Goal: Transaction & Acquisition: Subscribe to service/newsletter

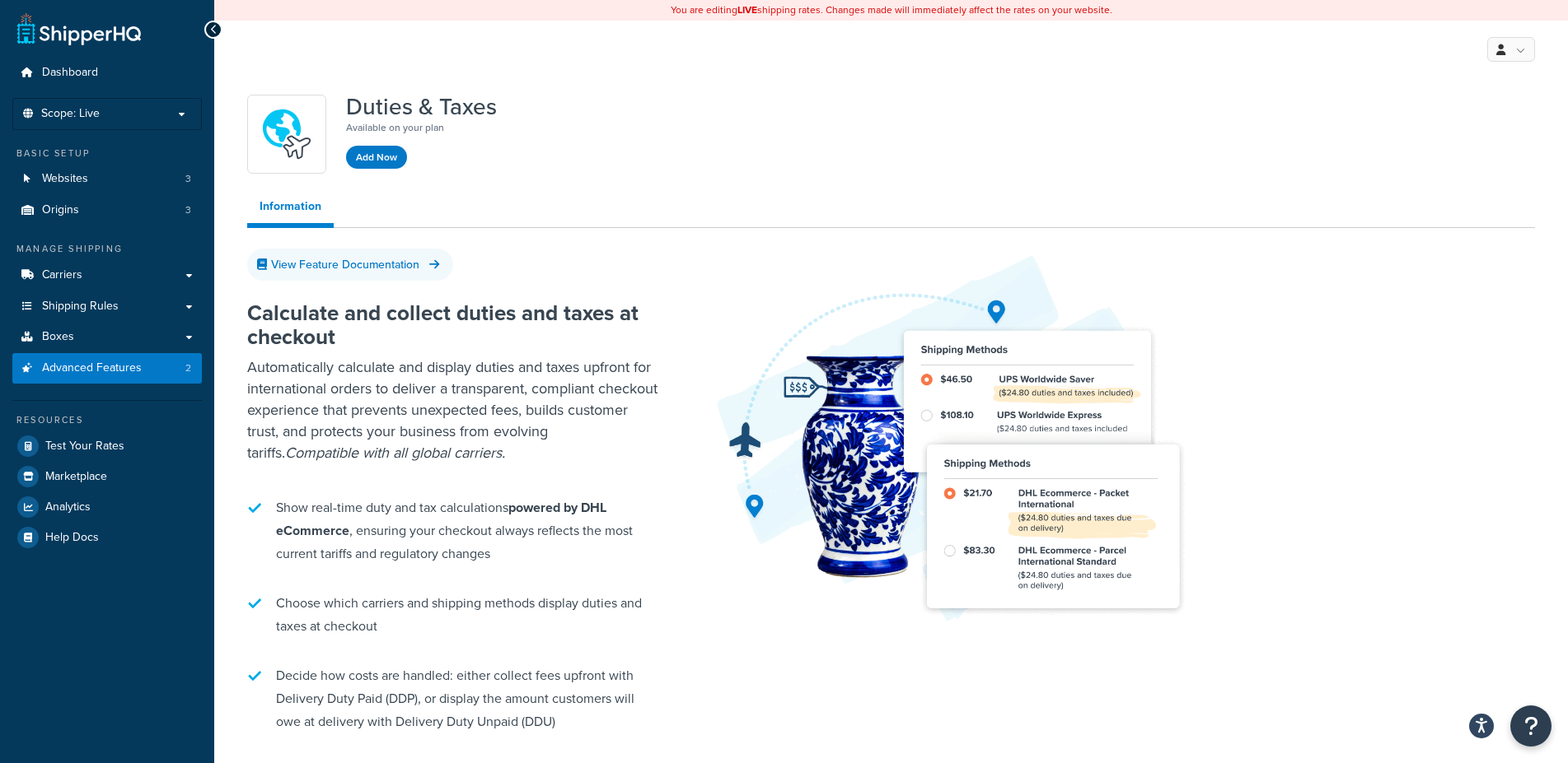
scroll to position [34, 0]
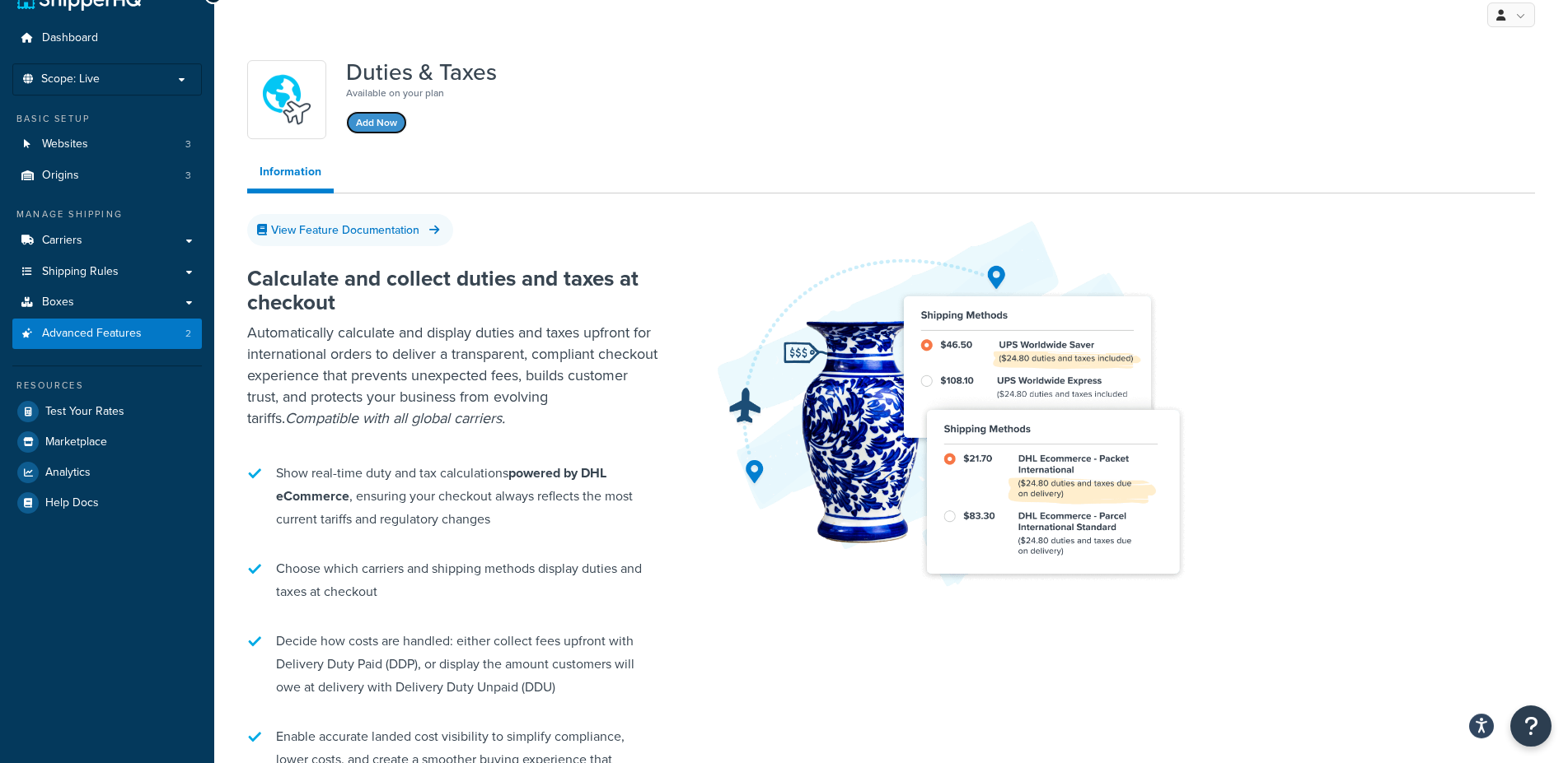
drag, startPoint x: 371, startPoint y: 129, endPoint x: 708, endPoint y: 159, distance: 338.3
click at [708, 159] on div "Duties & Taxes Available on your plan Add Now Information View Feature Document…" at bounding box center [891, 582] width 1313 height 1061
click at [708, 159] on ul "Information" at bounding box center [890, 174] width 1287 height 38
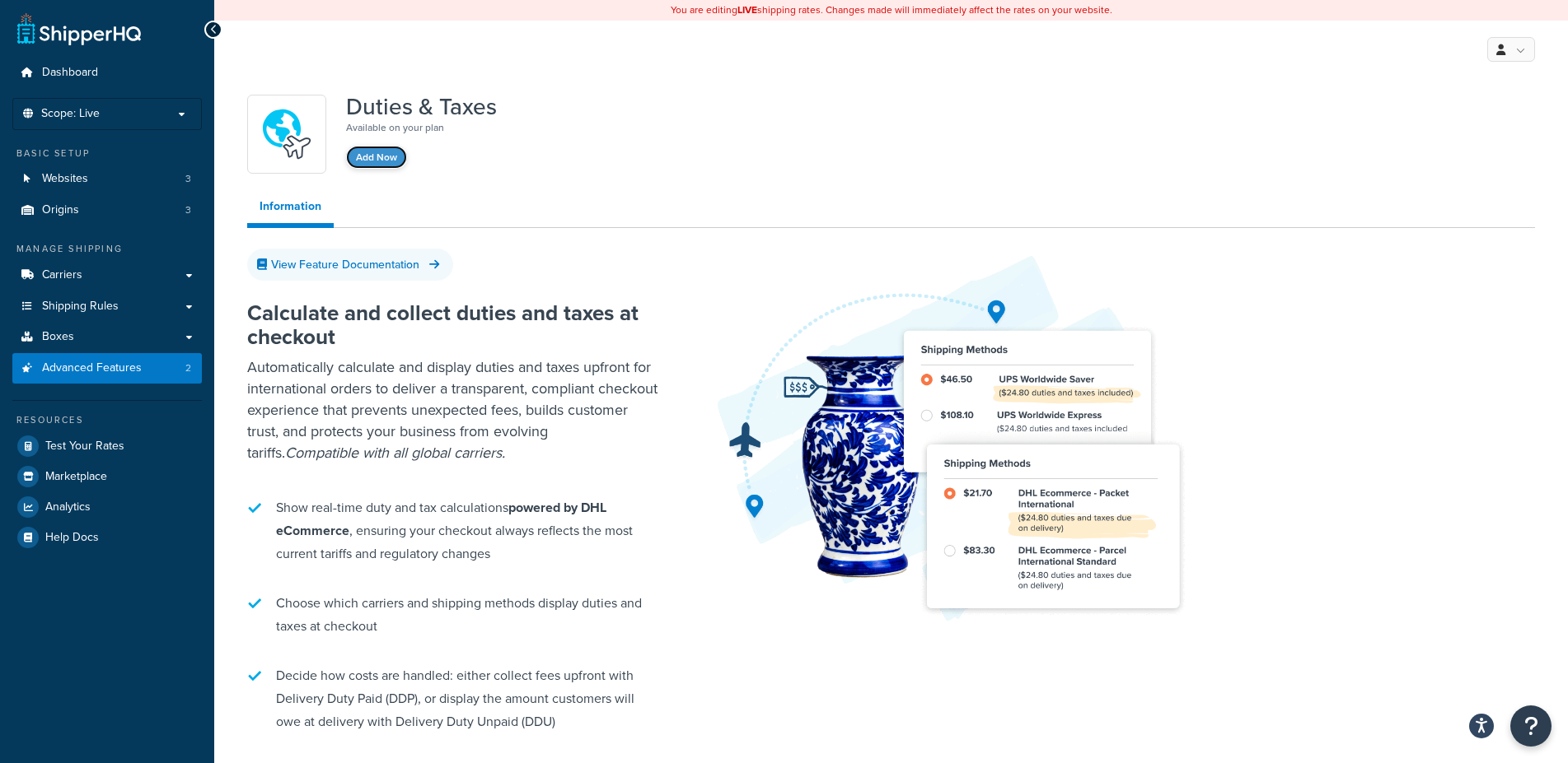
click at [365, 159] on button "Add Now" at bounding box center [376, 157] width 61 height 23
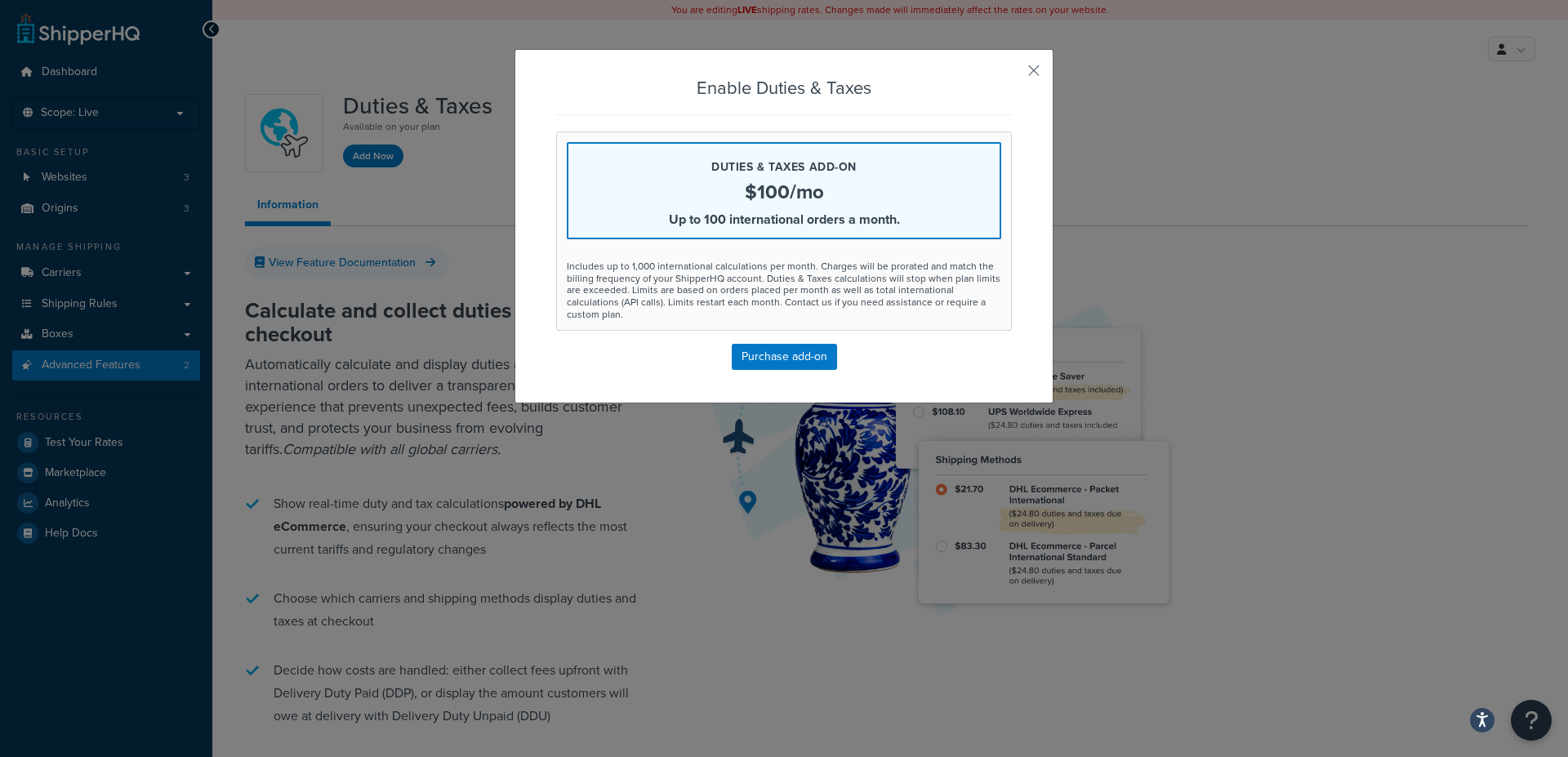
click at [990, 323] on div "Enable Duties & Taxes Duties & Taxes add-on $100/mo Up to 100 international ord…" at bounding box center [784, 224] width 456 height 291
click at [1012, 74] on button "button" at bounding box center [1009, 76] width 4 height 4
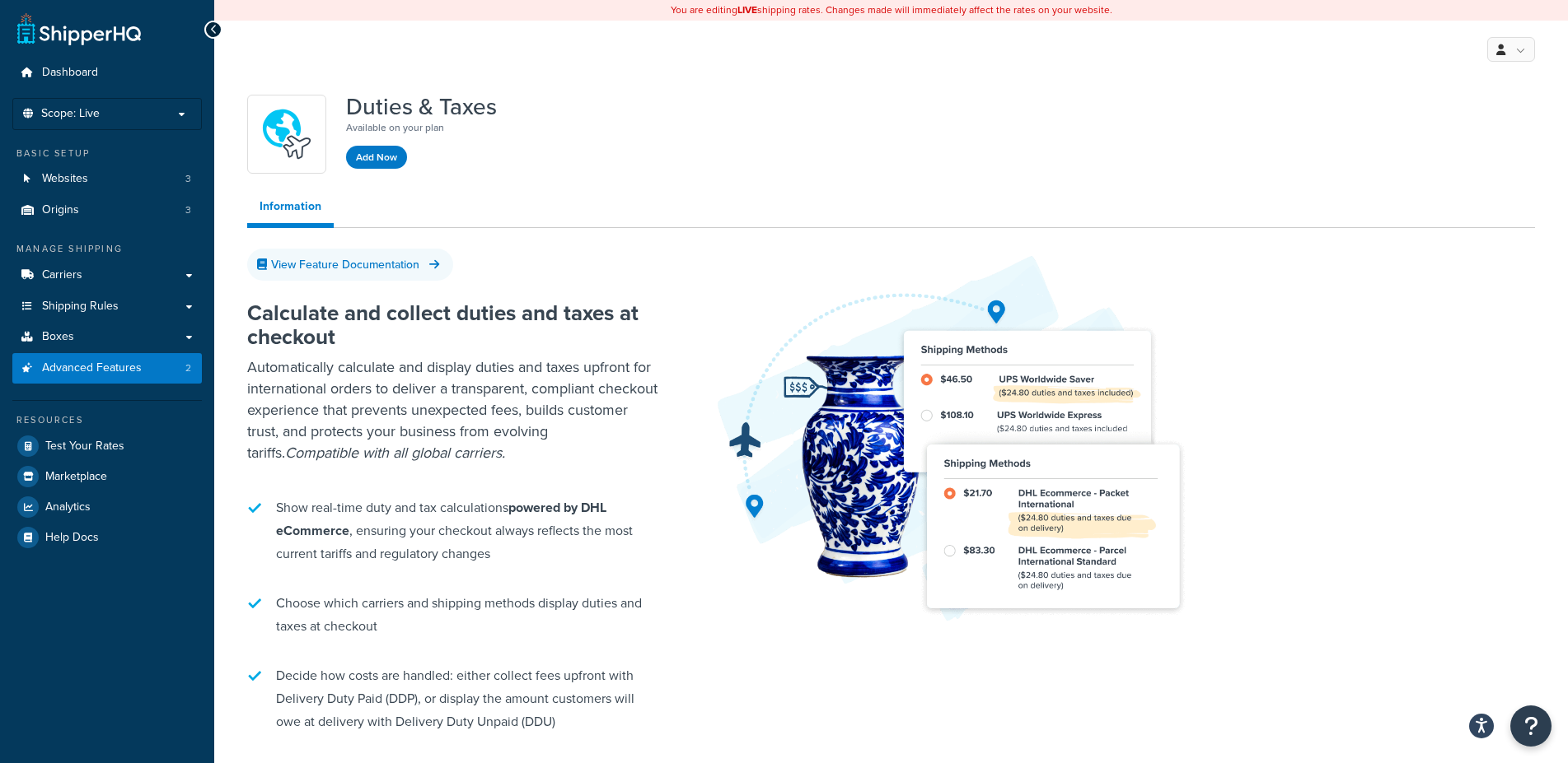
scroll to position [464, 0]
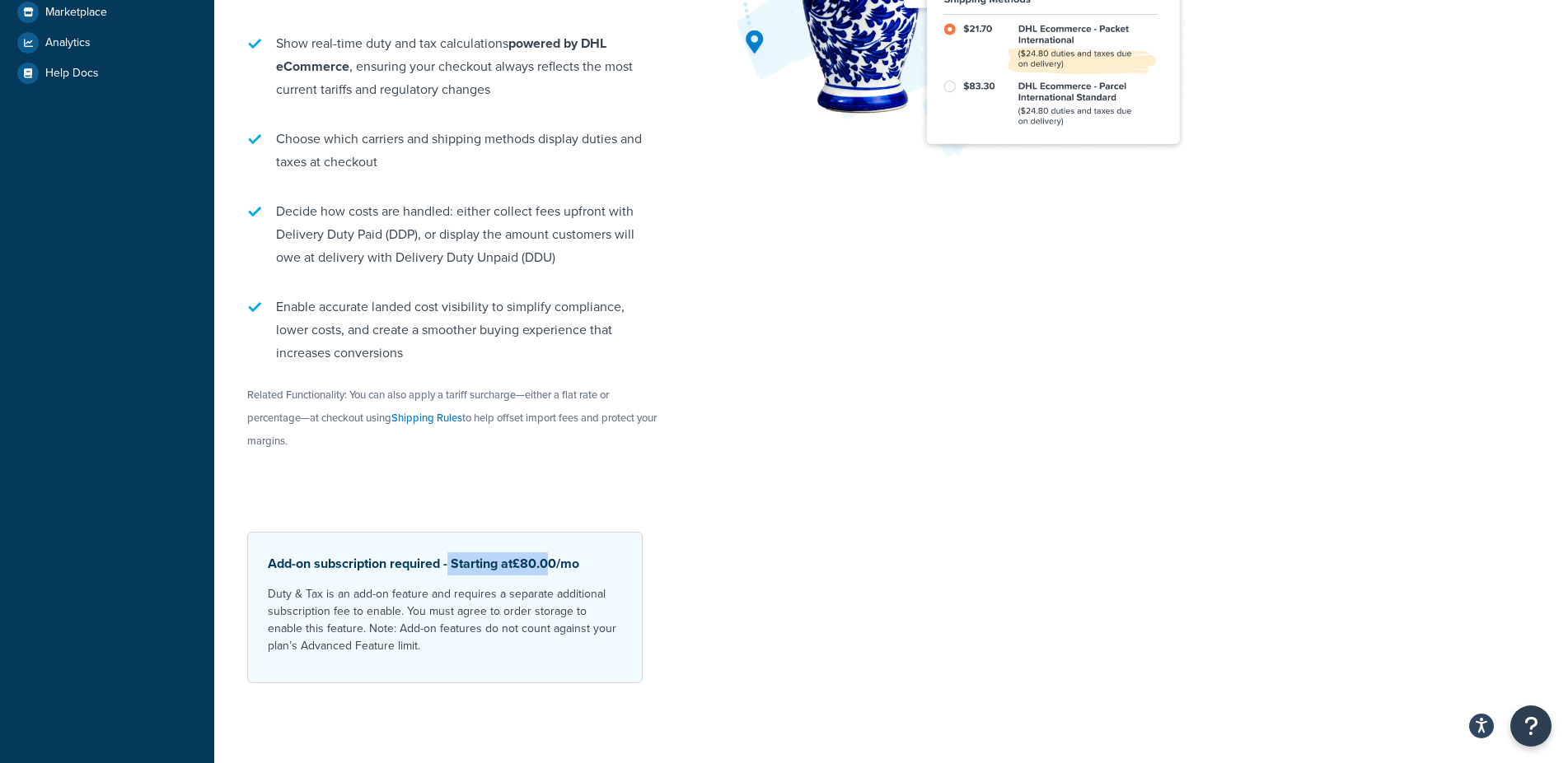
drag, startPoint x: 449, startPoint y: 556, endPoint x: 554, endPoint y: 563, distance: 105.2
click at [554, 563] on p "Add-on subscription required - Starting at £80.00 /mo" at bounding box center [445, 564] width 354 height 23
drag, startPoint x: 554, startPoint y: 563, endPoint x: 1135, endPoint y: 568, distance: 581.0
click at [556, 563] on span "£80.00" at bounding box center [534, 564] width 44 height 19
click at [1160, 541] on div "View Feature Documentation Calculate and collect duties and taxes at checkout A…" at bounding box center [890, 236] width 1287 height 895
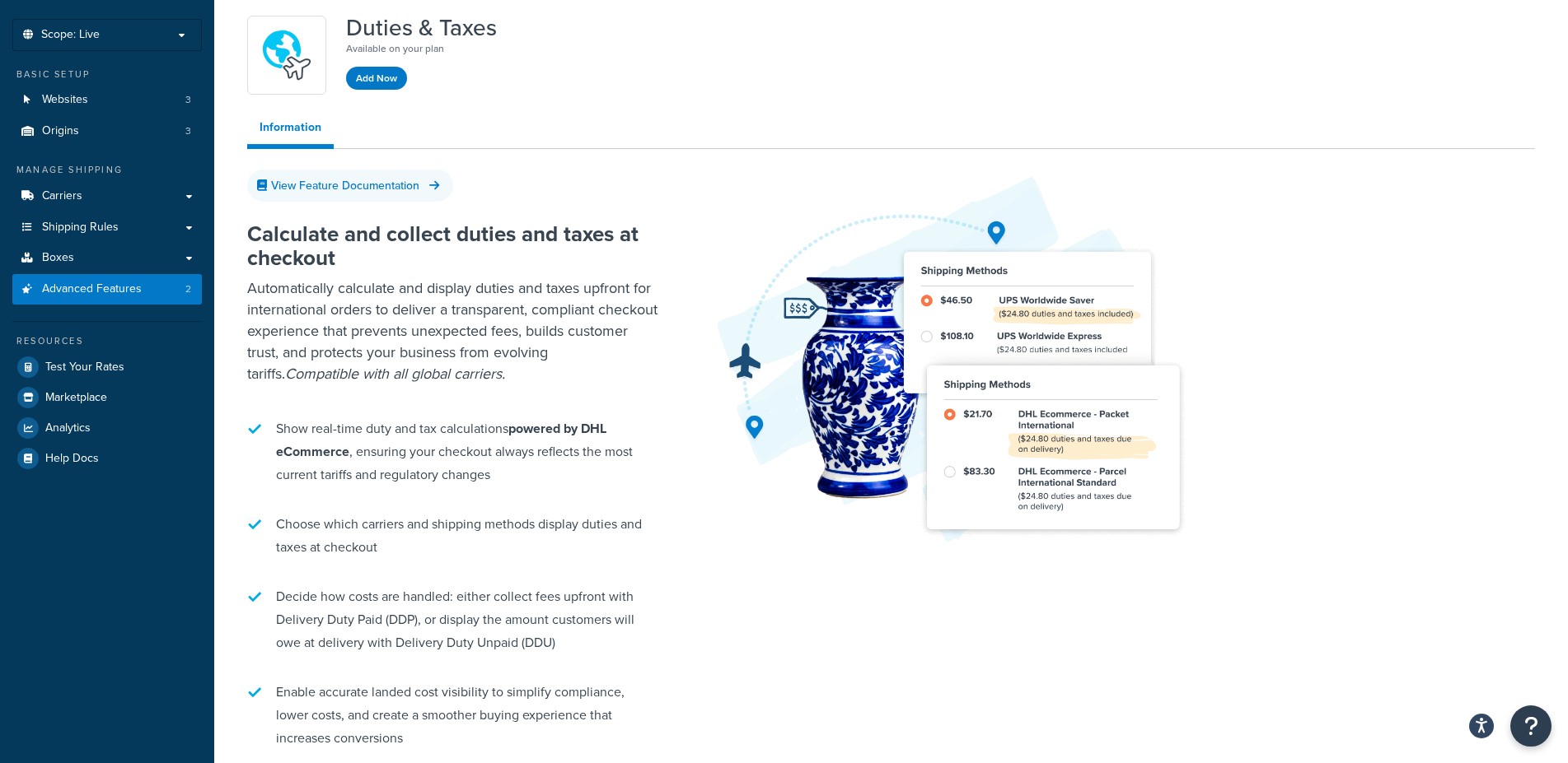
scroll to position [0, 0]
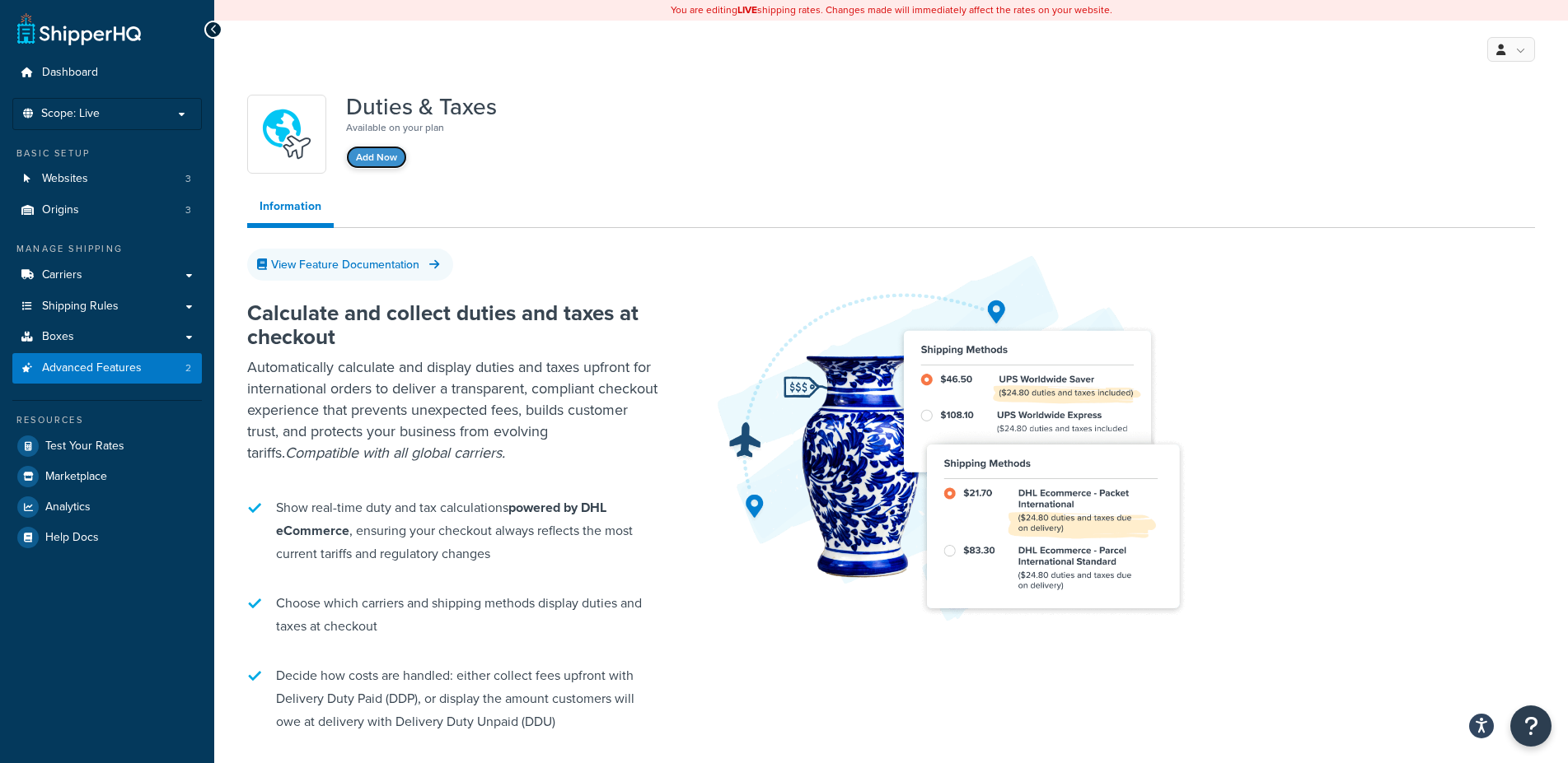
click at [398, 157] on button "Add Now" at bounding box center [376, 157] width 61 height 23
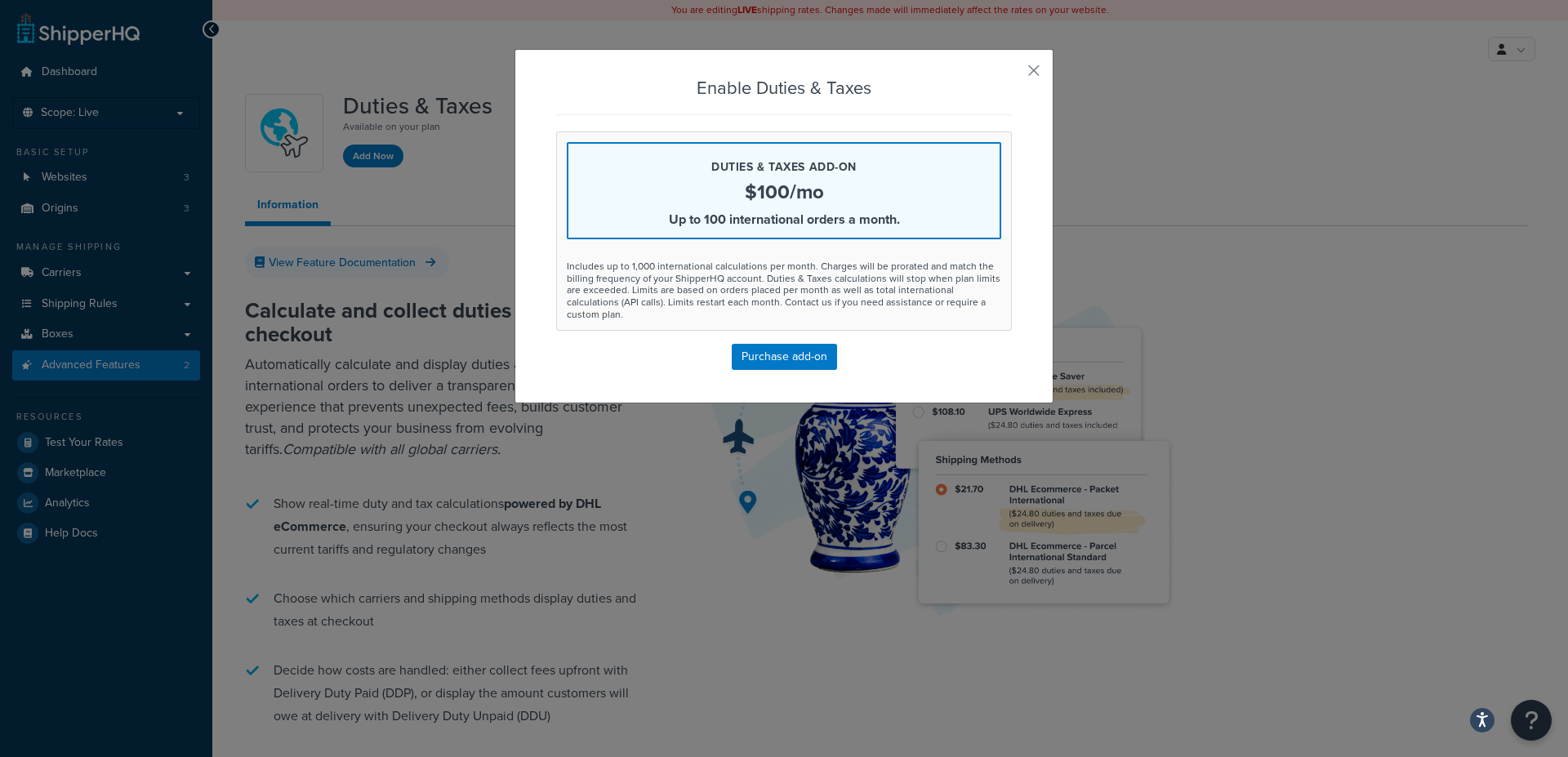
click at [941, 100] on div "Enable Duties & Taxes Duties & Taxes add-on $100/mo Up to 100 international ord…" at bounding box center [784, 224] width 456 height 291
click at [936, 87] on h3 "Enable Duties & Taxes" at bounding box center [784, 88] width 456 height 19
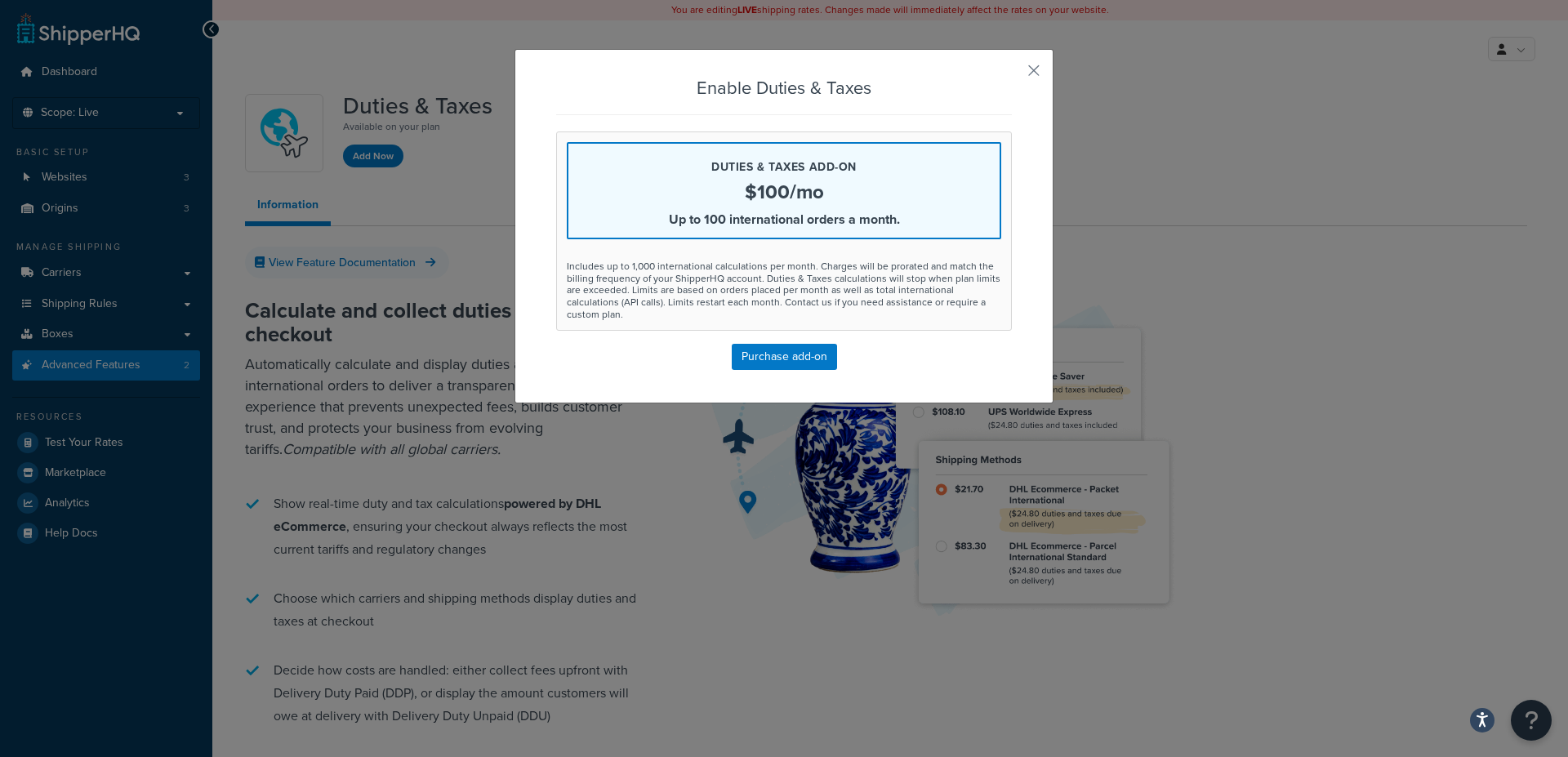
click at [937, 83] on h3 "Enable Duties & Taxes" at bounding box center [784, 88] width 456 height 19
click at [937, 77] on div "Enable Duties & Taxes Duties & Taxes add-on $100/mo Up to 100 international ord…" at bounding box center [784, 226] width 539 height 355
drag, startPoint x: 1027, startPoint y: 78, endPoint x: 1033, endPoint y: 71, distance: 9.2
click at [1012, 74] on button "button" at bounding box center [1009, 76] width 4 height 4
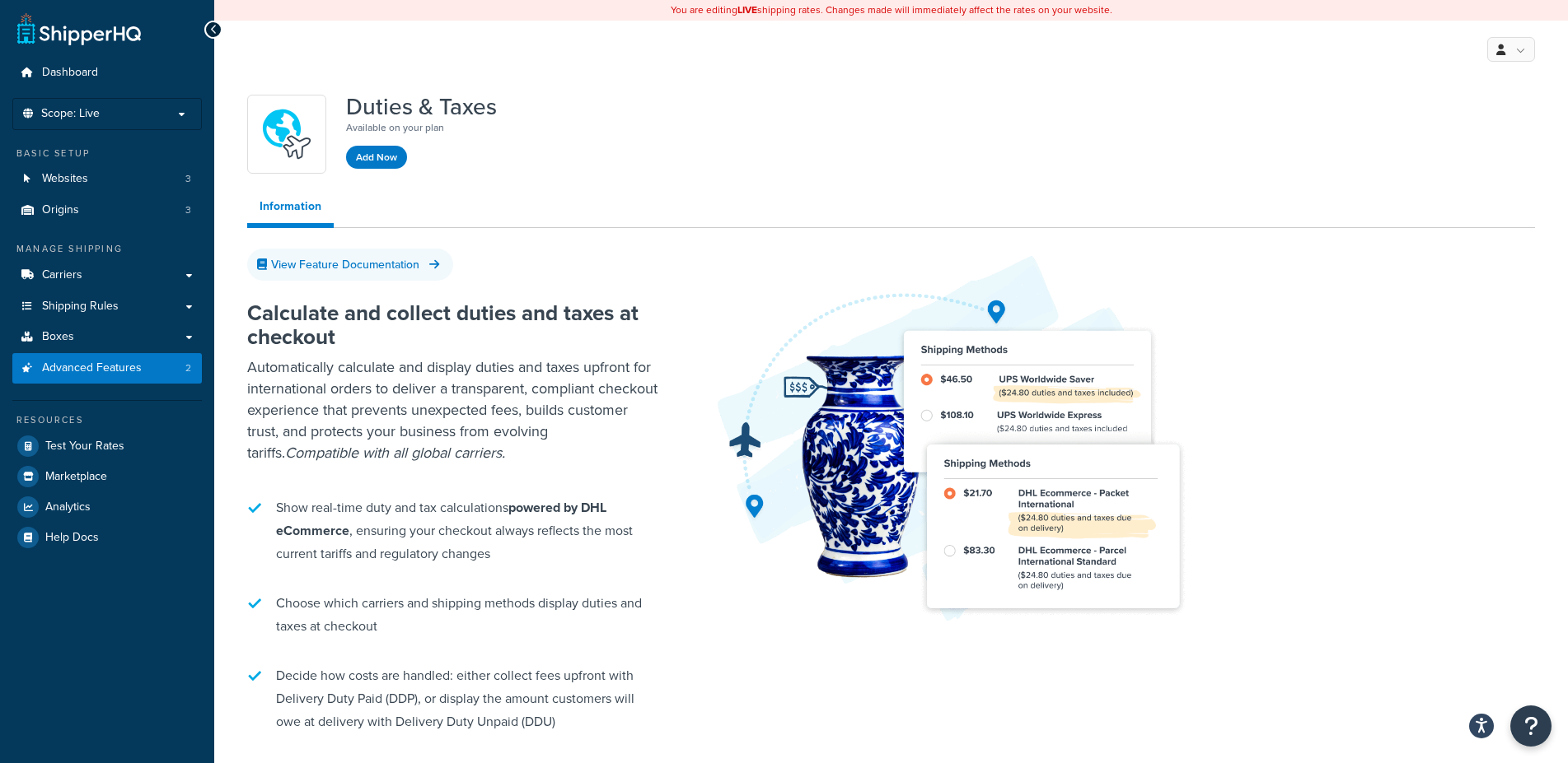
click at [230, 189] on div "Duties & Taxes Available on your plan Add Now Information View Feature Document…" at bounding box center [891, 634] width 1354 height 1110
click at [120, 470] on link "Marketplace" at bounding box center [106, 477] width 189 height 30
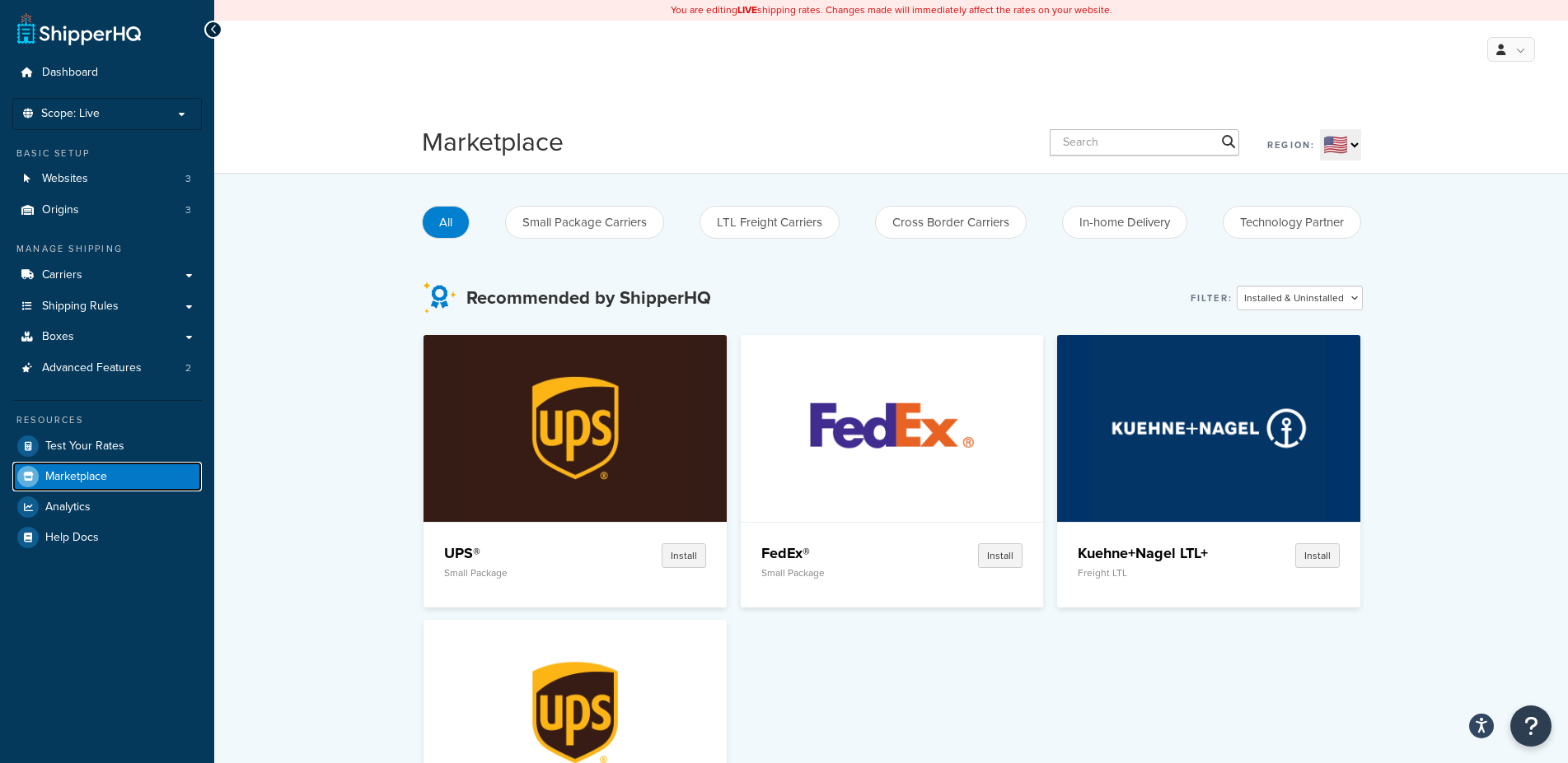
click at [115, 488] on link "Marketplace" at bounding box center [106, 477] width 189 height 30
click at [117, 499] on link "Analytics" at bounding box center [106, 507] width 189 height 30
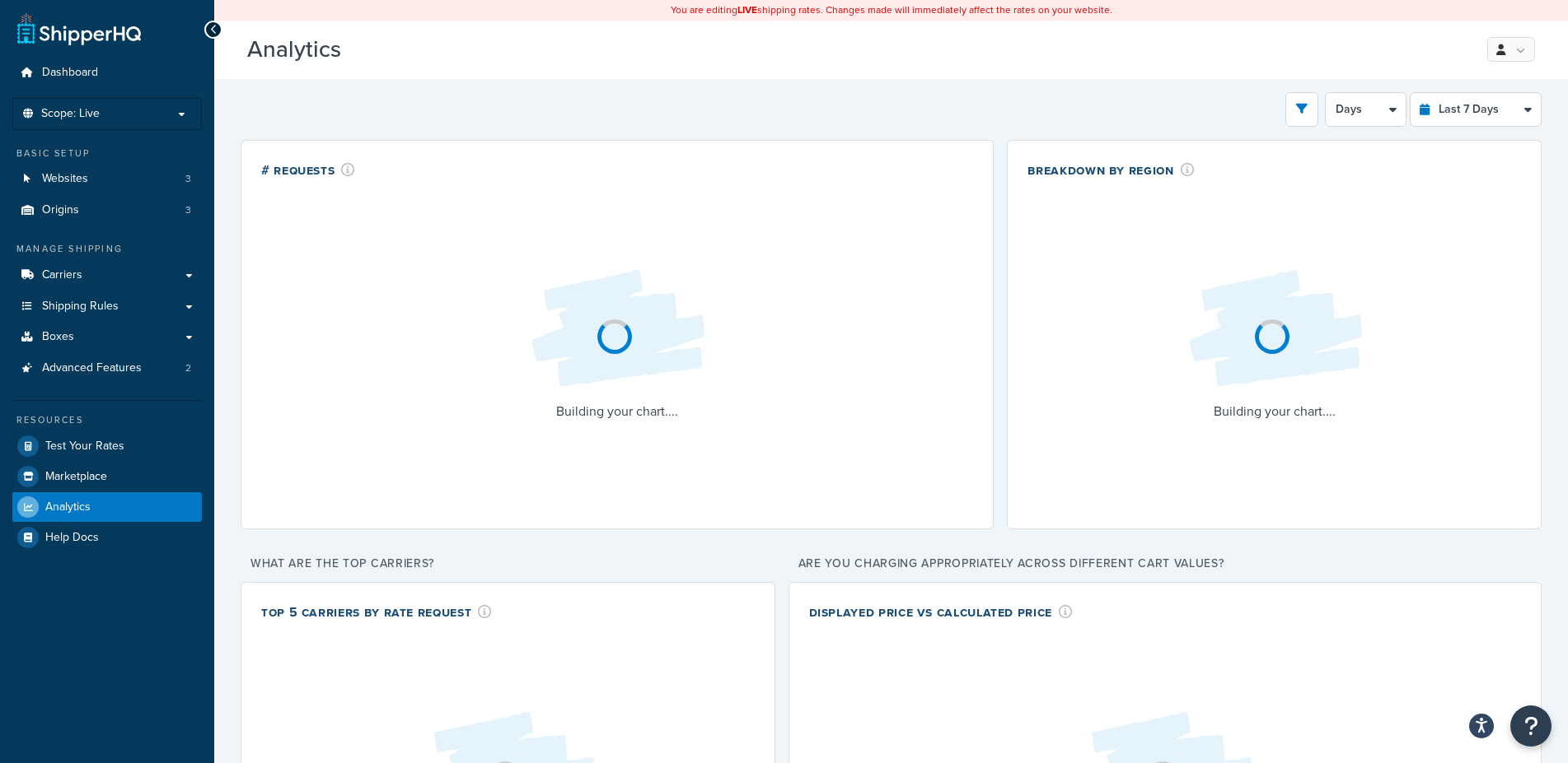
click at [223, 357] on div "Filters Website mxrider.co.uk Staging Websites urbanrider.co.uk Destination Uni…" at bounding box center [891, 543] width 1354 height 929
click at [223, 351] on div "Filters Website mxrider.co.uk Staging Websites urbanrider.co.uk Destination Uni…" at bounding box center [891, 543] width 1354 height 929
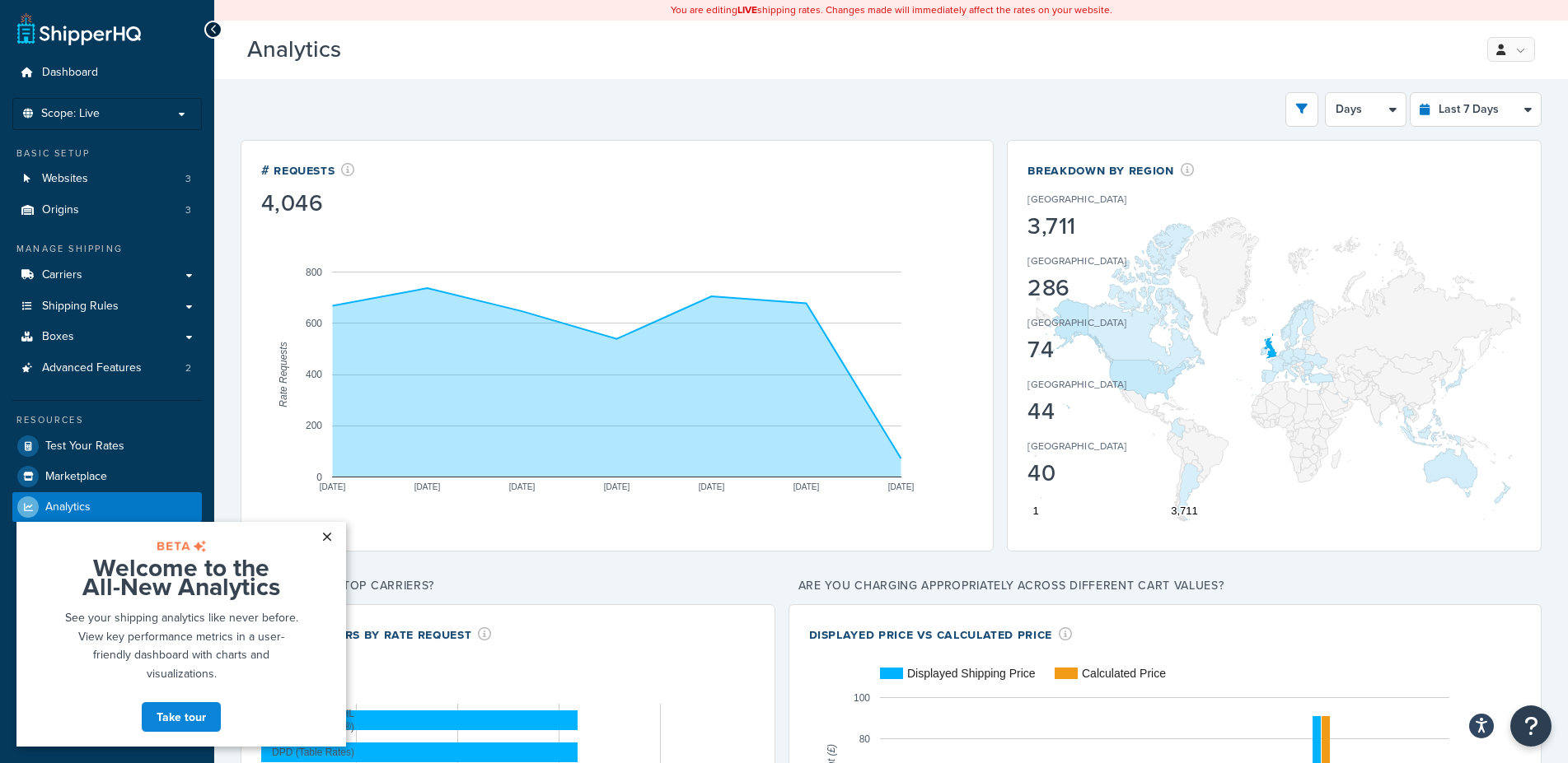
click at [330, 538] on link "×" at bounding box center [326, 537] width 29 height 30
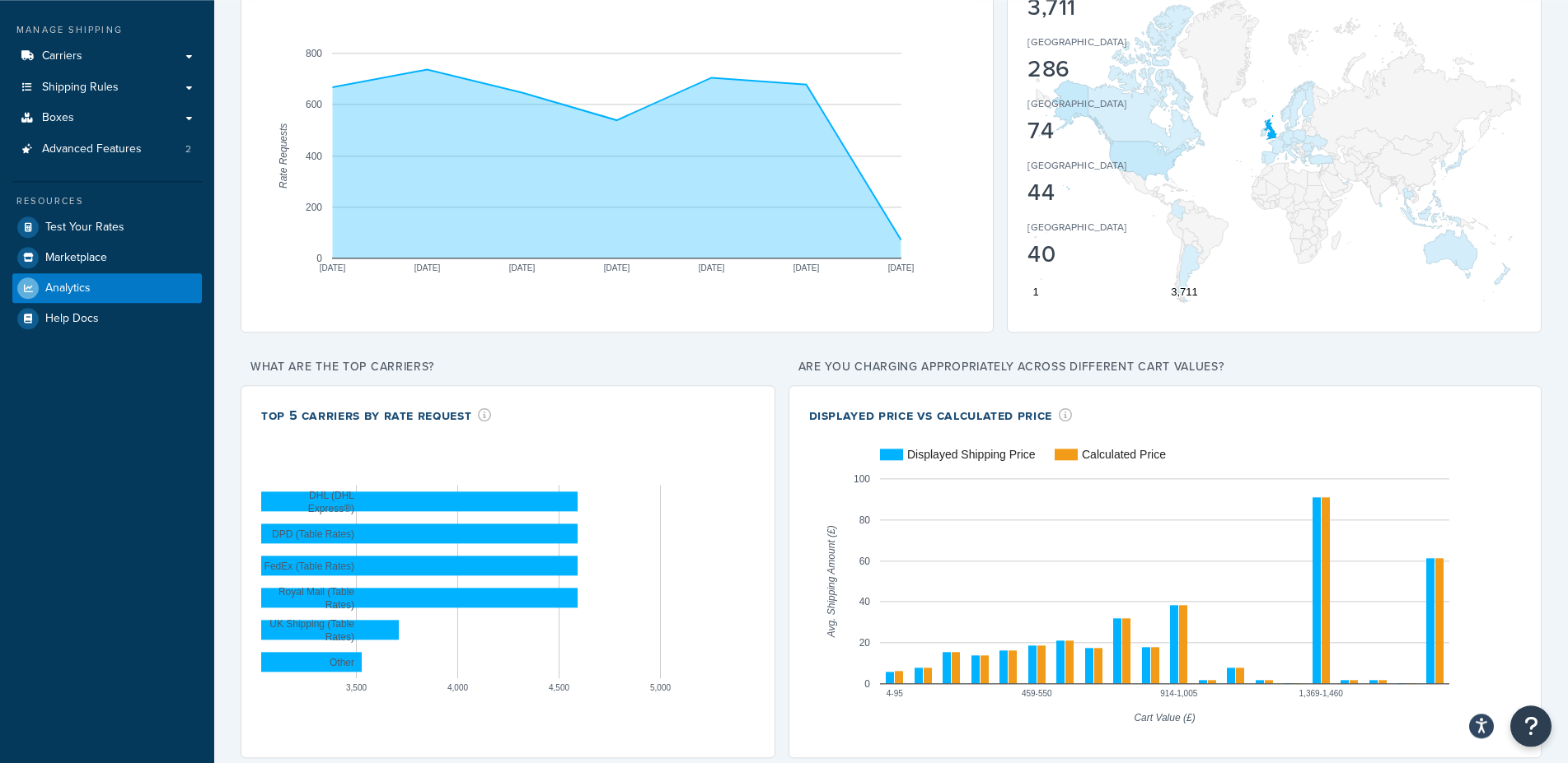
scroll to position [20, 0]
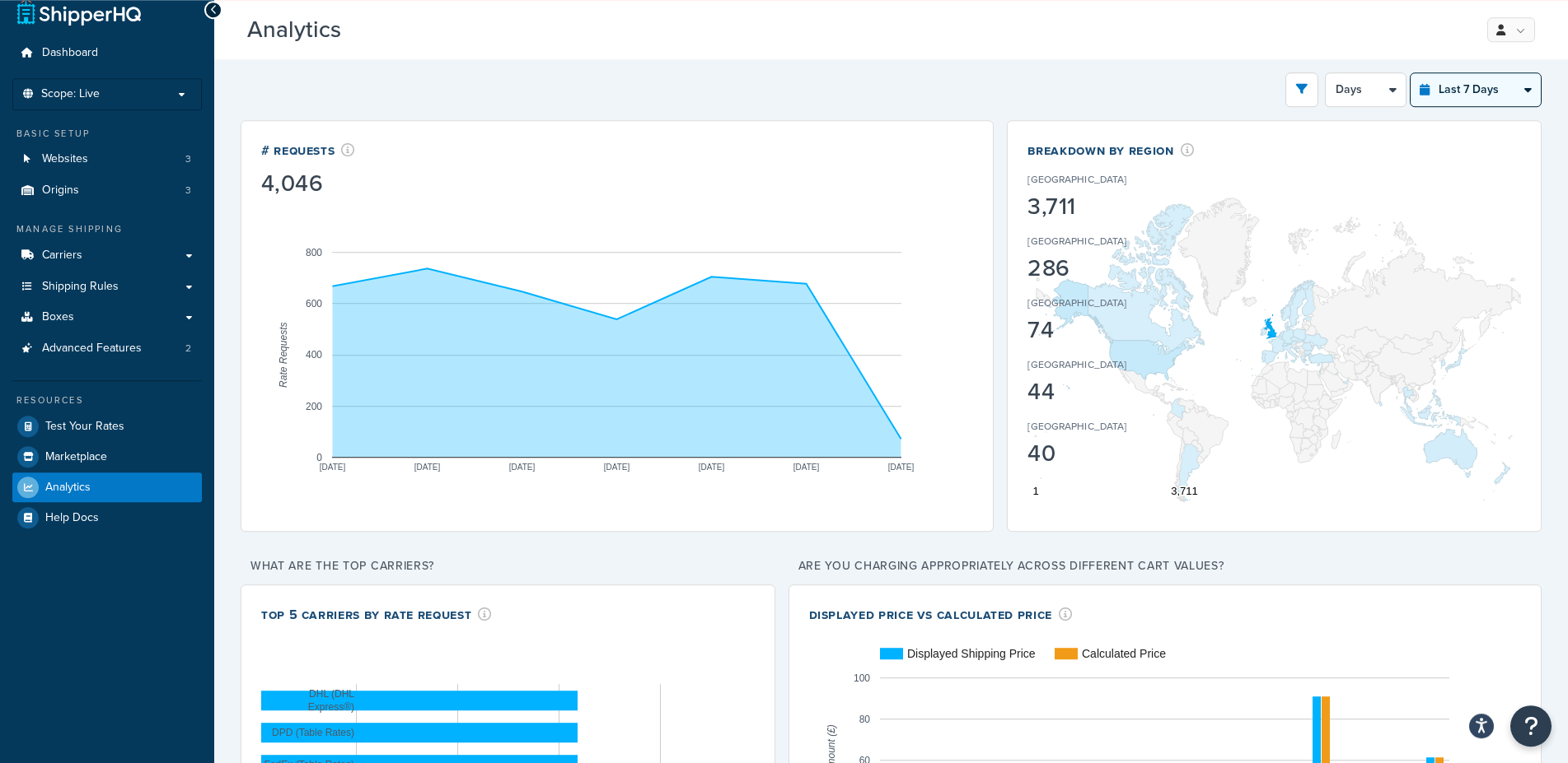
click at [1410, 74] on select "Last 24 Hours Last 7 Days Last 30 Days Last 3 Months Last 6 Months Last 12 Mont…" at bounding box center [1476, 89] width 131 height 33
select select "last_30_days"
click option "Last 30 Days" at bounding box center [0, 0] width 0 height 0
select select "5d"
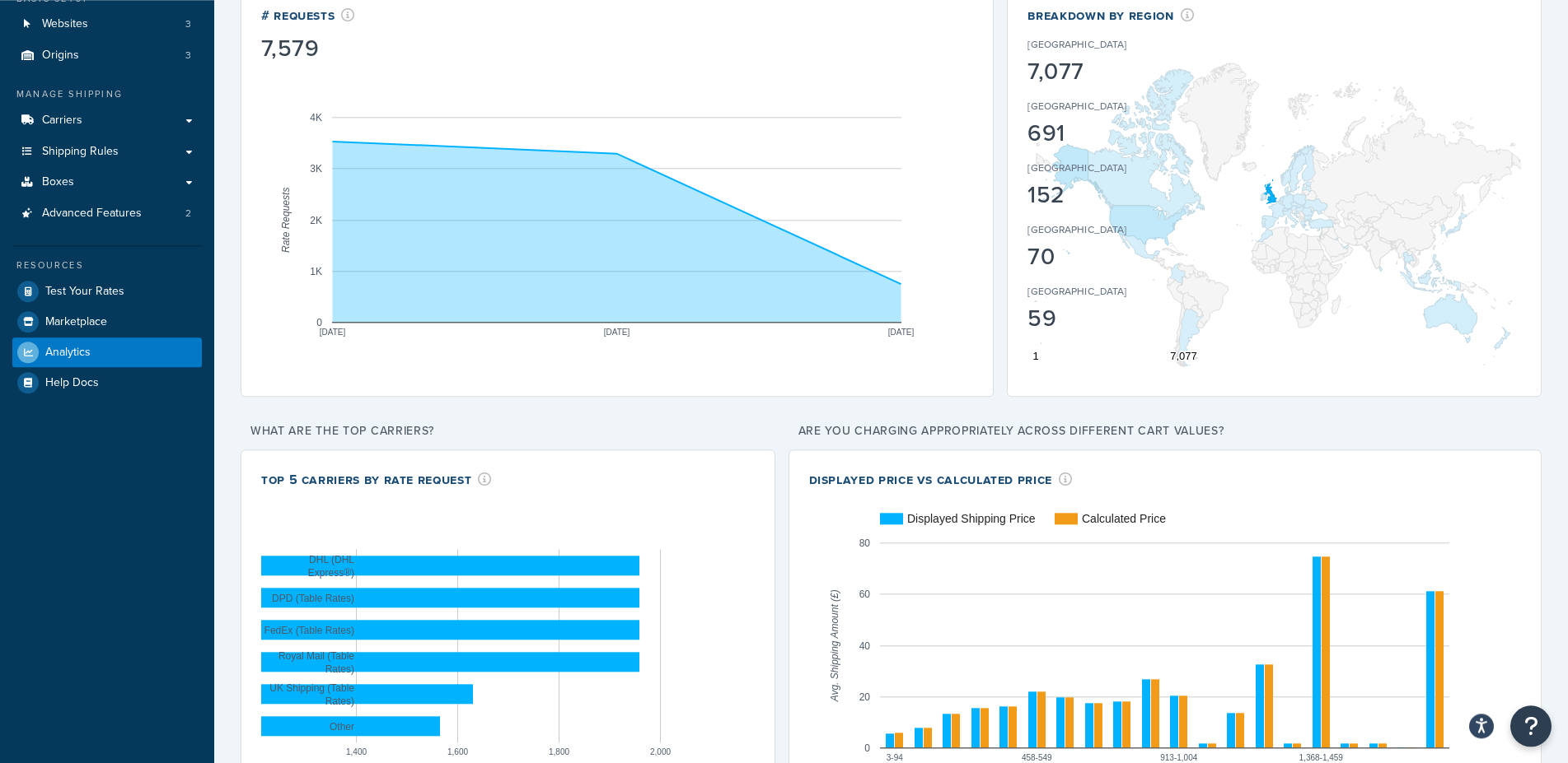
scroll to position [152, 0]
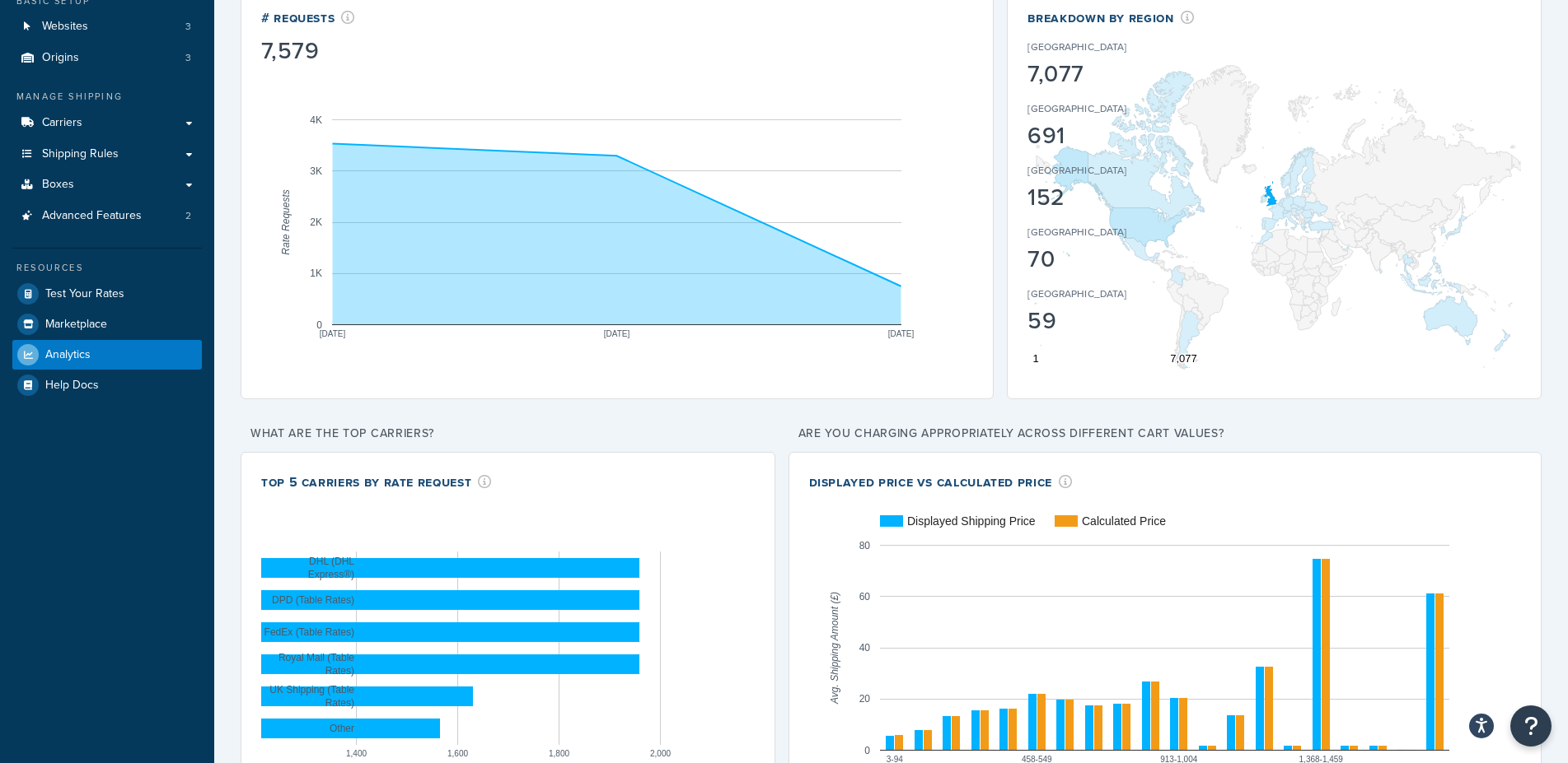
click at [781, 558] on div "# Requests 7,579 Aug 15 Aug 20 Aug 25 0 1K 2K 3K 4K Rate Requests Date Requests…" at bounding box center [890, 411] width 1300 height 847
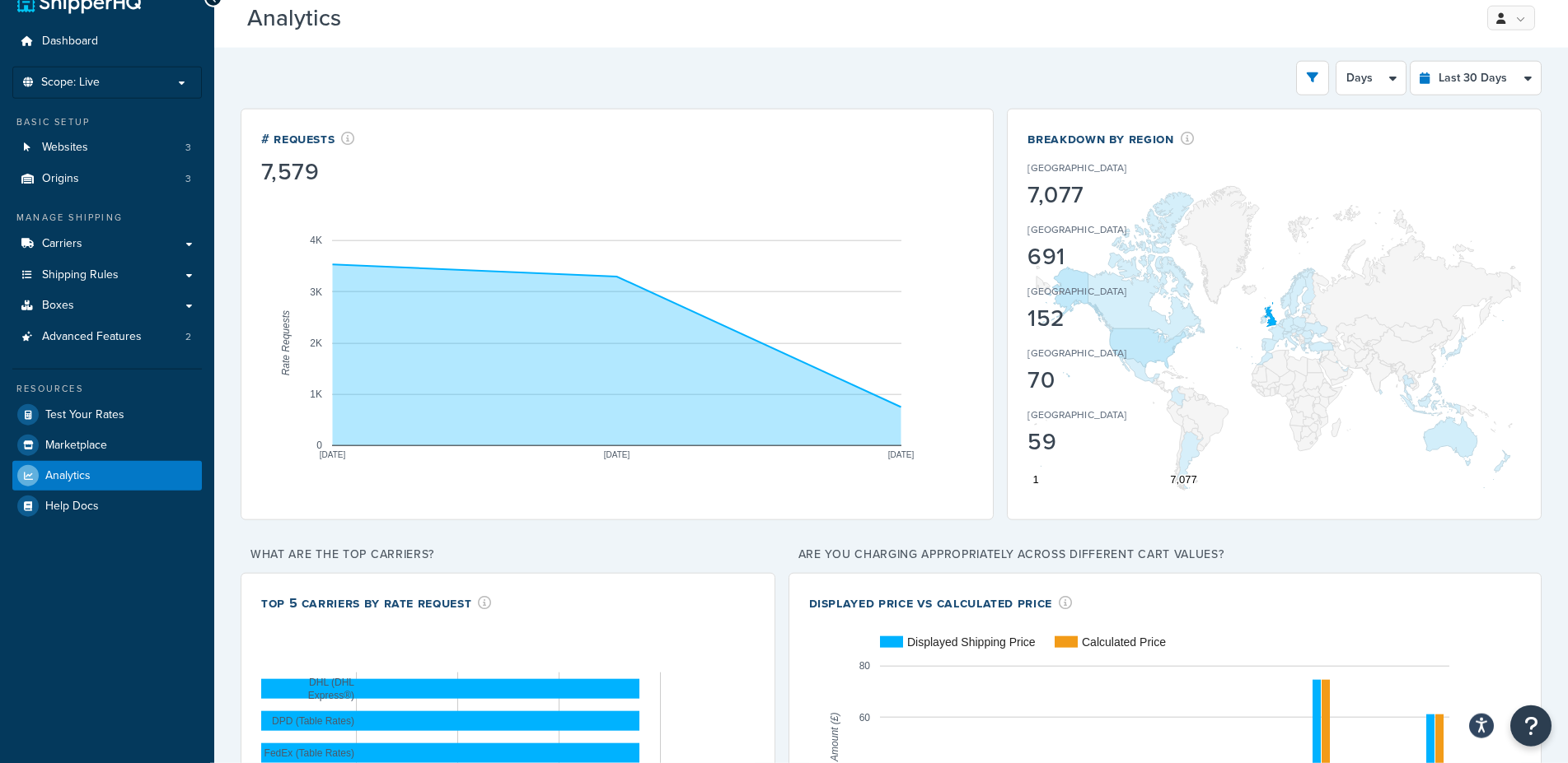
scroll to position [0, 0]
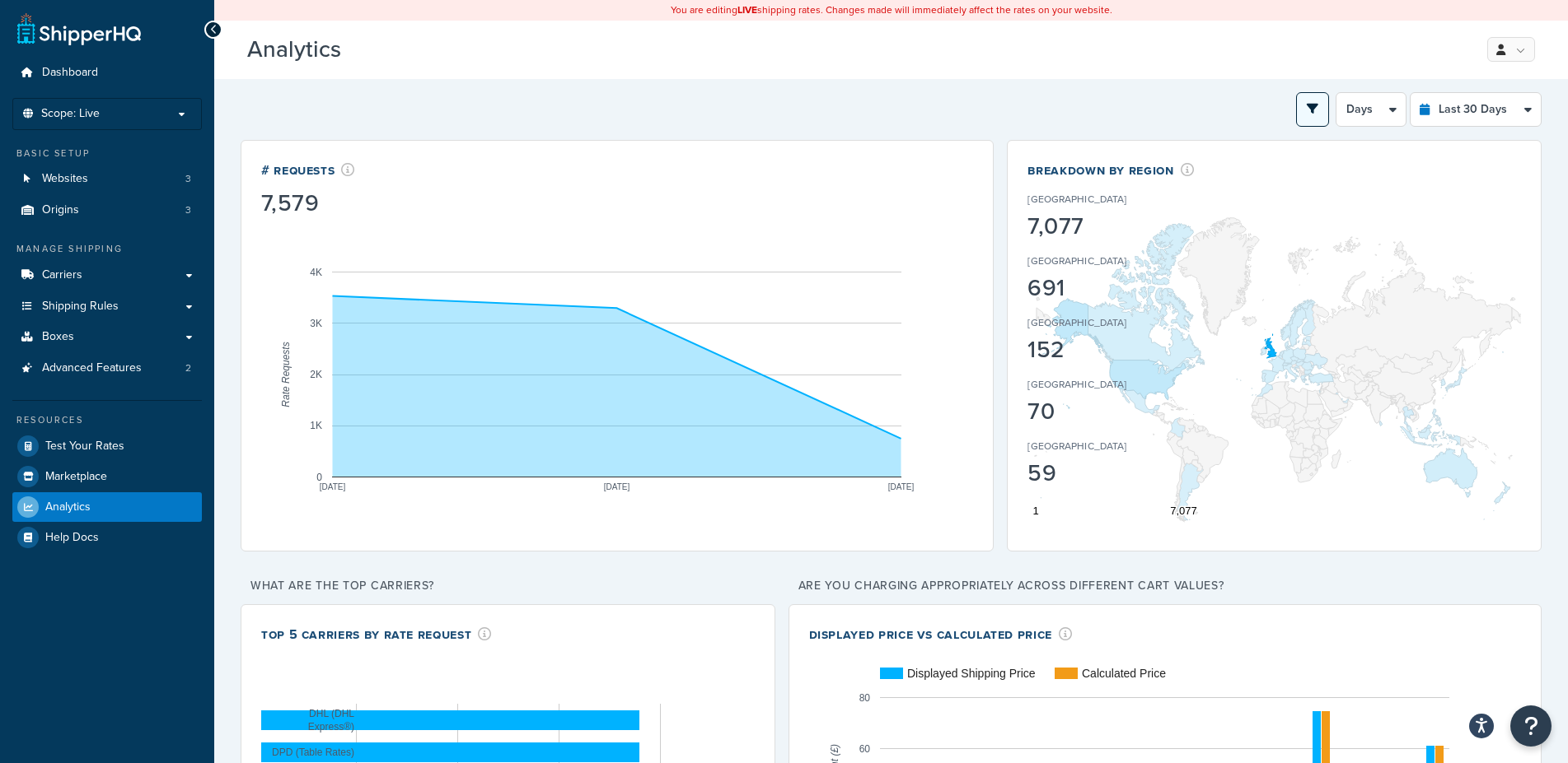
click at [1325, 108] on button "open filter drawer" at bounding box center [1312, 109] width 33 height 34
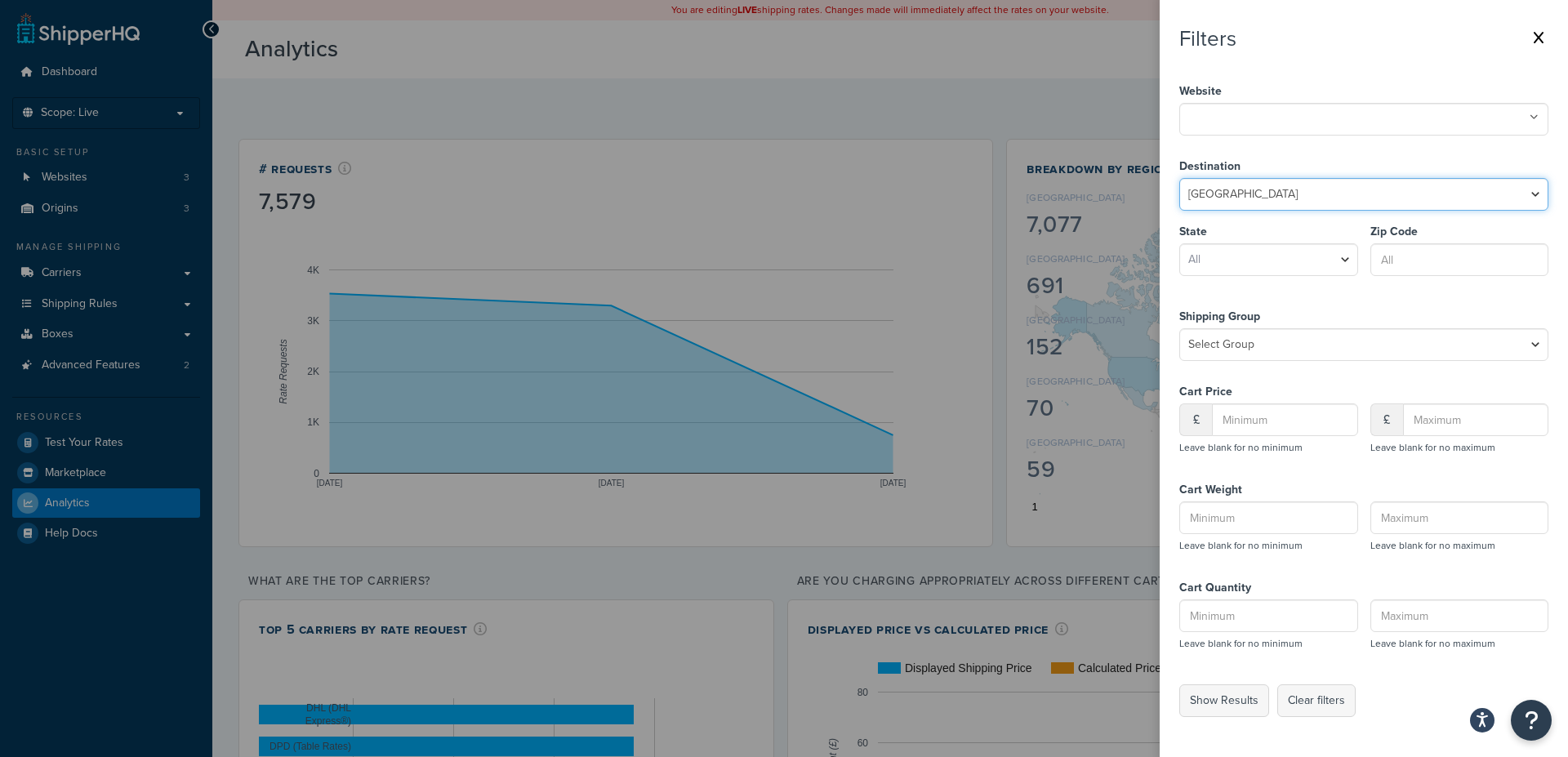
click at [1179, 178] on select "United States United Kingdom Afghanistan Åland Islands Albania Algeria American…" at bounding box center [1363, 194] width 369 height 32
click at [1449, 151] on div "Destination United States United Kingdom Afghanistan Åland Islands Albania Alge…" at bounding box center [1363, 220] width 369 height 151
click at [1435, 125] on ul at bounding box center [1363, 118] width 369 height 32
click at [1456, 116] on ul at bounding box center [1363, 118] width 369 height 32
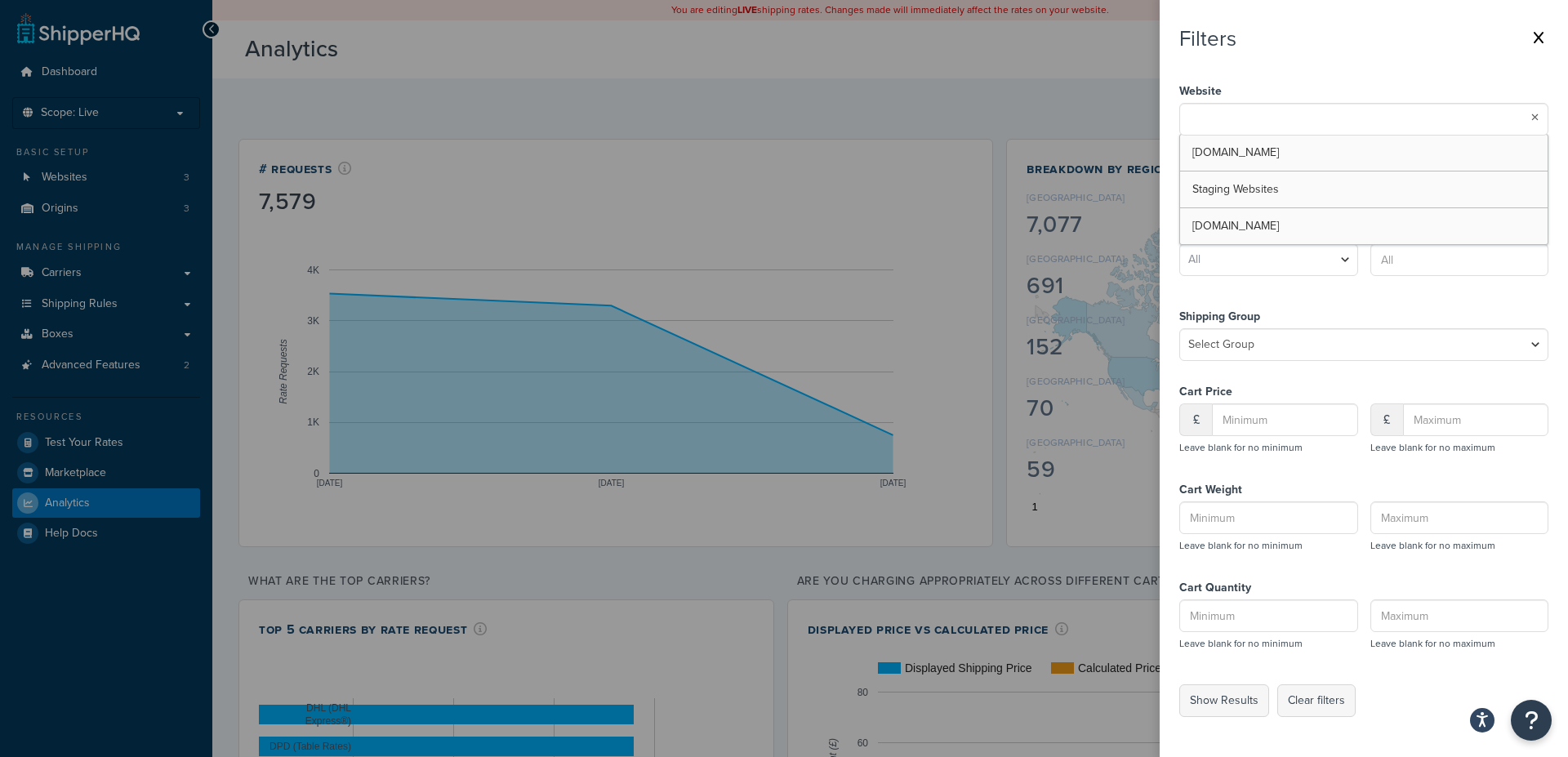
click at [1428, 44] on div "Filters" at bounding box center [1363, 38] width 369 height 25
click at [1447, 132] on ul at bounding box center [1363, 118] width 369 height 32
click at [1445, 120] on ul at bounding box center [1363, 118] width 369 height 32
click at [1422, 85] on label "Website" at bounding box center [1363, 92] width 369 height 23
click at [1401, 120] on ul at bounding box center [1363, 118] width 369 height 32
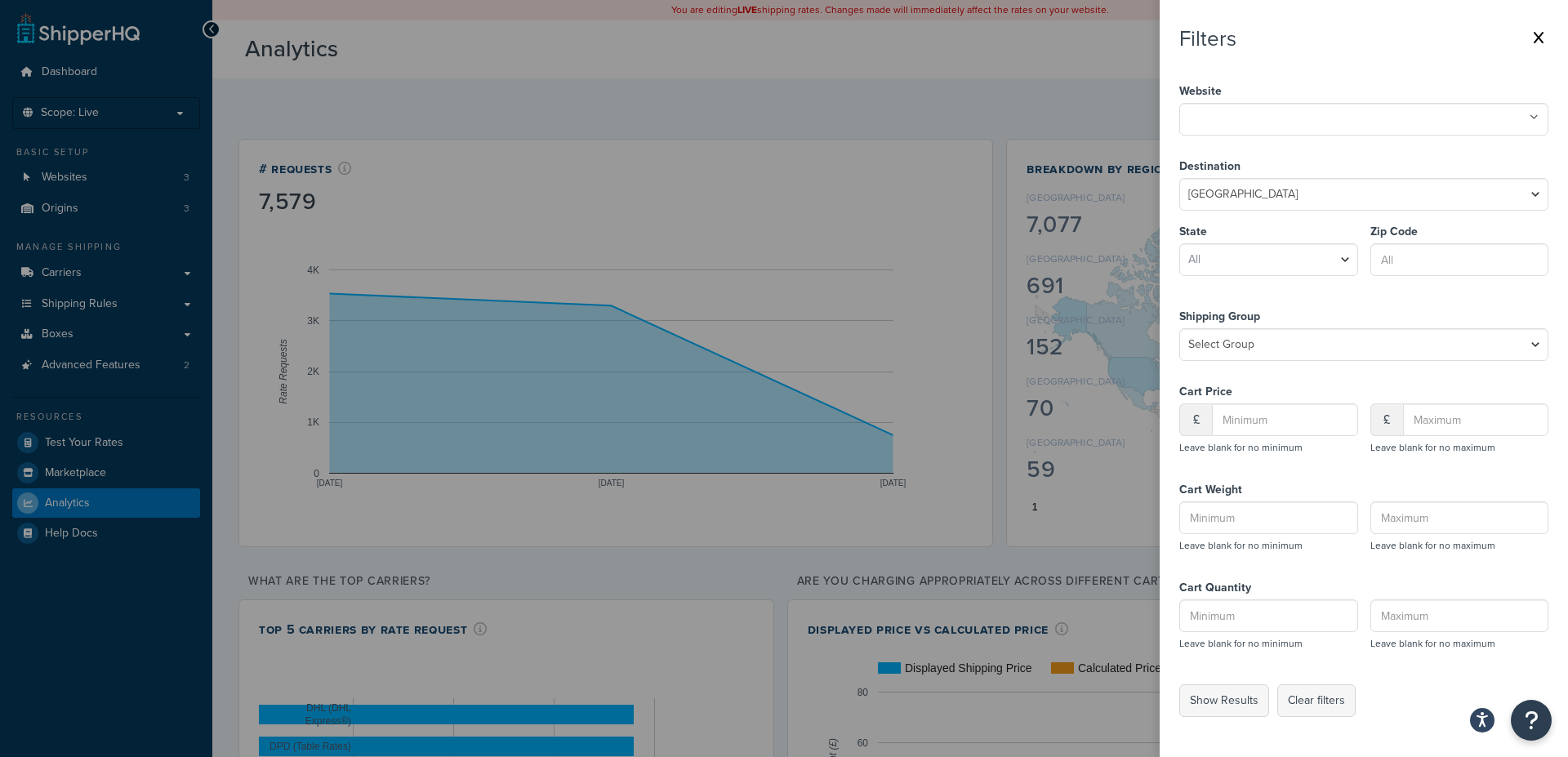
click at [1388, 82] on label "Website" at bounding box center [1363, 92] width 369 height 23
click at [1179, 243] on select "All Alabama Alaska American Samoa Arizona Arkansas Armed Forces Americas Armed …" at bounding box center [1269, 259] width 179 height 32
click at [1342, 262] on select "All Alabama Alaska American Samoa Arizona Arkansas Armed Forces Americas Armed …" at bounding box center [1269, 259] width 179 height 32
drag, startPoint x: 1343, startPoint y: 289, endPoint x: 1342, endPoint y: 298, distance: 9.1
click at [1341, 289] on div "Destination United States United Kingdom Afghanistan Åland Islands Albania Alge…" at bounding box center [1363, 220] width 369 height 151
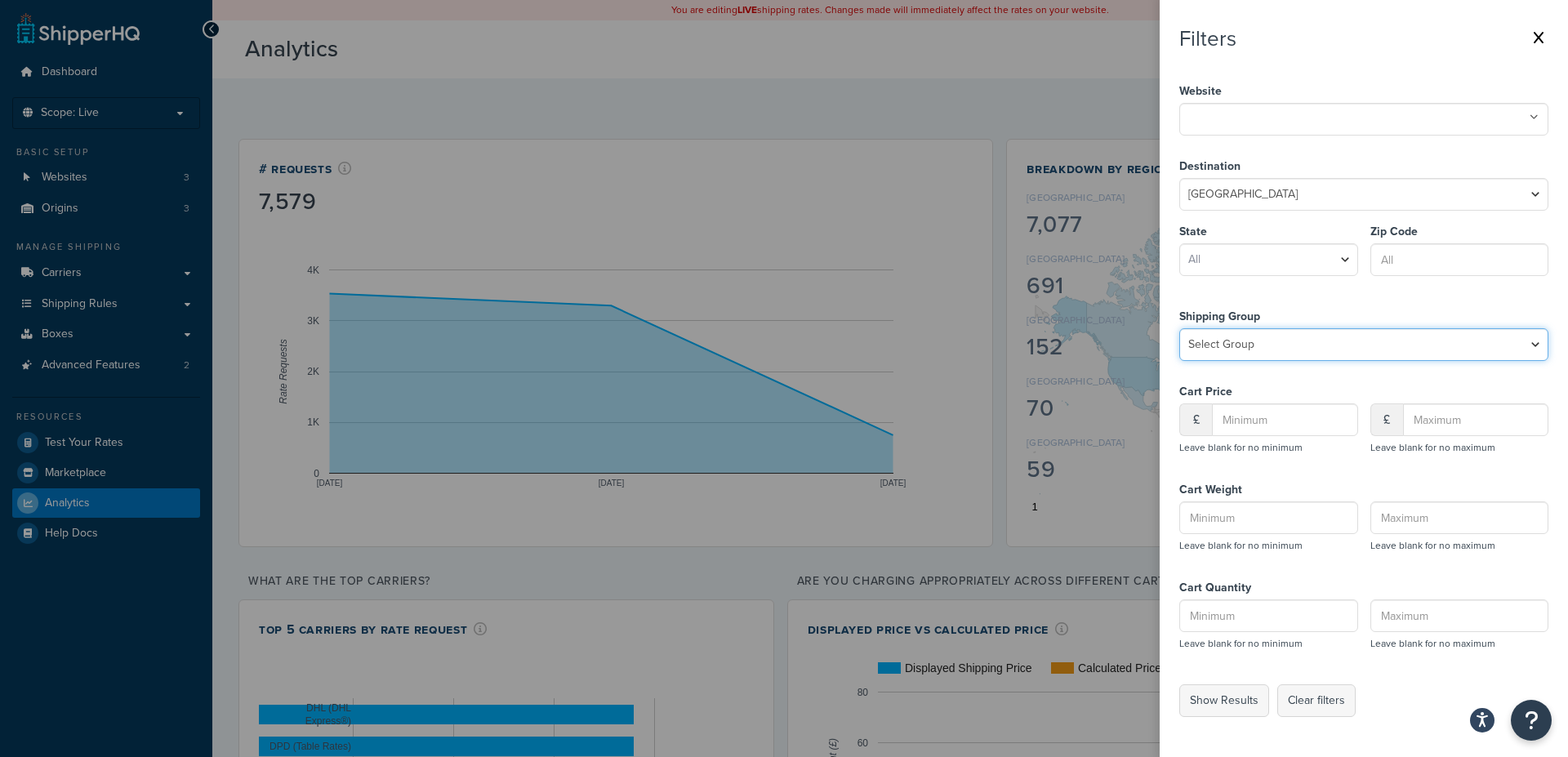
click at [1179, 328] on select "Select Group Accessory box All Products not assigned to a Shipping Group Book b…" at bounding box center [1363, 344] width 369 height 32
click at [1328, 279] on div "Destination United States United Kingdom Afghanistan Åland Islands Albania Alge…" at bounding box center [1363, 220] width 369 height 130
click at [934, 106] on label at bounding box center [784, 378] width 1568 height 757
click at [0, 0] on input "checkbox" at bounding box center [0, 0] width 0 height 0
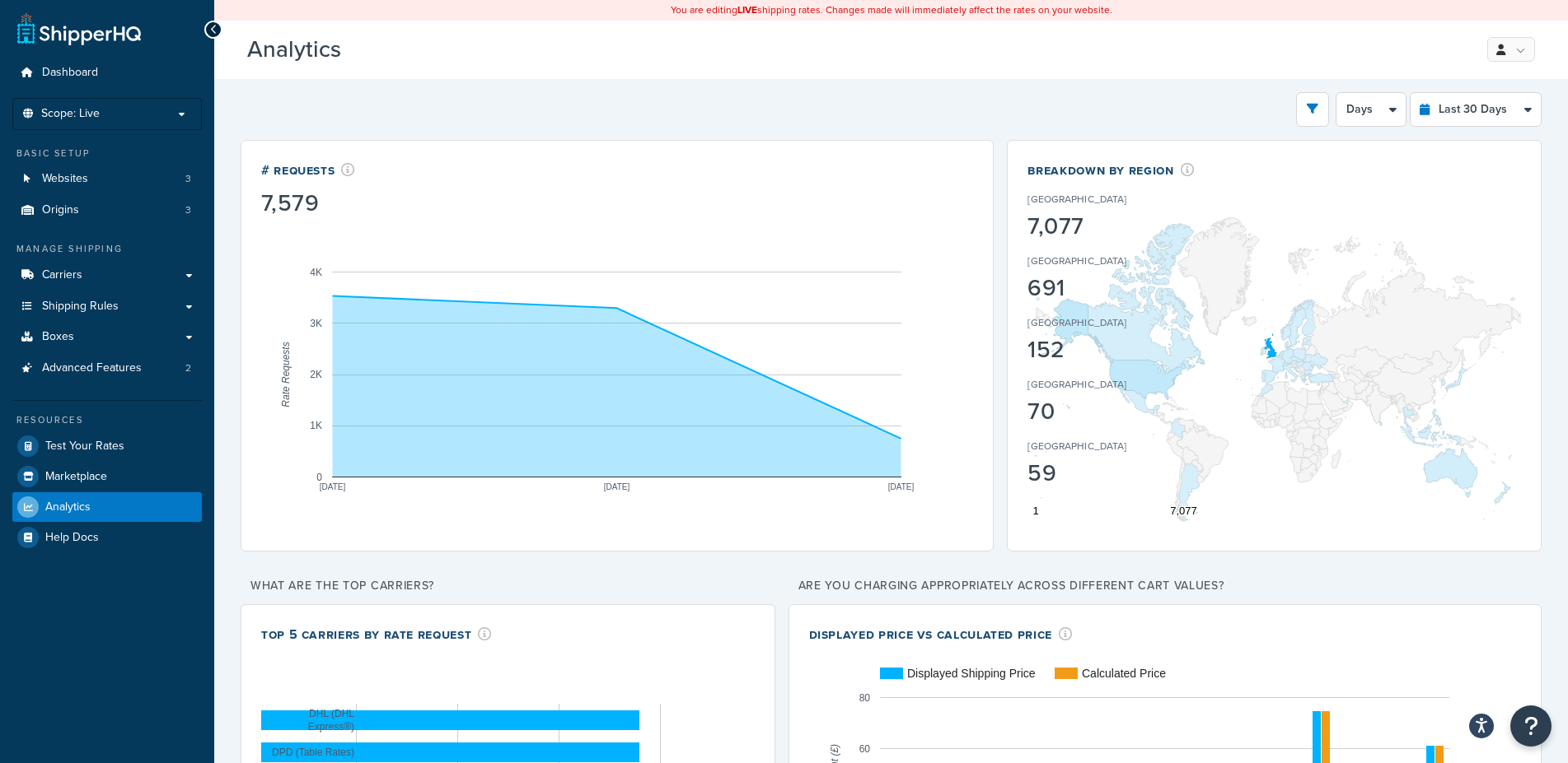
scroll to position [48, 0]
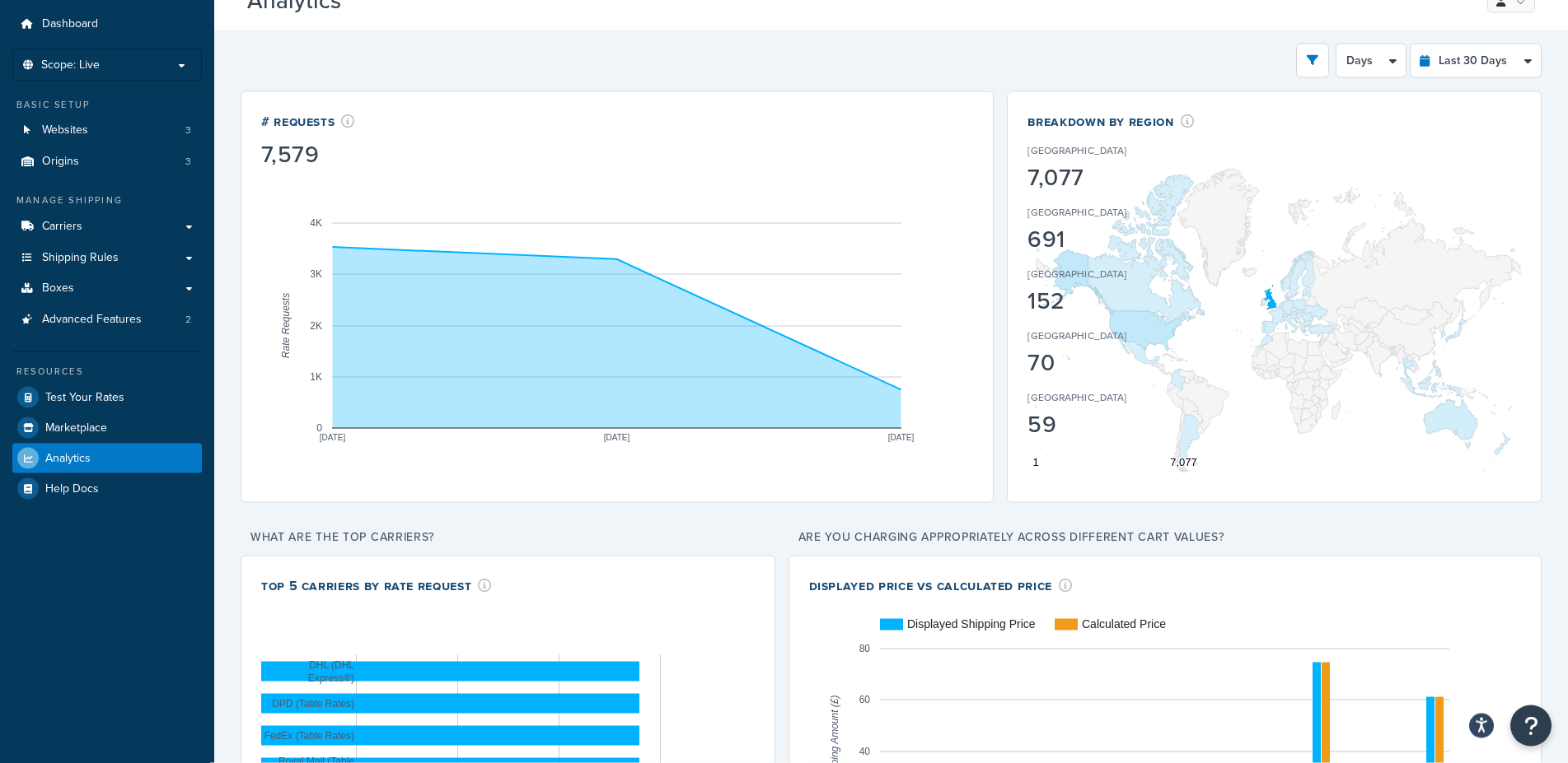
click at [1131, 329] on div "[GEOGRAPHIC_DATA]" at bounding box center [1102, 340] width 150 height 23
click at [1410, 45] on select "Last 24 Hours Last 7 Days Last 30 Days Last 3 Months Last 6 Months Last 12 Mont…" at bounding box center [1476, 61] width 131 height 33
select select "last_3_months"
click option "Last 3 Months" at bounding box center [0, 0] width 0 height 0
select select "1w"
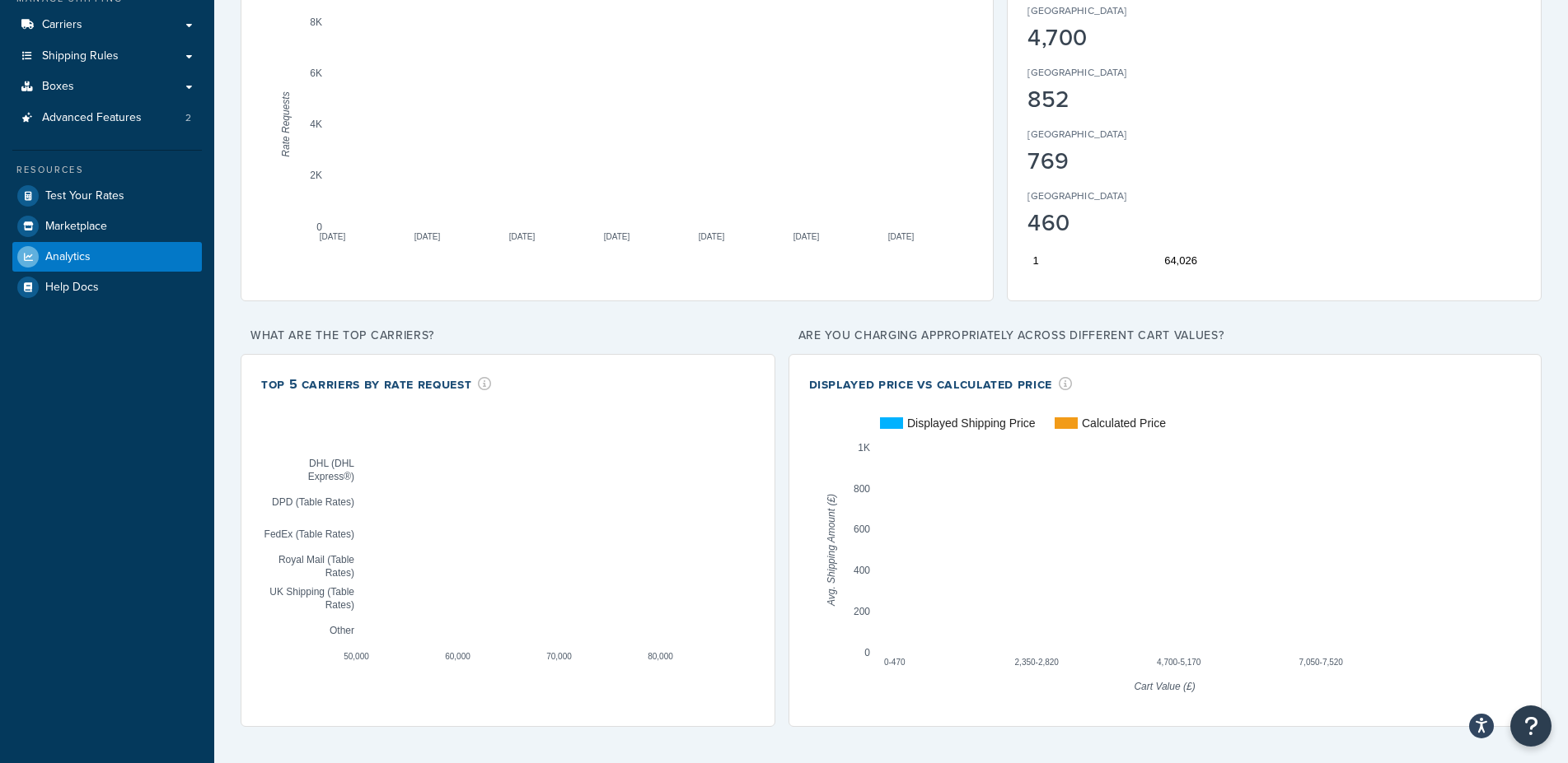
scroll to position [0, 0]
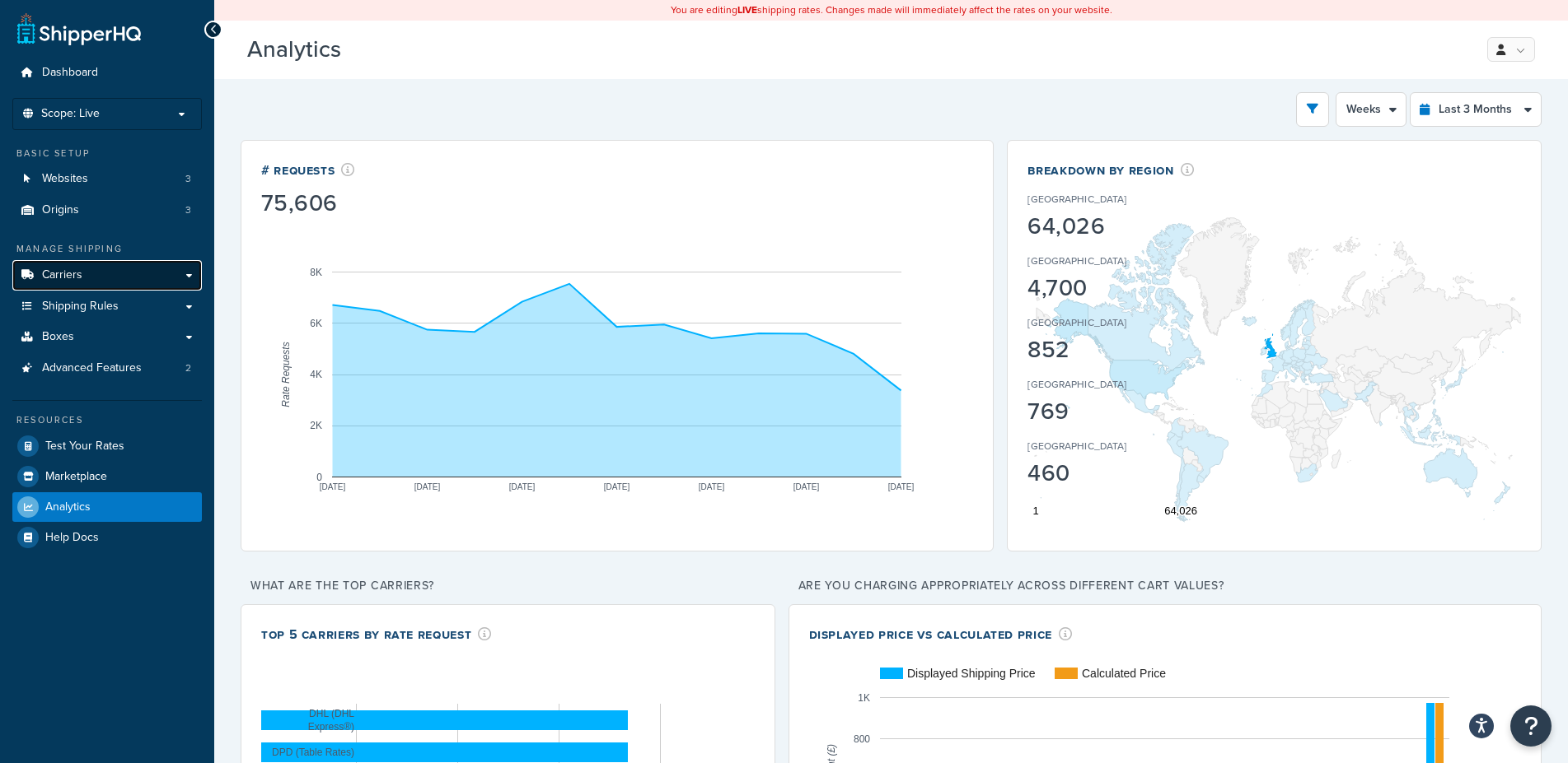
click at [110, 280] on link "Carriers" at bounding box center [106, 275] width 189 height 31
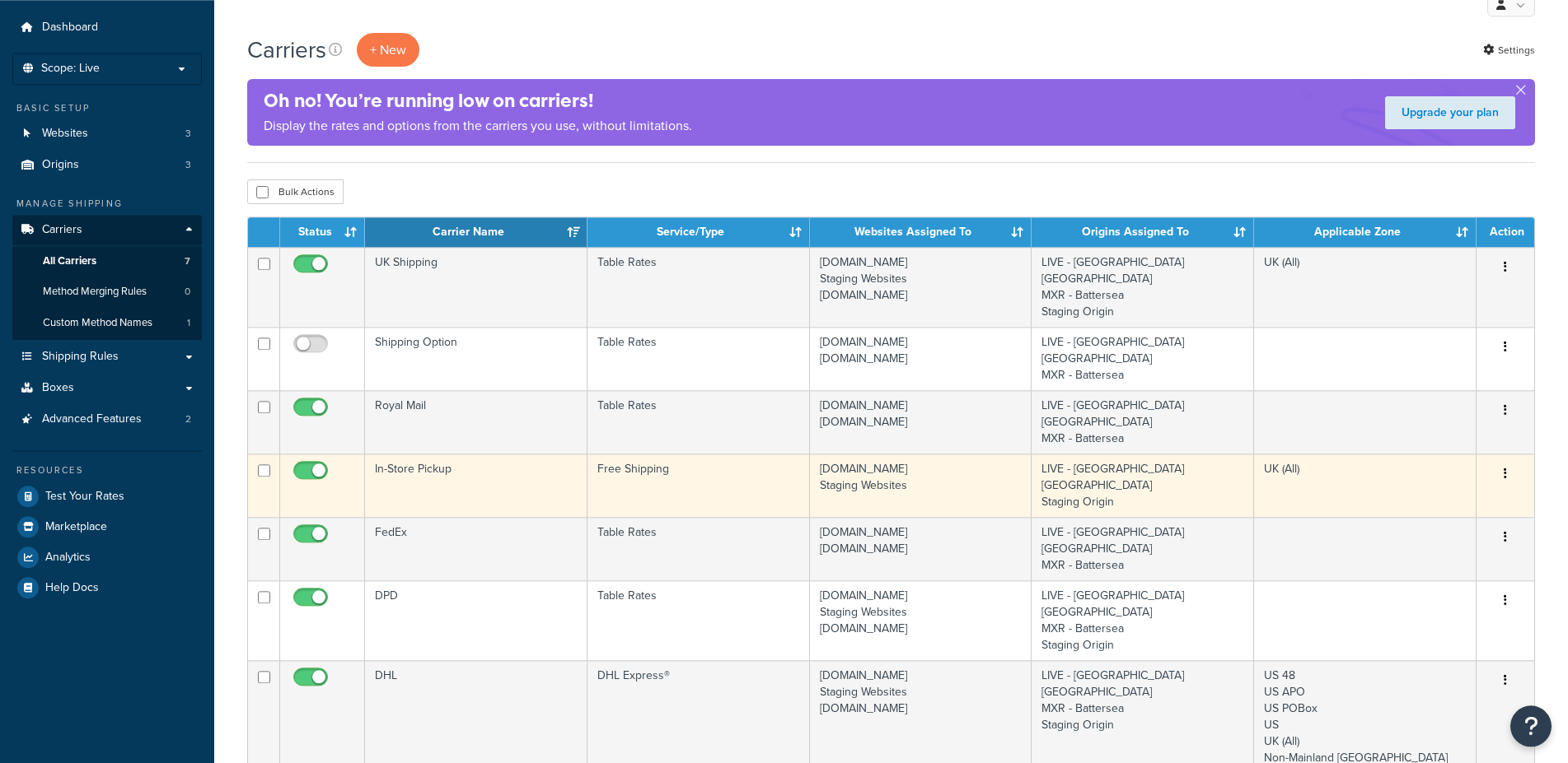
scroll to position [84, 0]
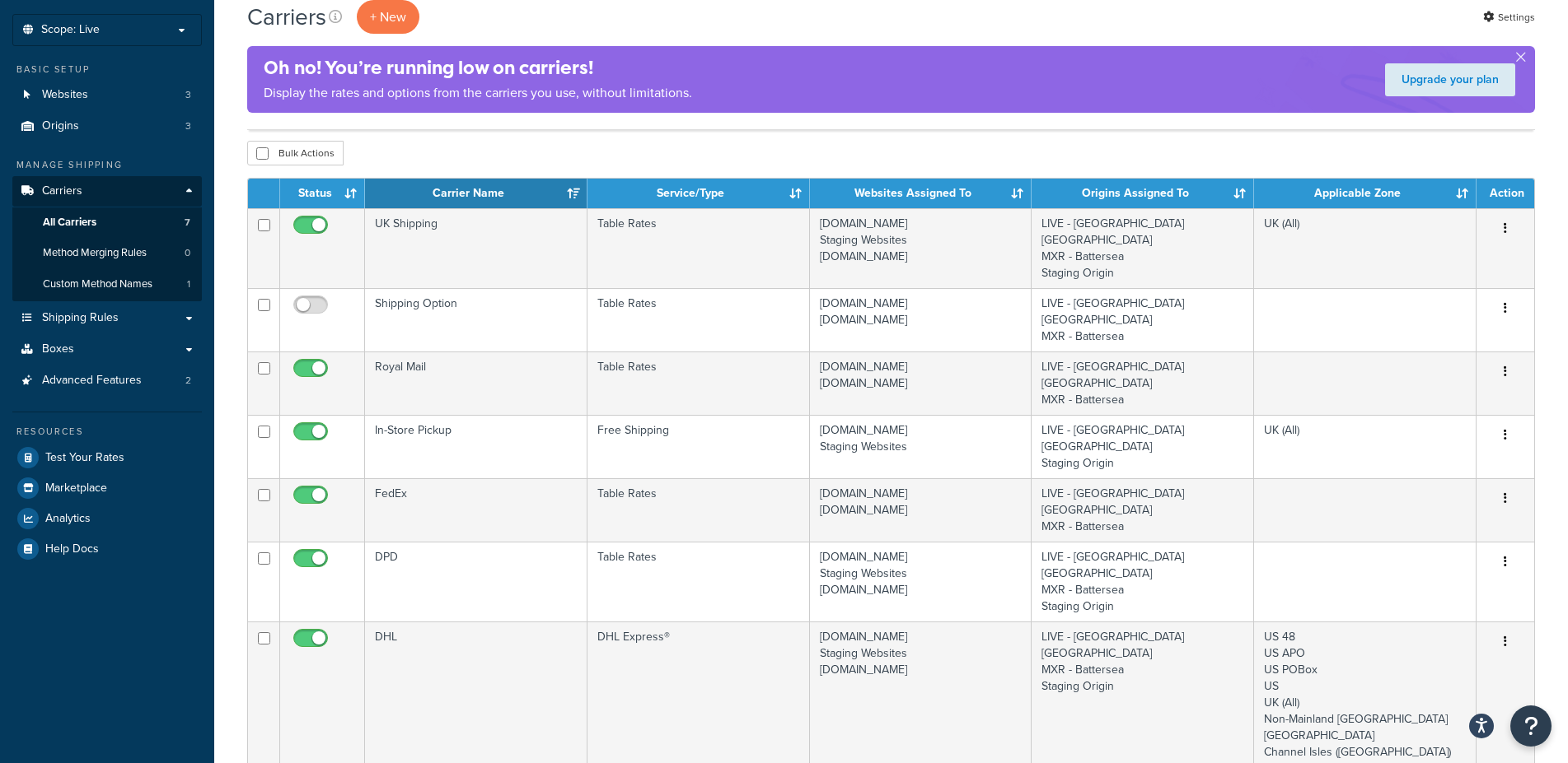
click at [233, 375] on div "Carriers + New Settings Oh no! You’re running low on carriers! Display the rate…" at bounding box center [891, 601] width 1354 height 1213
click at [230, 375] on div "Carriers + New Settings Oh no! You’re running low on carriers! Display the rate…" at bounding box center [891, 601] width 1354 height 1213
click at [227, 384] on div "Carriers + New Settings Oh no! You’re running low on carriers! Display the rate…" at bounding box center [891, 601] width 1354 height 1213
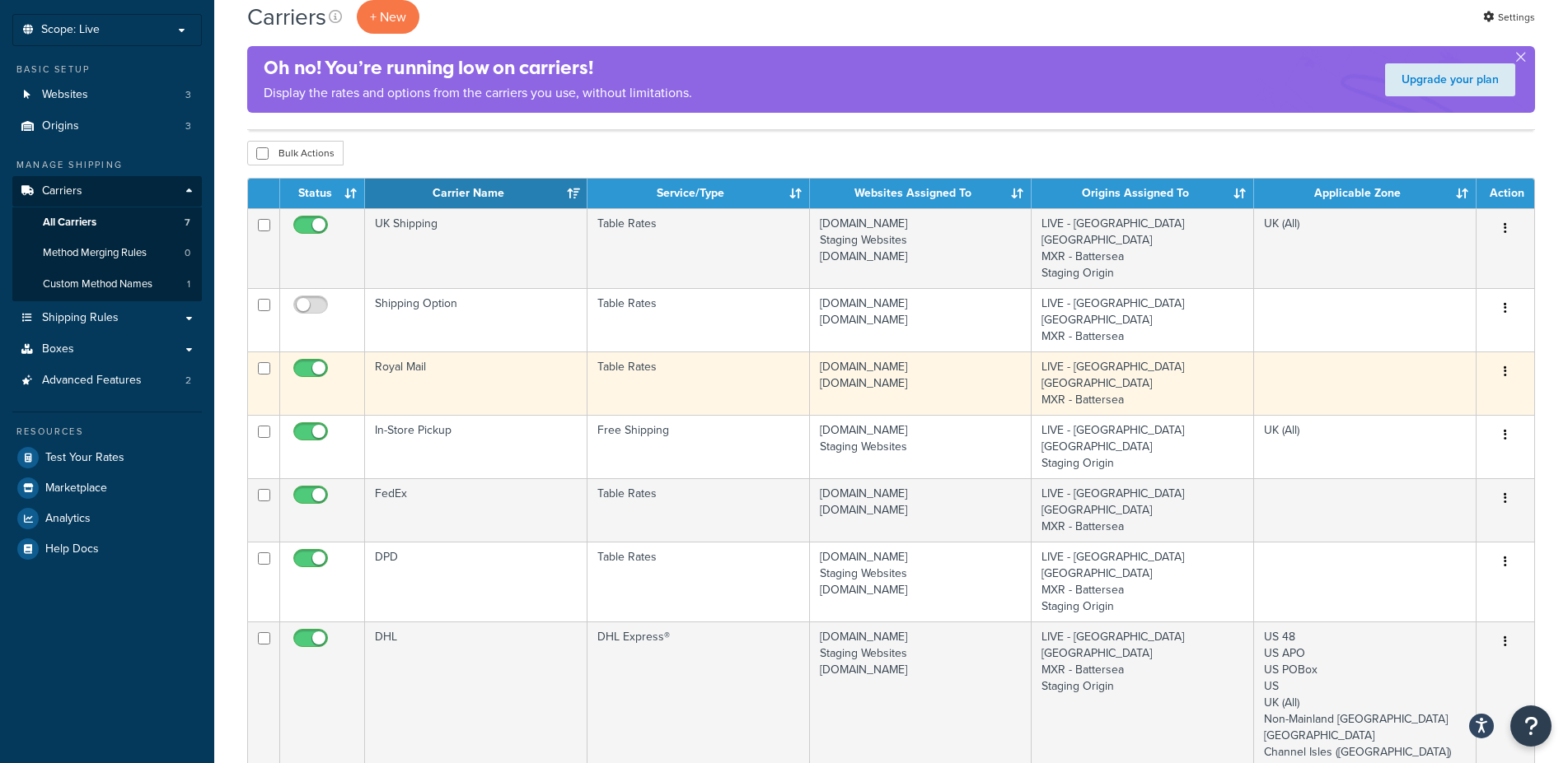
click at [533, 351] on td "Royal Mail" at bounding box center [475, 383] width 223 height 63
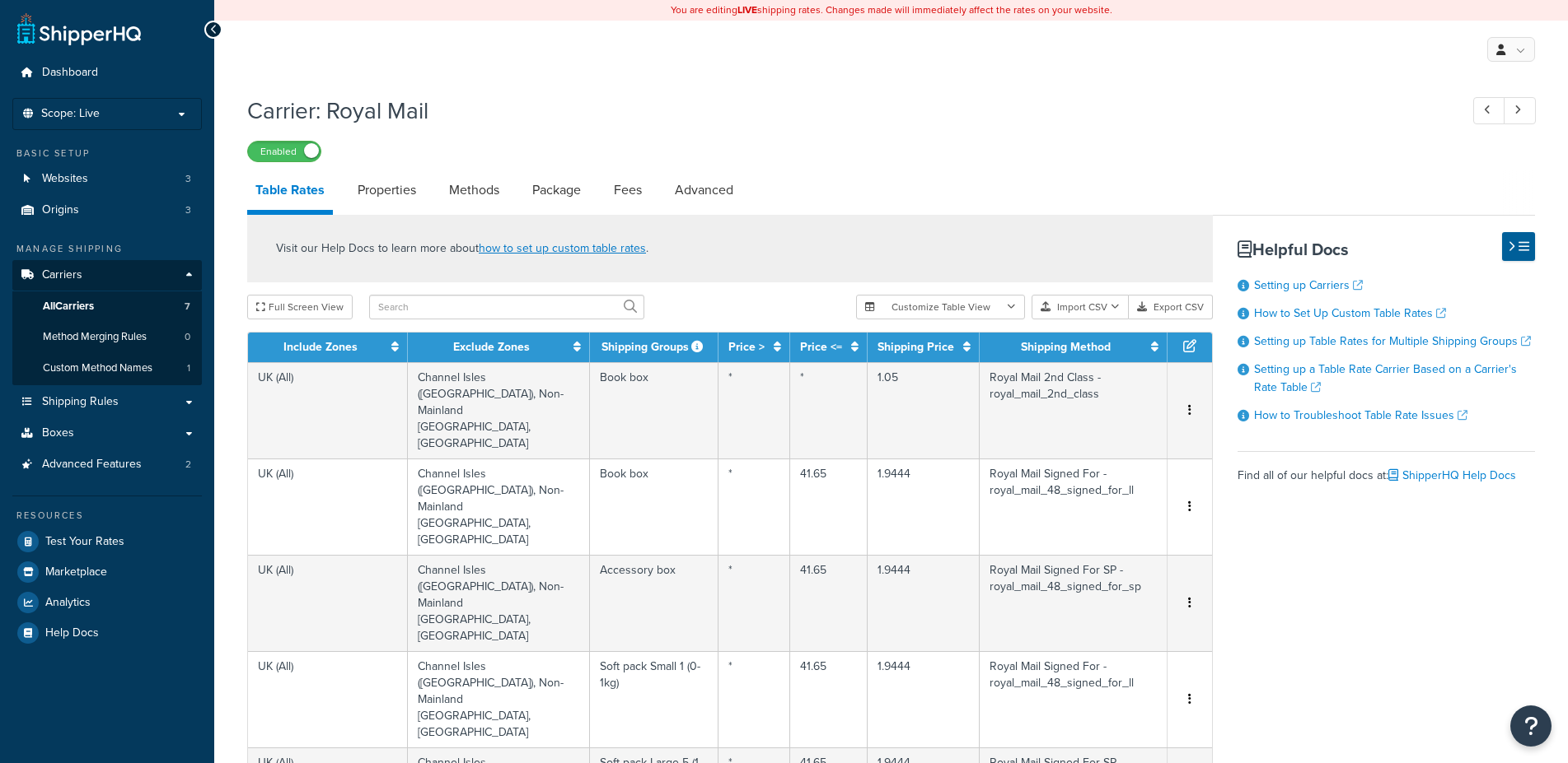
select select "25"
click at [89, 301] on span "All Carriers" at bounding box center [68, 307] width 51 height 14
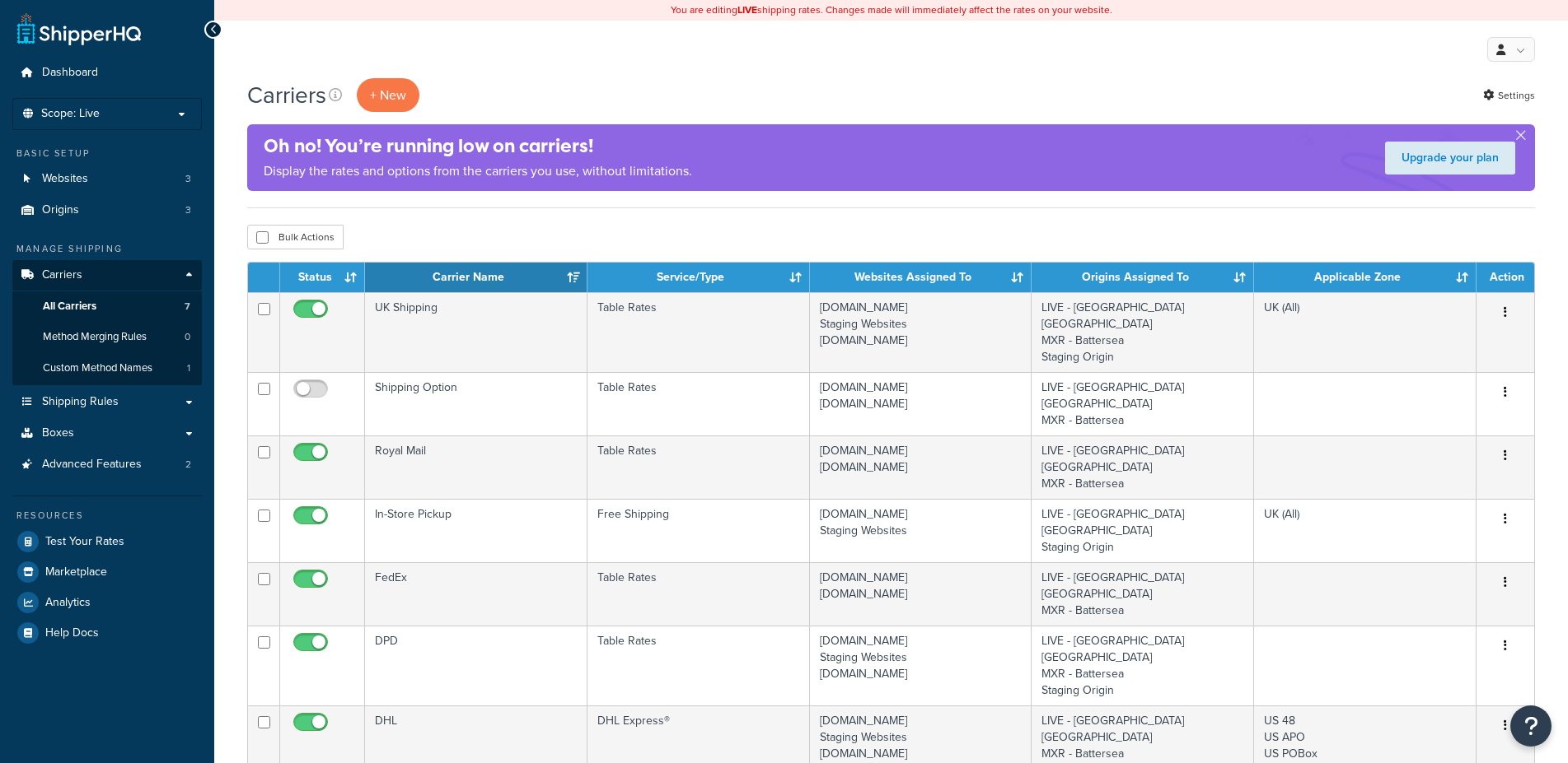
click at [553, 325] on td "UK Shipping" at bounding box center [475, 333] width 223 height 80
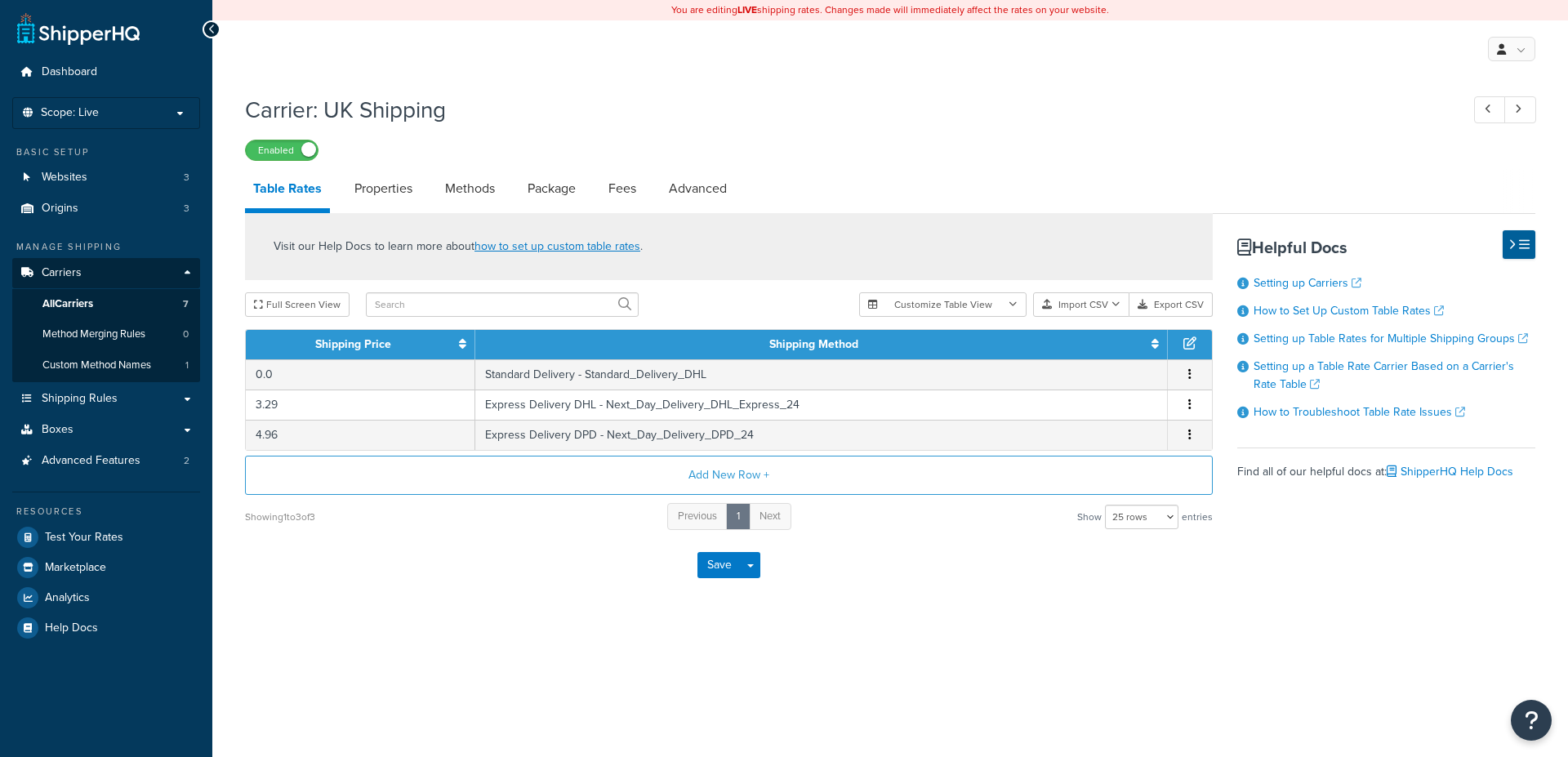
select select "25"
click at [138, 303] on link "All Carriers 7" at bounding box center [105, 304] width 188 height 31
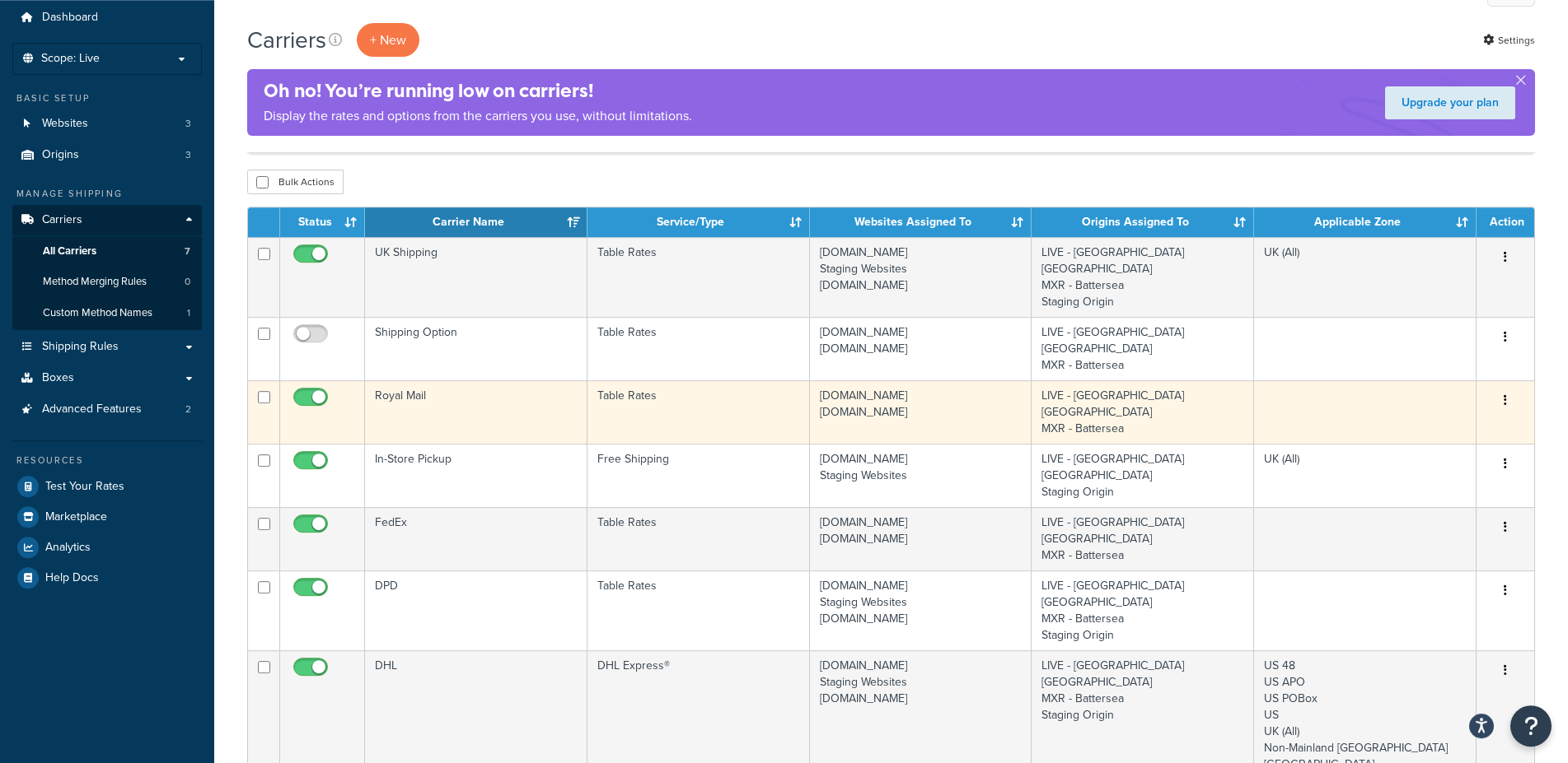
scroll to position [84, 0]
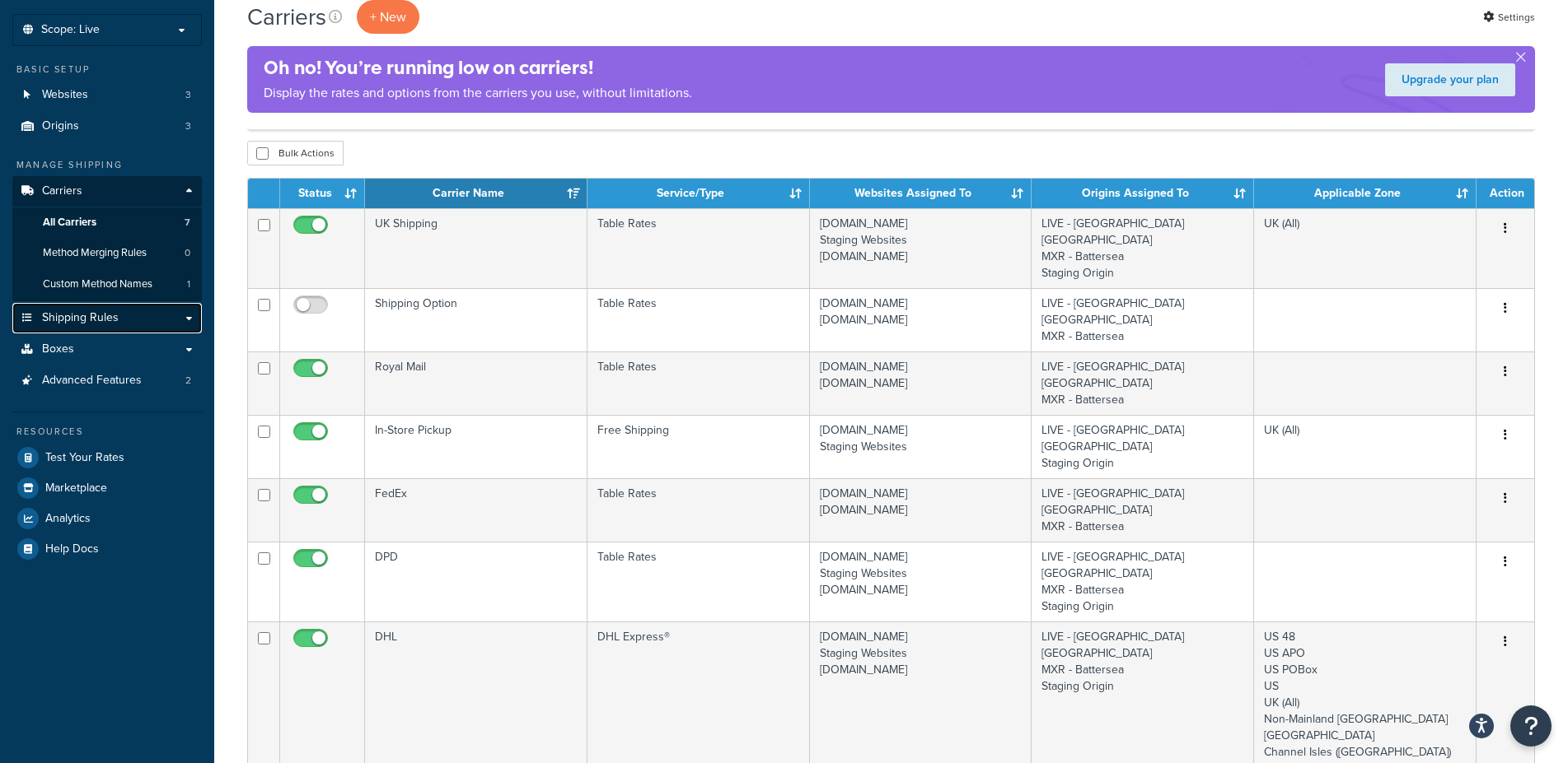
click at [109, 315] on span "Shipping Rules" at bounding box center [80, 318] width 76 height 14
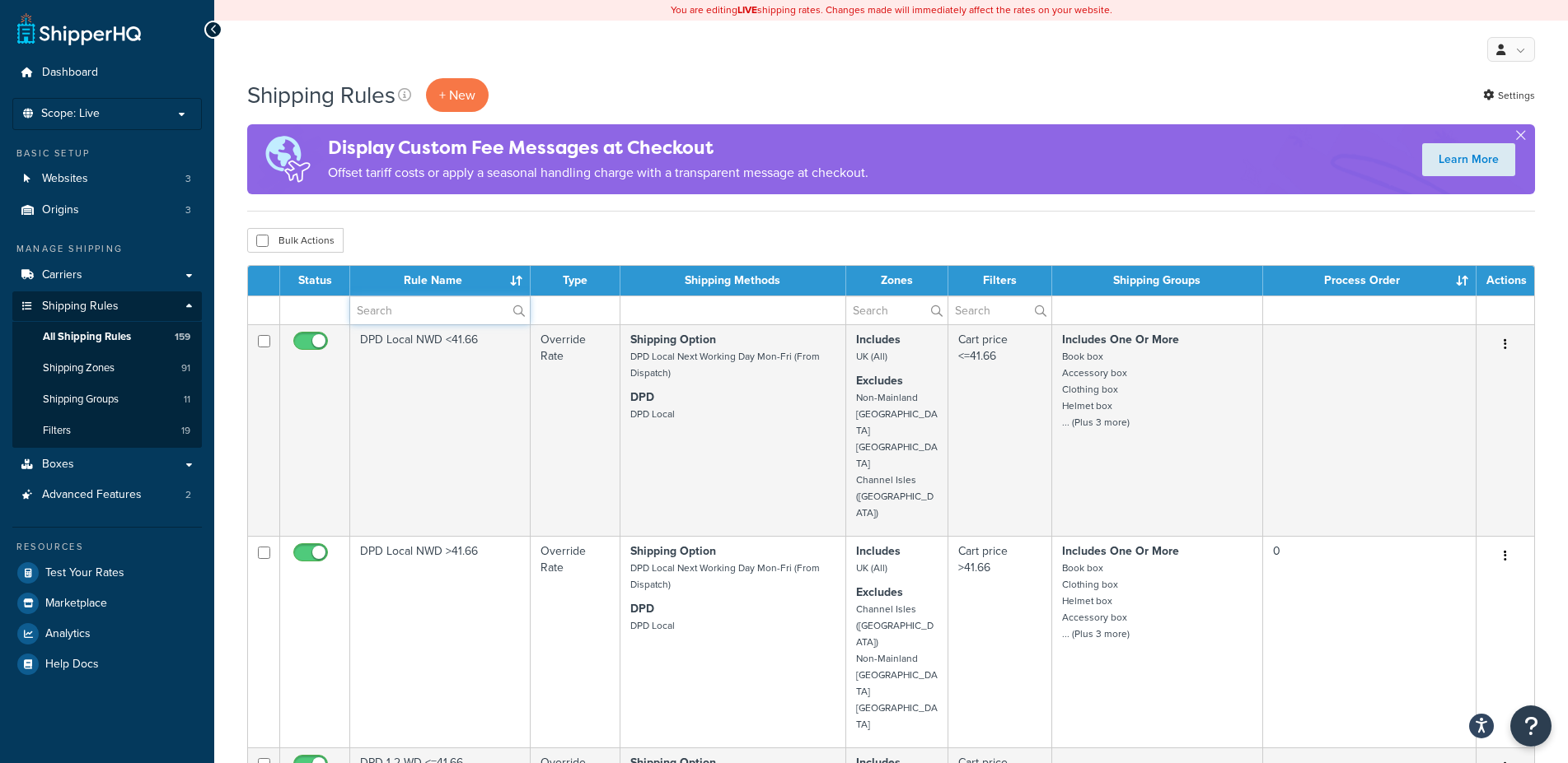
click at [450, 320] on input "text" at bounding box center [440, 310] width 180 height 28
type input "royal"
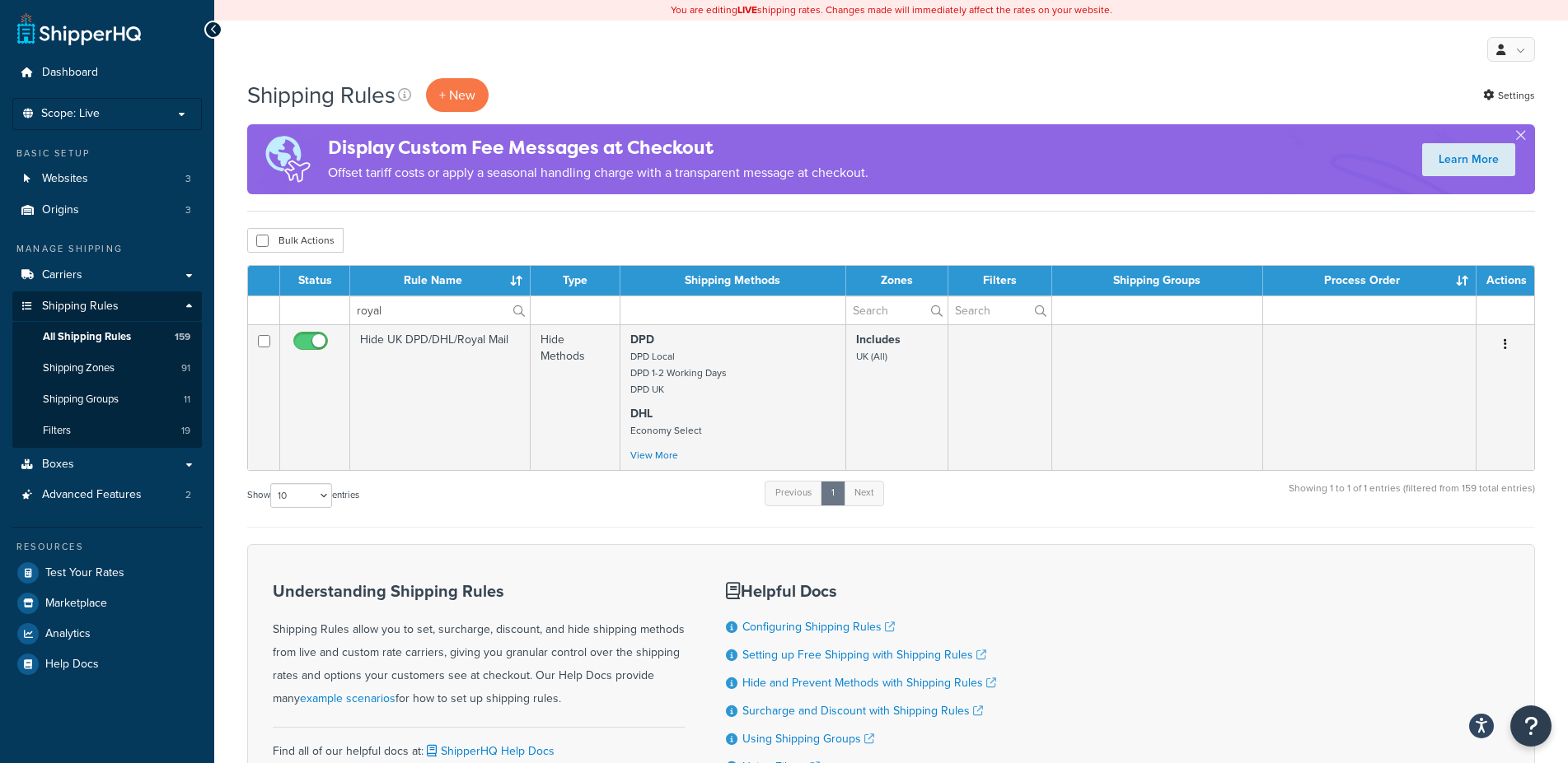
click at [556, 484] on div "Show 10 15 25 50 100 1000 entries Previous 1 Next Showing 1 to 1 of 1 entries (…" at bounding box center [890, 503] width 1287 height 48
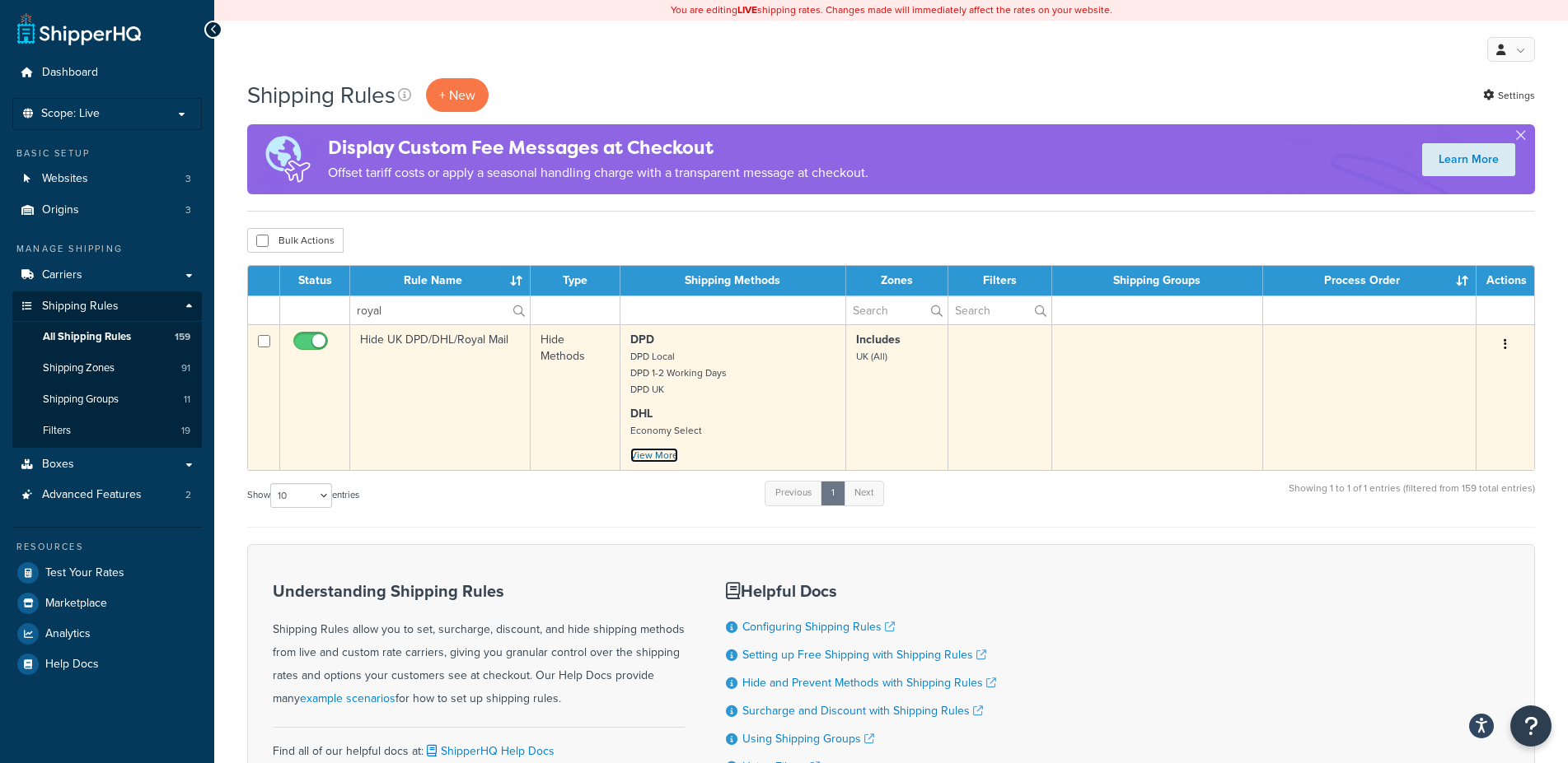
click at [655, 460] on link "View More" at bounding box center [653, 456] width 48 height 15
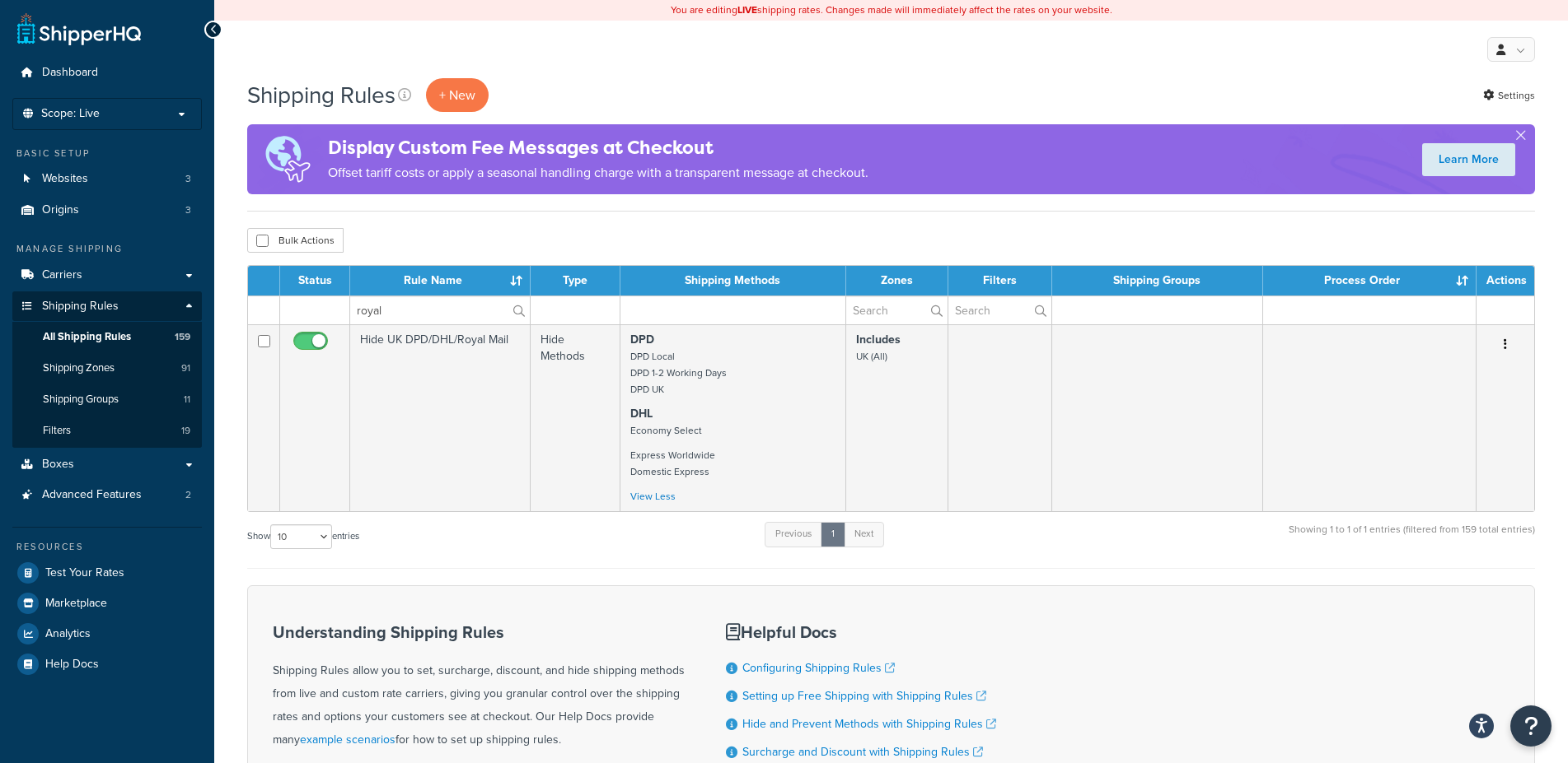
click at [655, 512] on table "Status Rule Name Type Shipping Methods Zones Filters Shipping Groups Process Or…" at bounding box center [890, 388] width 1287 height 247
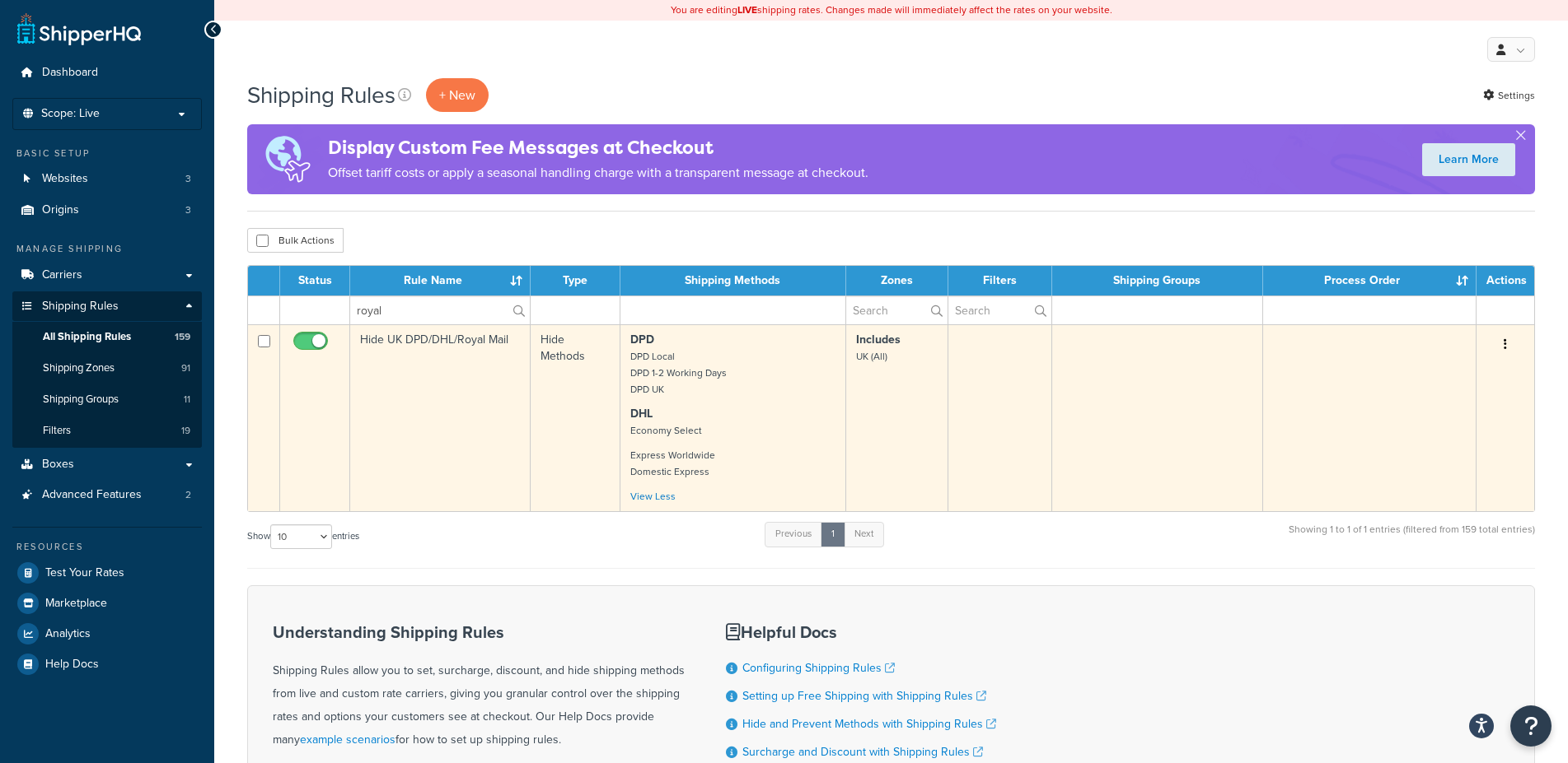
click at [751, 375] on p "DPD DPD Local DPD 1-2 Working Days DPD UK" at bounding box center [733, 364] width 205 height 66
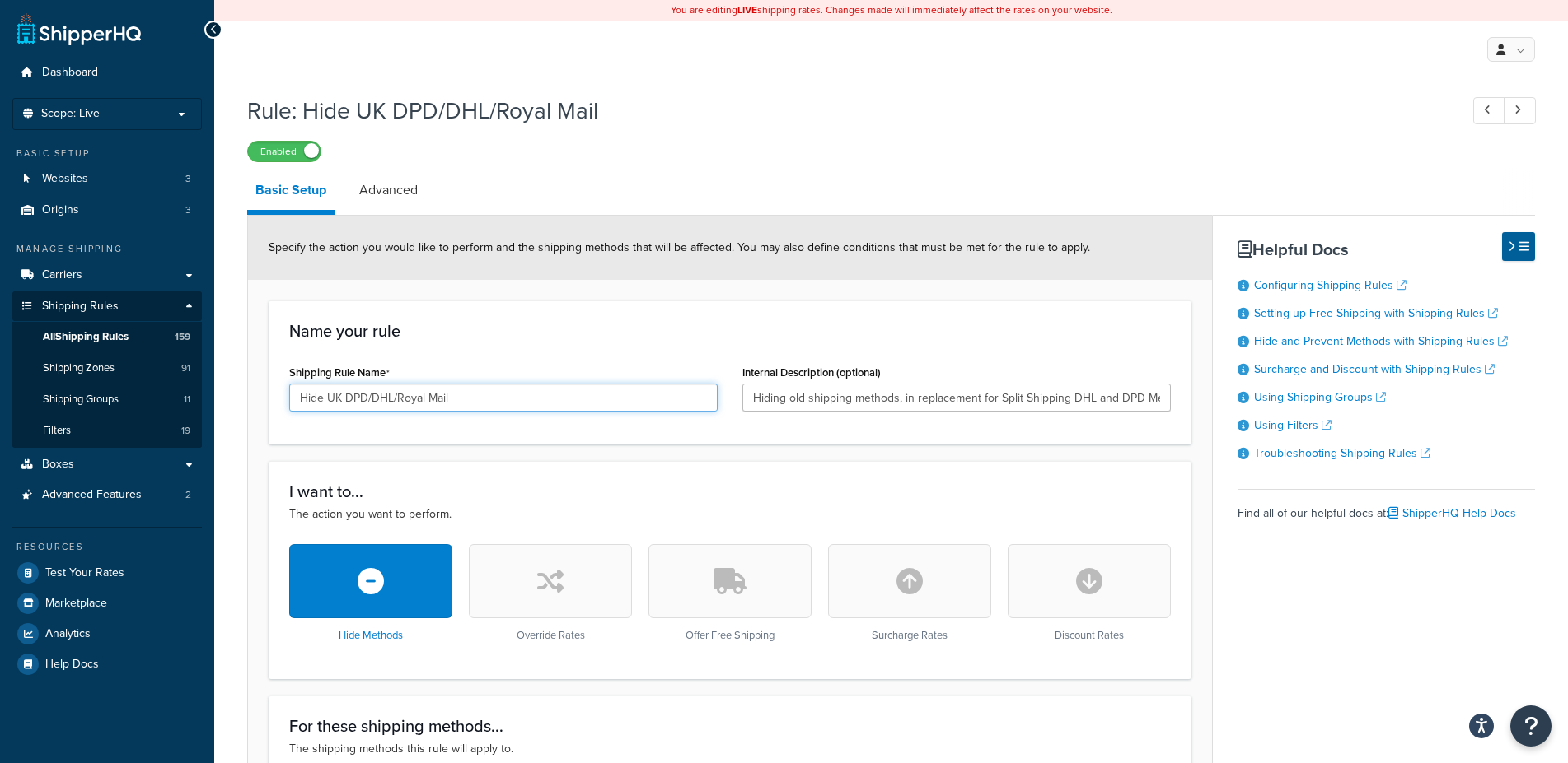
drag, startPoint x: 454, startPoint y: 400, endPoint x: 400, endPoint y: 401, distance: 54.0
click at [400, 401] on input "Hide UK DPD/DHL/Royal Mail" at bounding box center [503, 398] width 429 height 28
type input "Hide UK DPD/DHL"
click at [431, 430] on div "Name your rule Shipping Rule Name Hide UK DPD/DHL Internal Description (optiona…" at bounding box center [730, 373] width 923 height 144
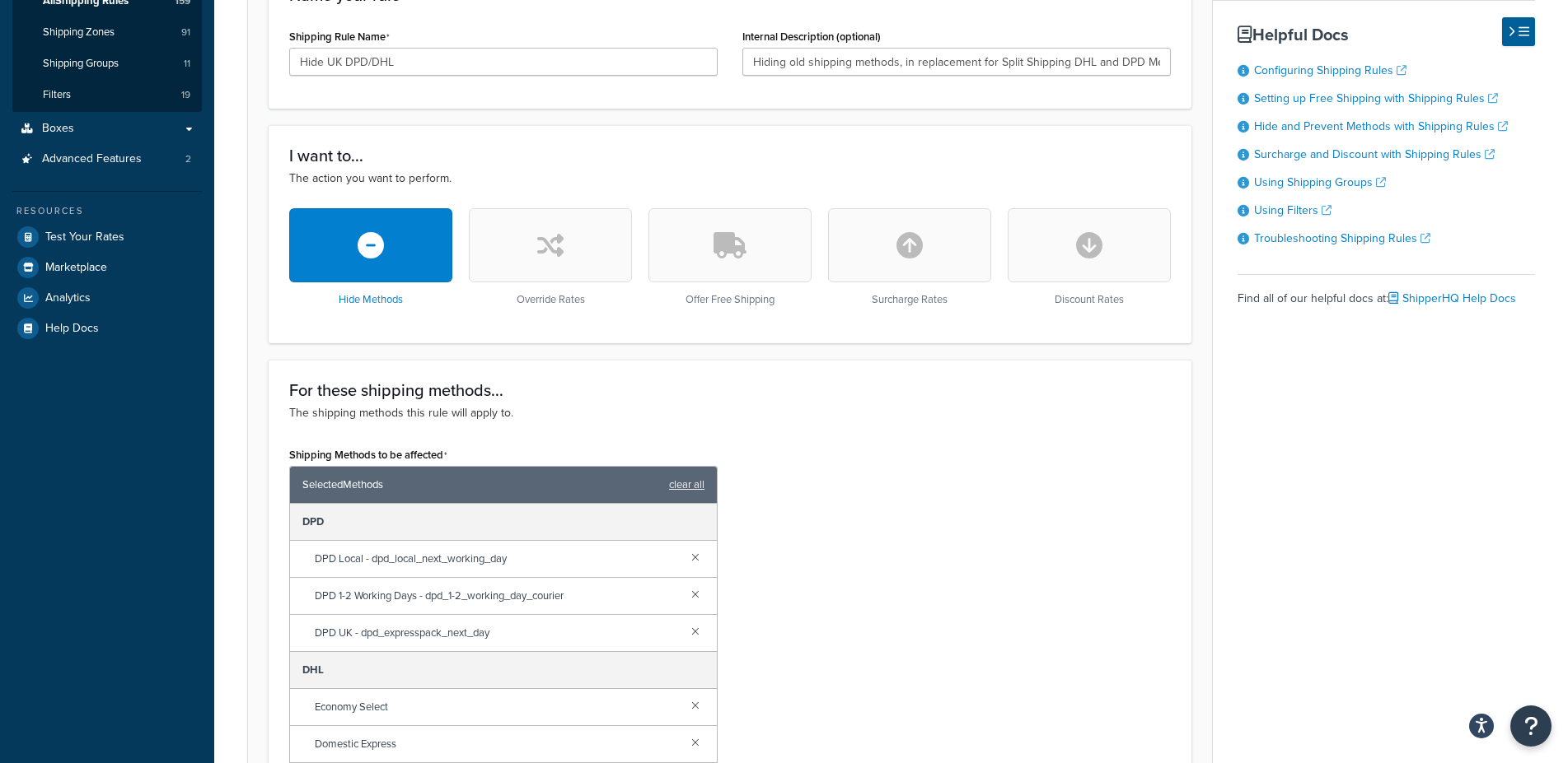
scroll to position [884, 0]
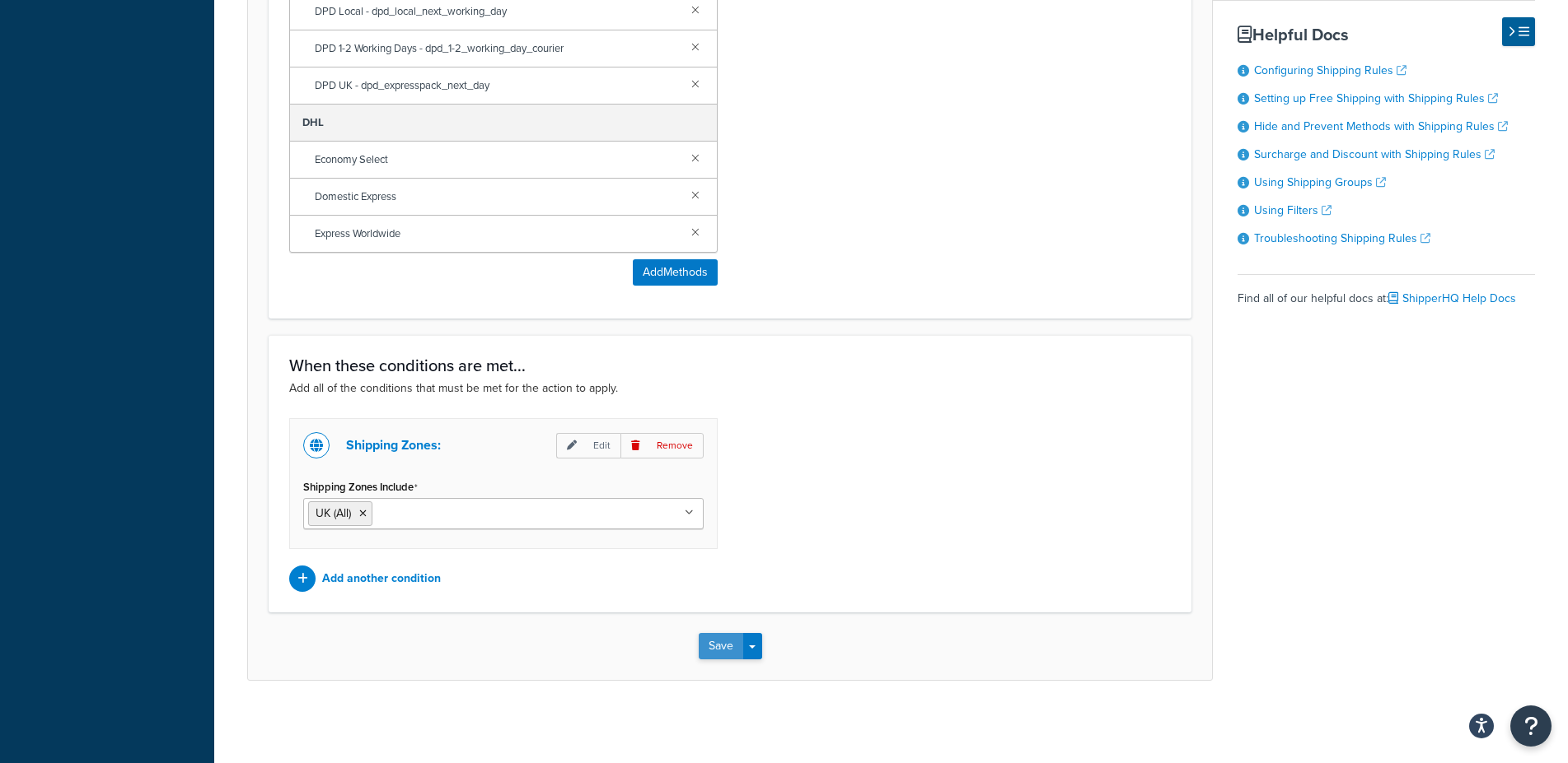
click at [706, 646] on button "Save" at bounding box center [721, 647] width 45 height 26
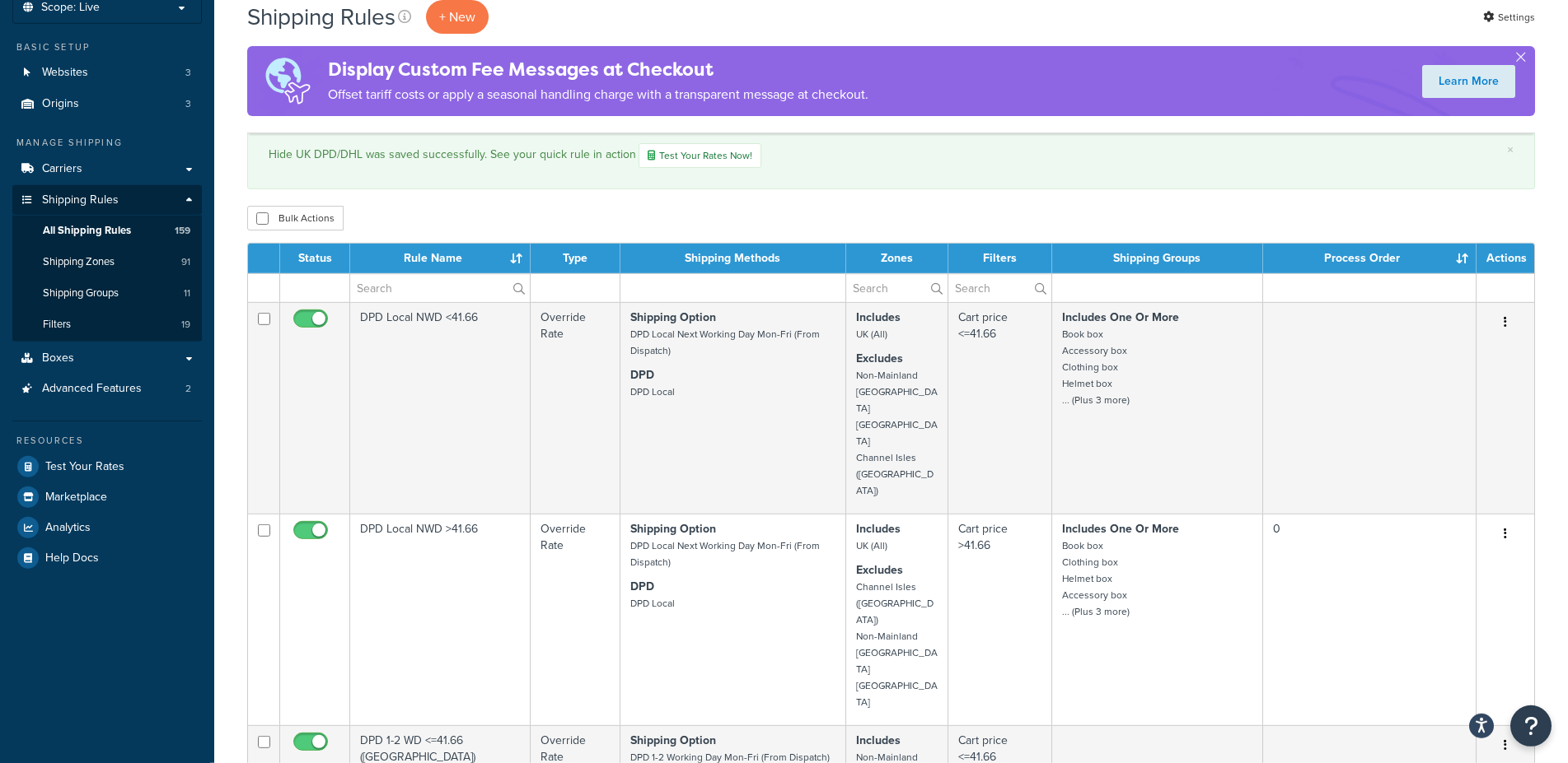
scroll to position [54, 0]
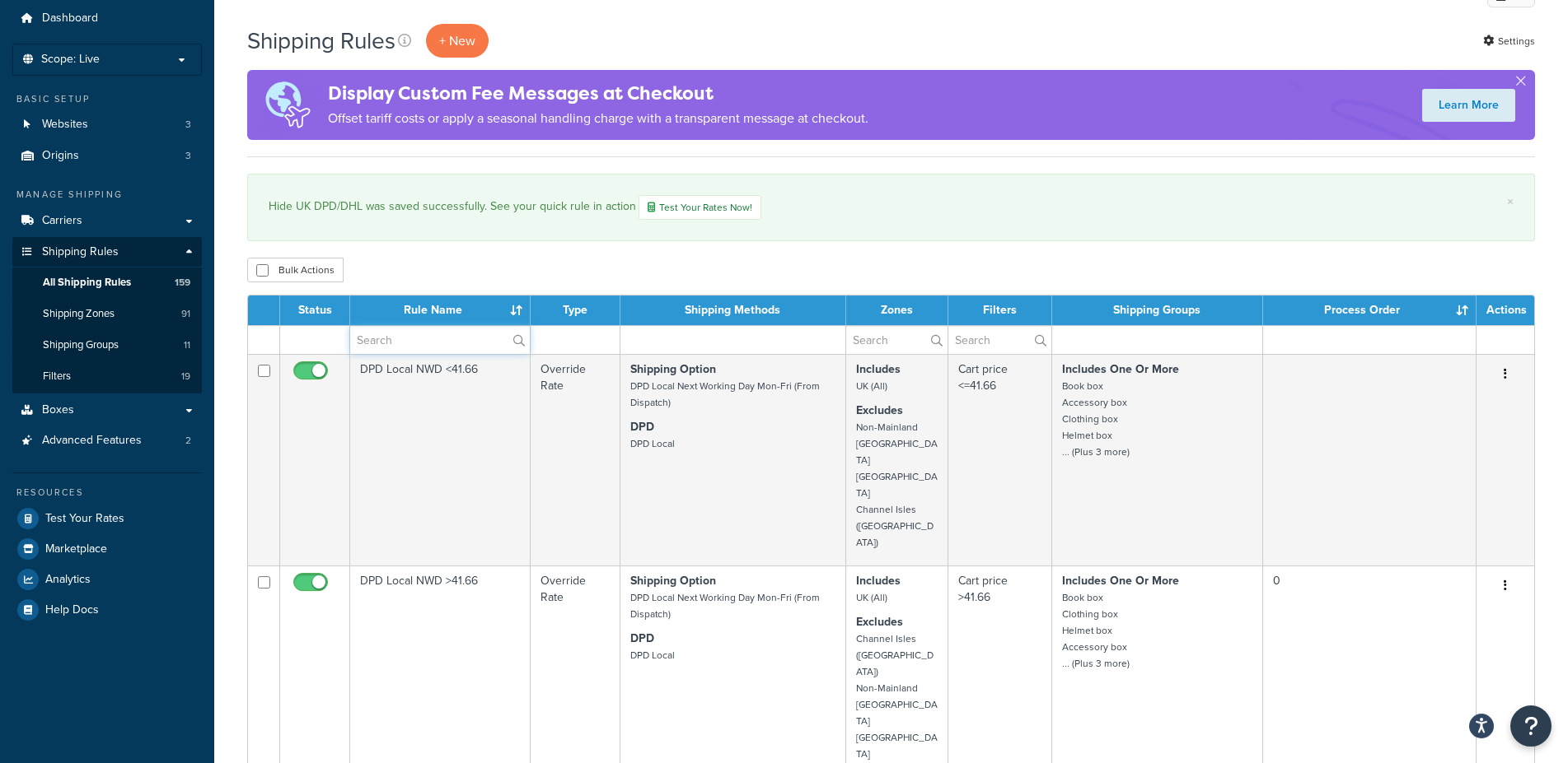
click at [433, 339] on input "text" at bounding box center [440, 340] width 180 height 28
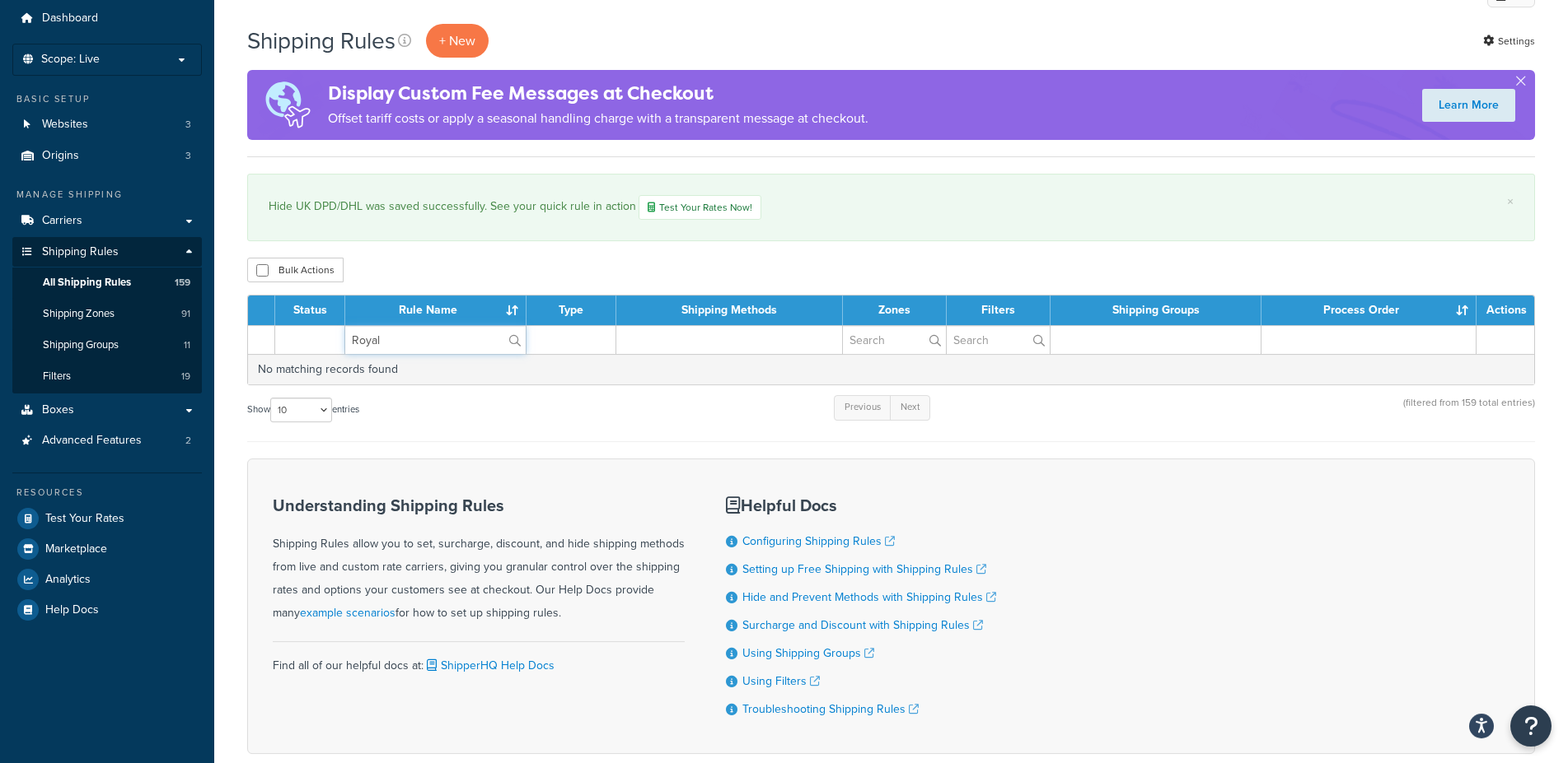
click at [413, 347] on input "Royal" at bounding box center [435, 340] width 181 height 28
type input "RM"
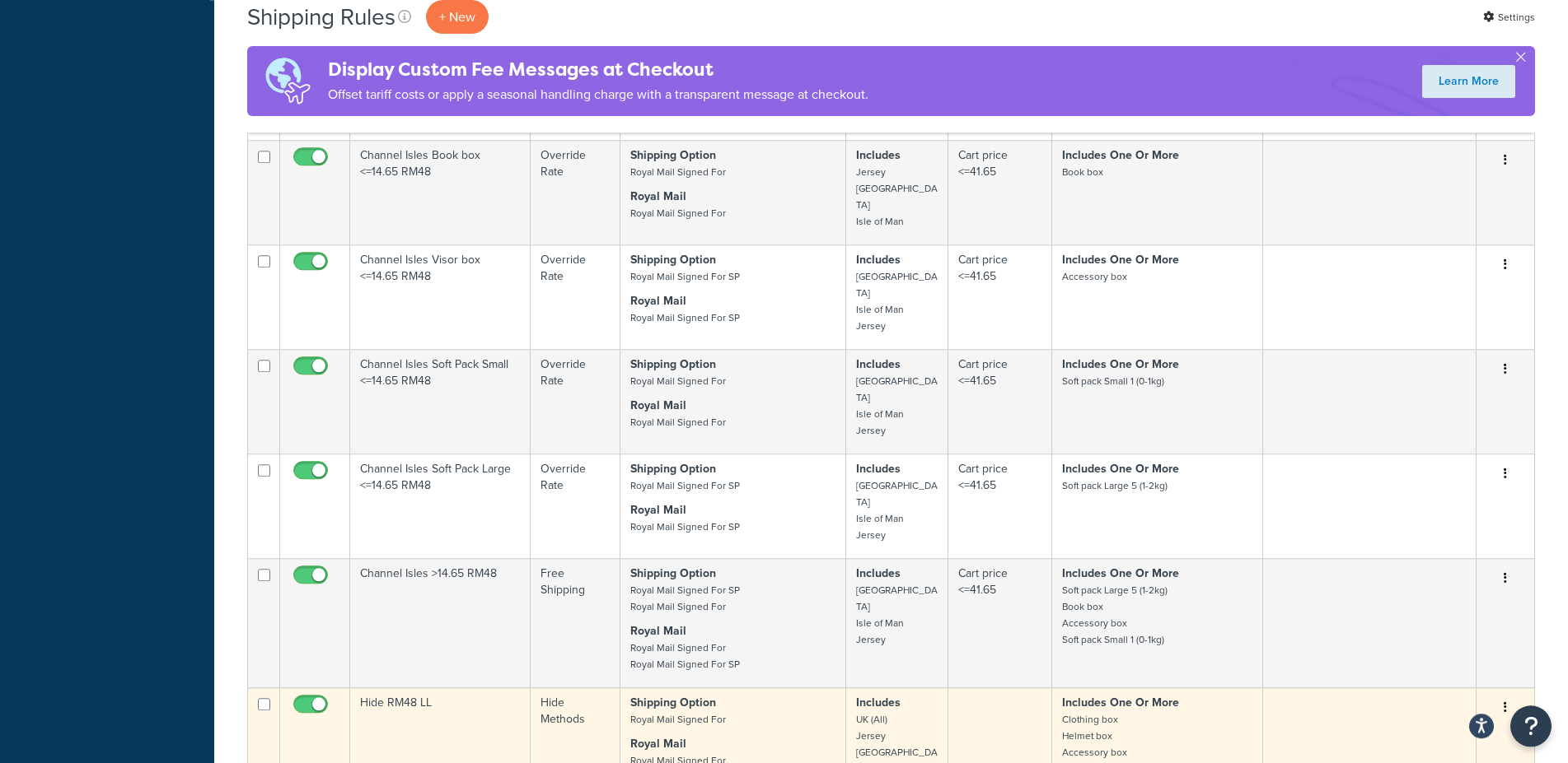
scroll to position [794, 0]
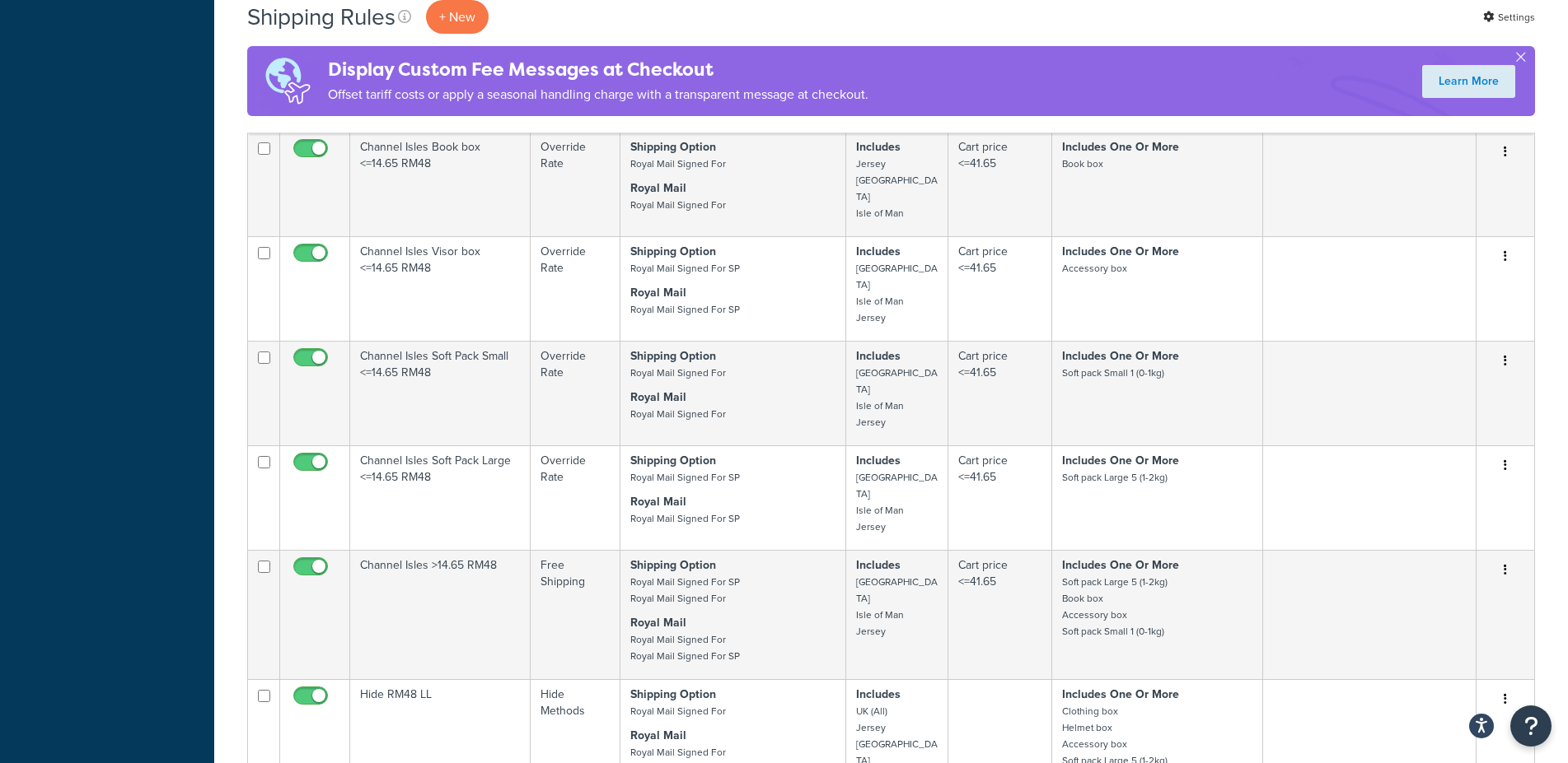
select select "1000"
click option "1000" at bounding box center [0, 0] width 0 height 0
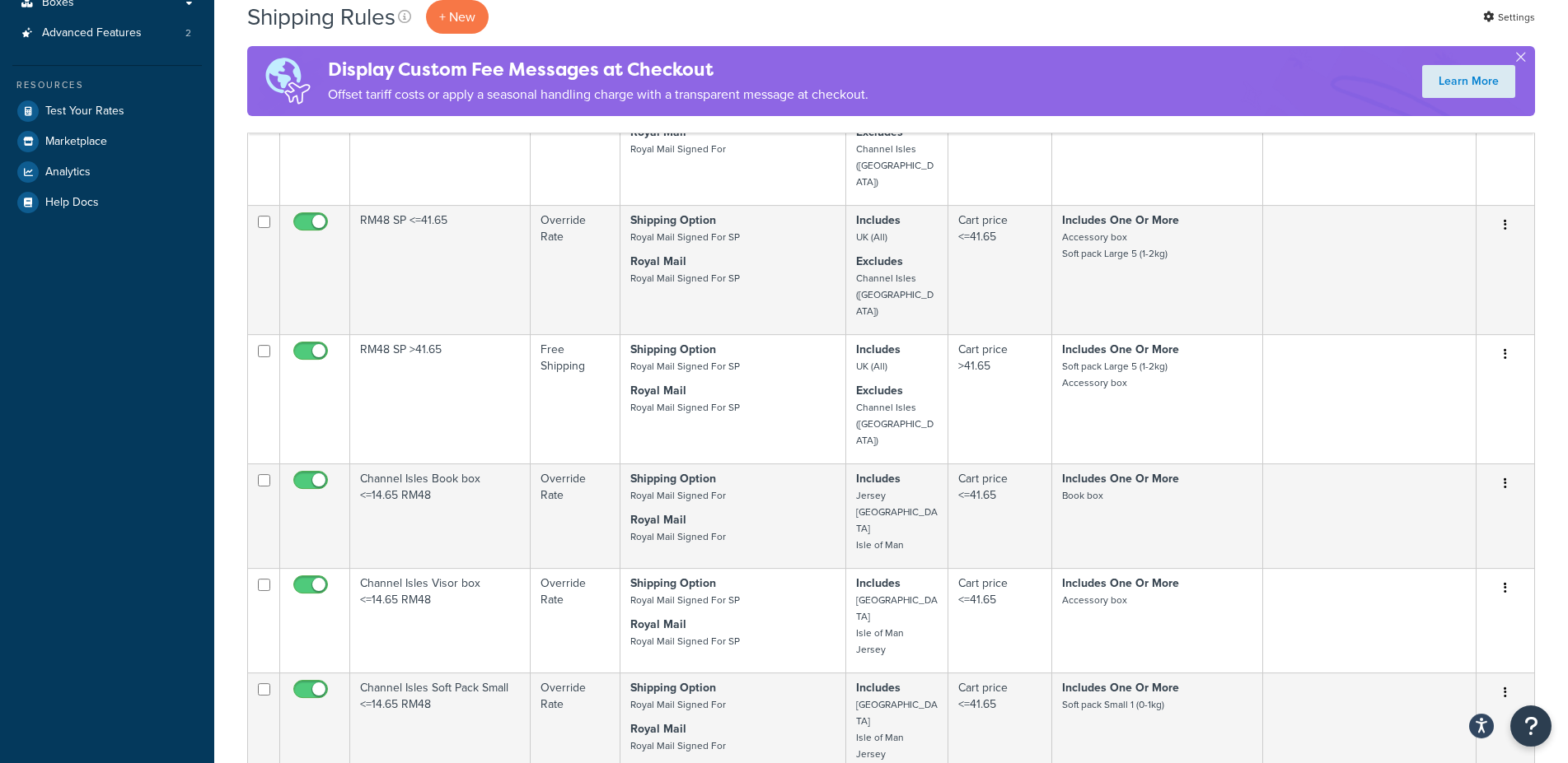
scroll to position [0, 0]
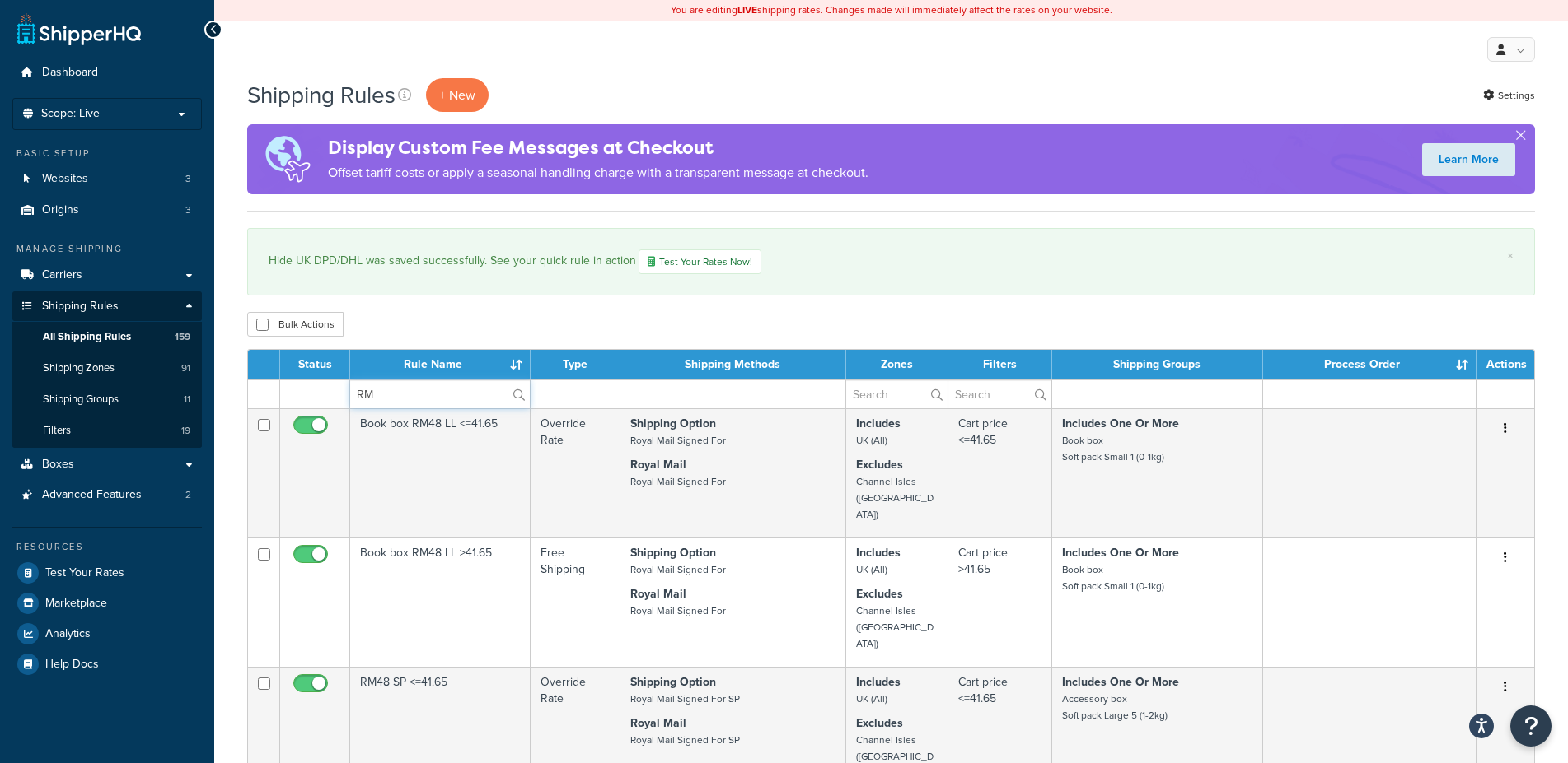
drag, startPoint x: 449, startPoint y: 391, endPoint x: 242, endPoint y: 381, distance: 207.2
click at [351, 381] on input "RM" at bounding box center [440, 394] width 180 height 28
click at [569, 402] on td at bounding box center [574, 393] width 89 height 29
click at [585, 399] on td at bounding box center [574, 393] width 89 height 29
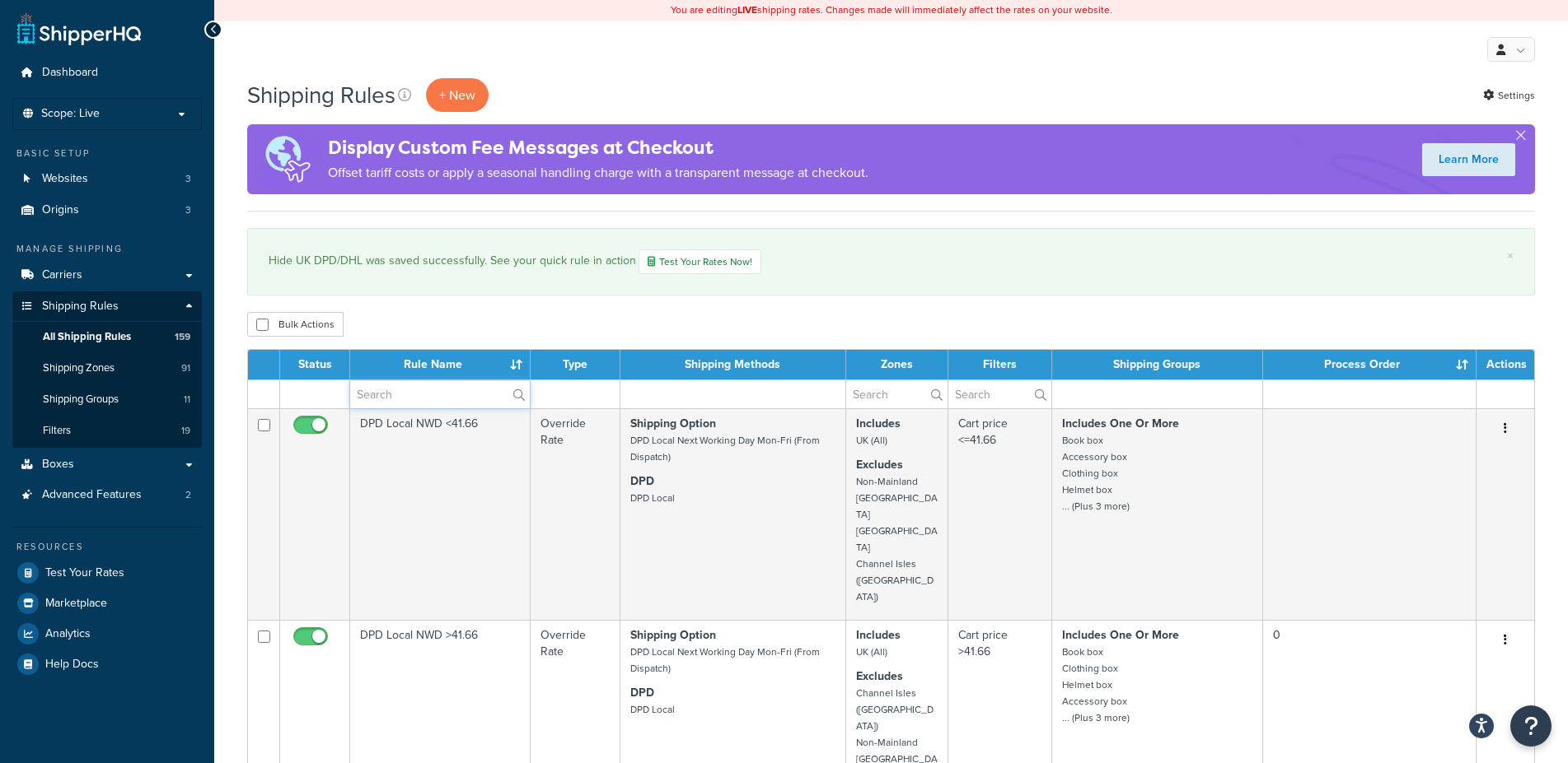
click at [388, 396] on input "text" at bounding box center [440, 394] width 180 height 28
type input "hide"
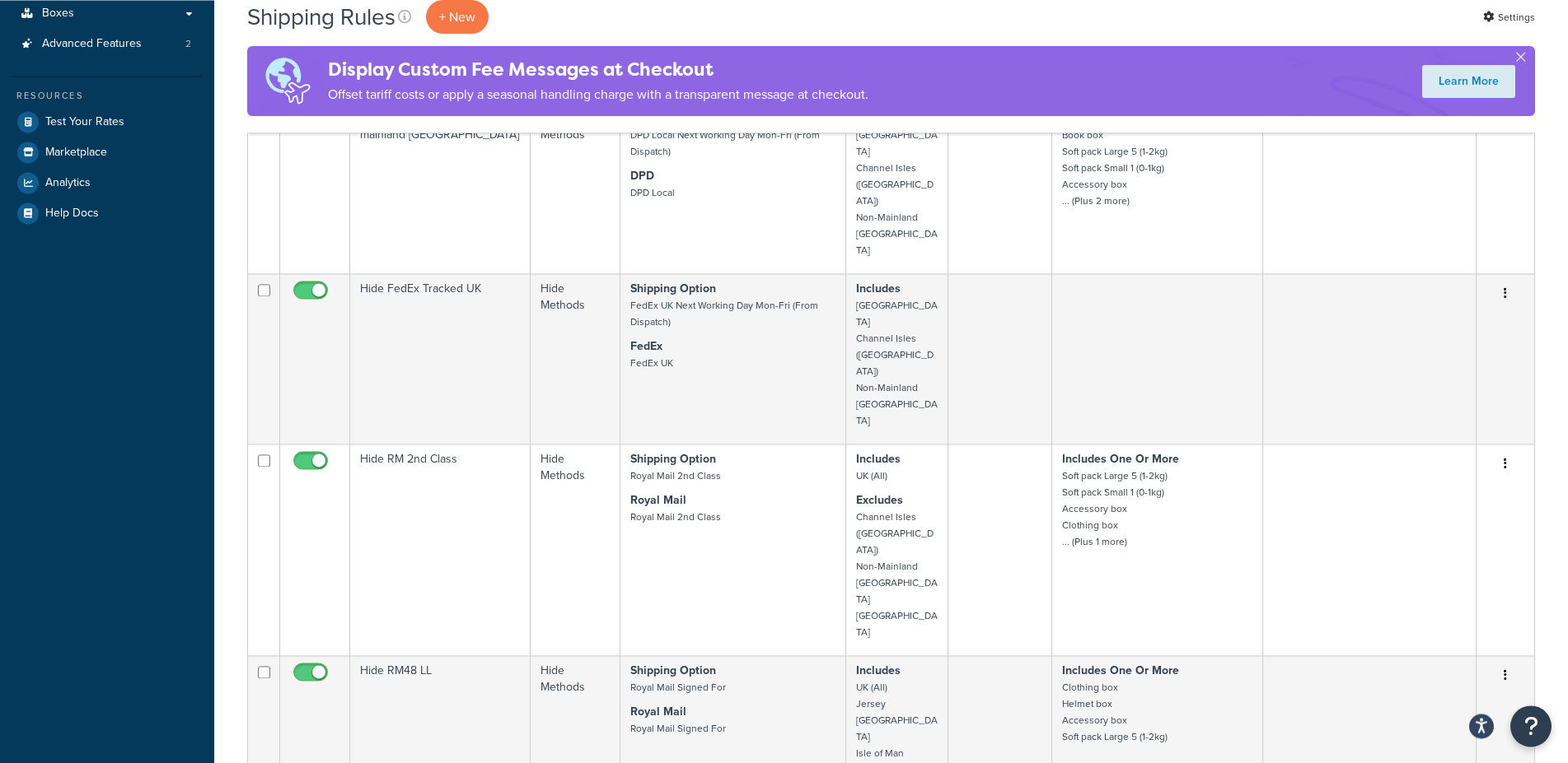
scroll to position [478, 0]
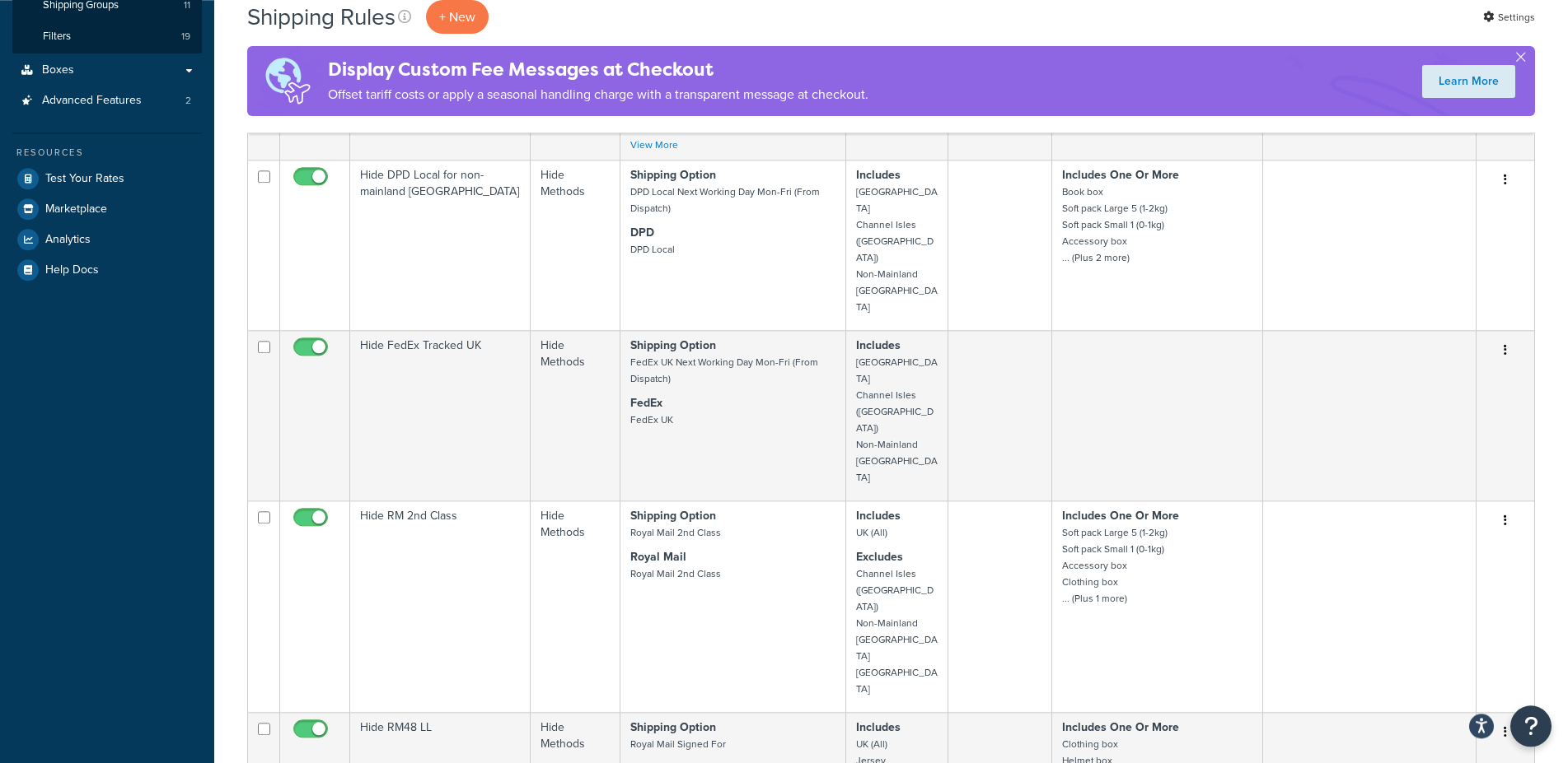
scroll to position [0, 0]
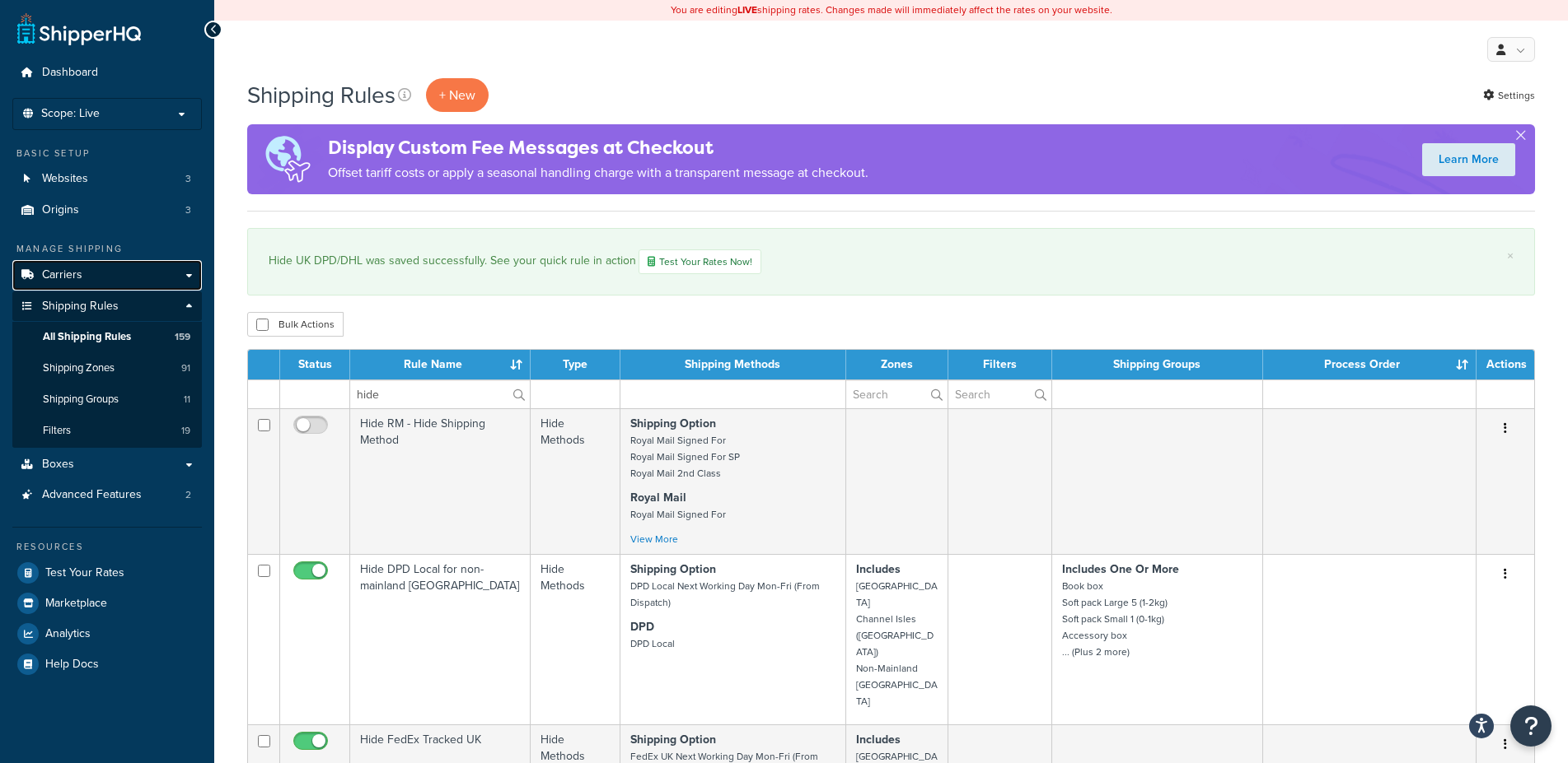
click at [91, 287] on link "Carriers" at bounding box center [106, 275] width 189 height 31
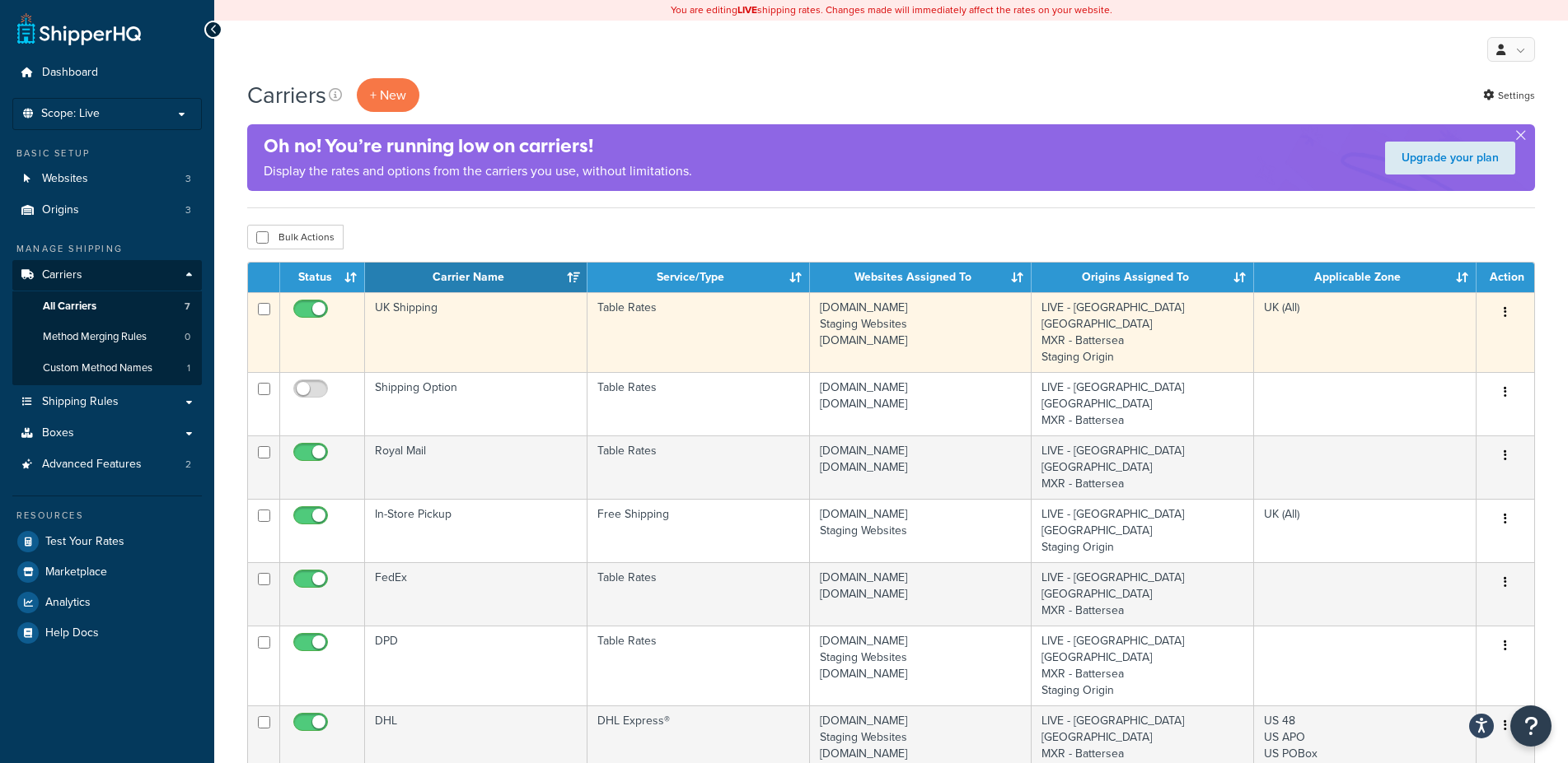
scroll to position [84, 0]
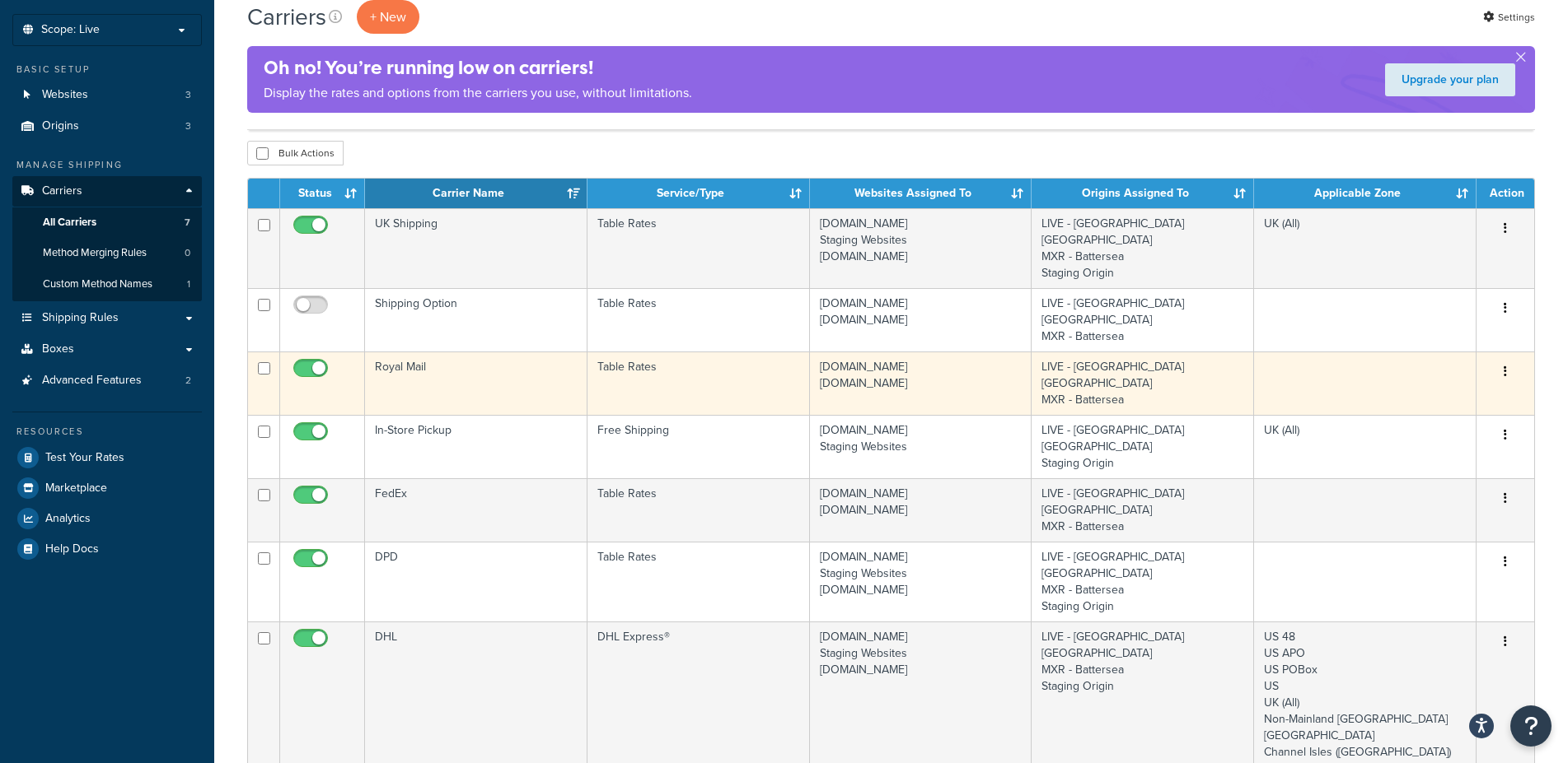
click at [305, 362] on input "checkbox" at bounding box center [312, 373] width 46 height 20
checkbox input "false"
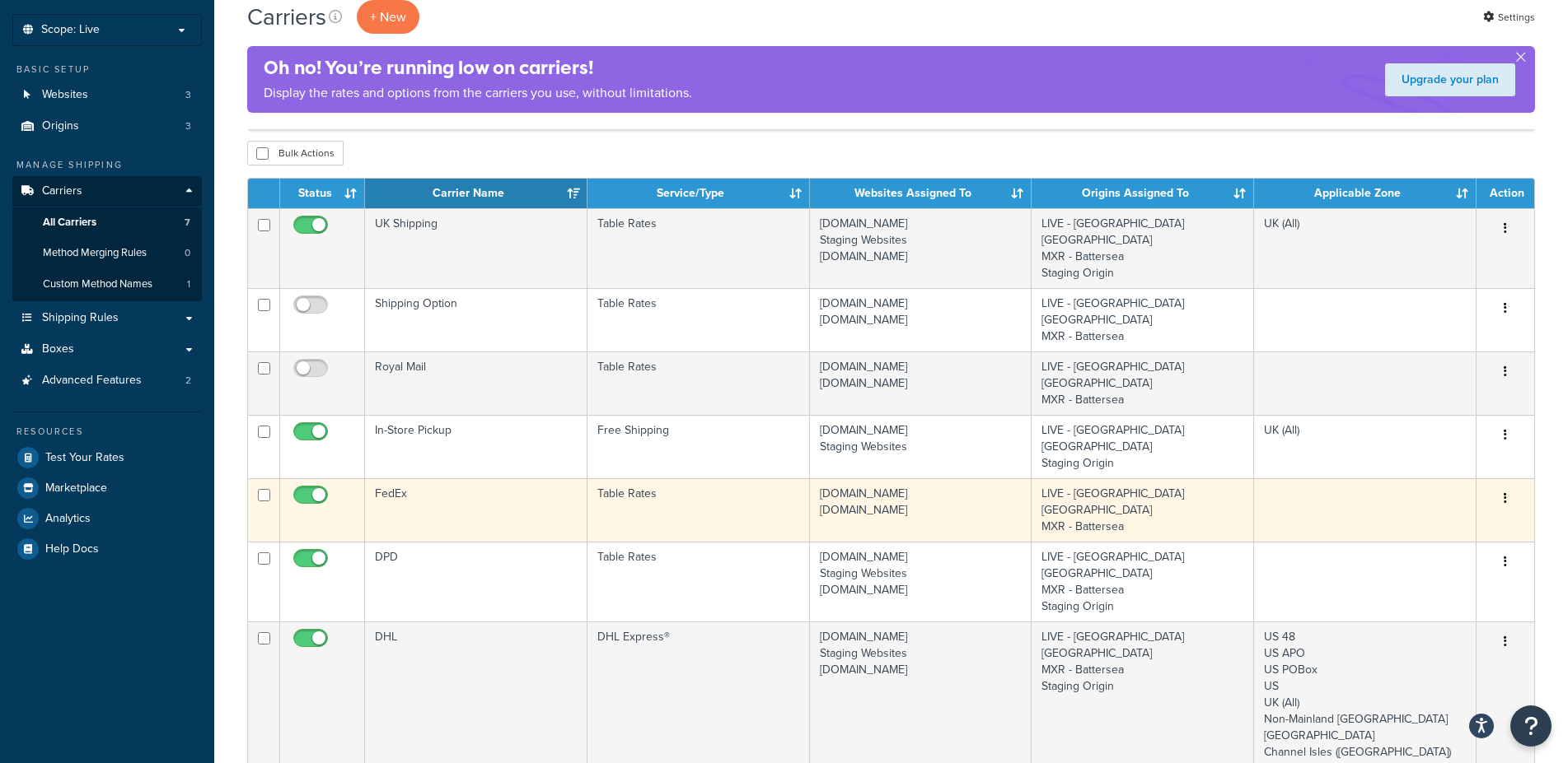
click at [315, 489] on input "checkbox" at bounding box center [312, 499] width 46 height 20
checkbox input "false"
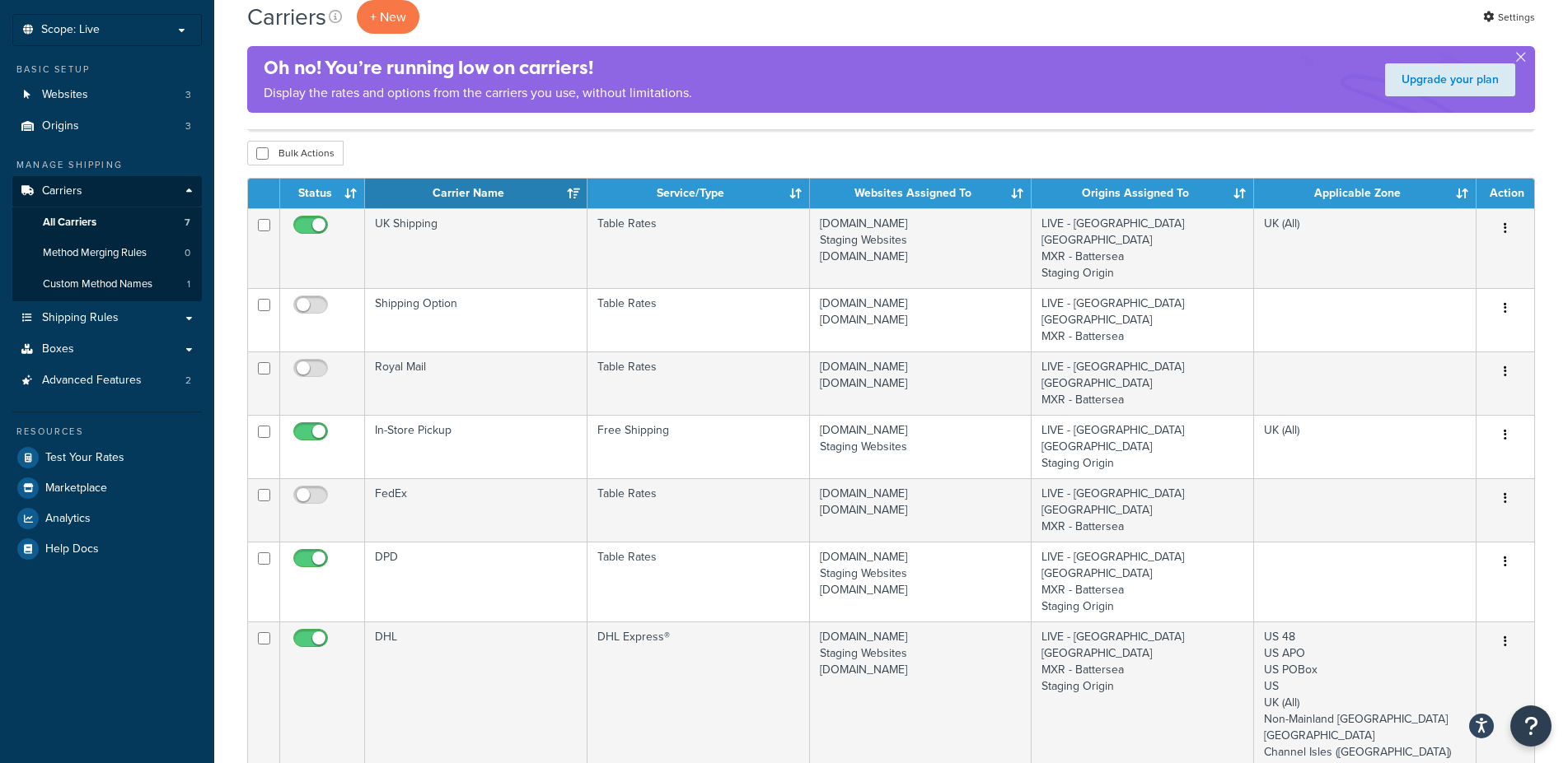
click at [233, 412] on div "Carriers + New Settings Oh no! You’re running low on carriers! Display the rate…" at bounding box center [891, 601] width 1354 height 1213
click at [227, 365] on div "Carriers + New Settings Oh no! You’re running low on carriers! Display the rate…" at bounding box center [891, 601] width 1354 height 1213
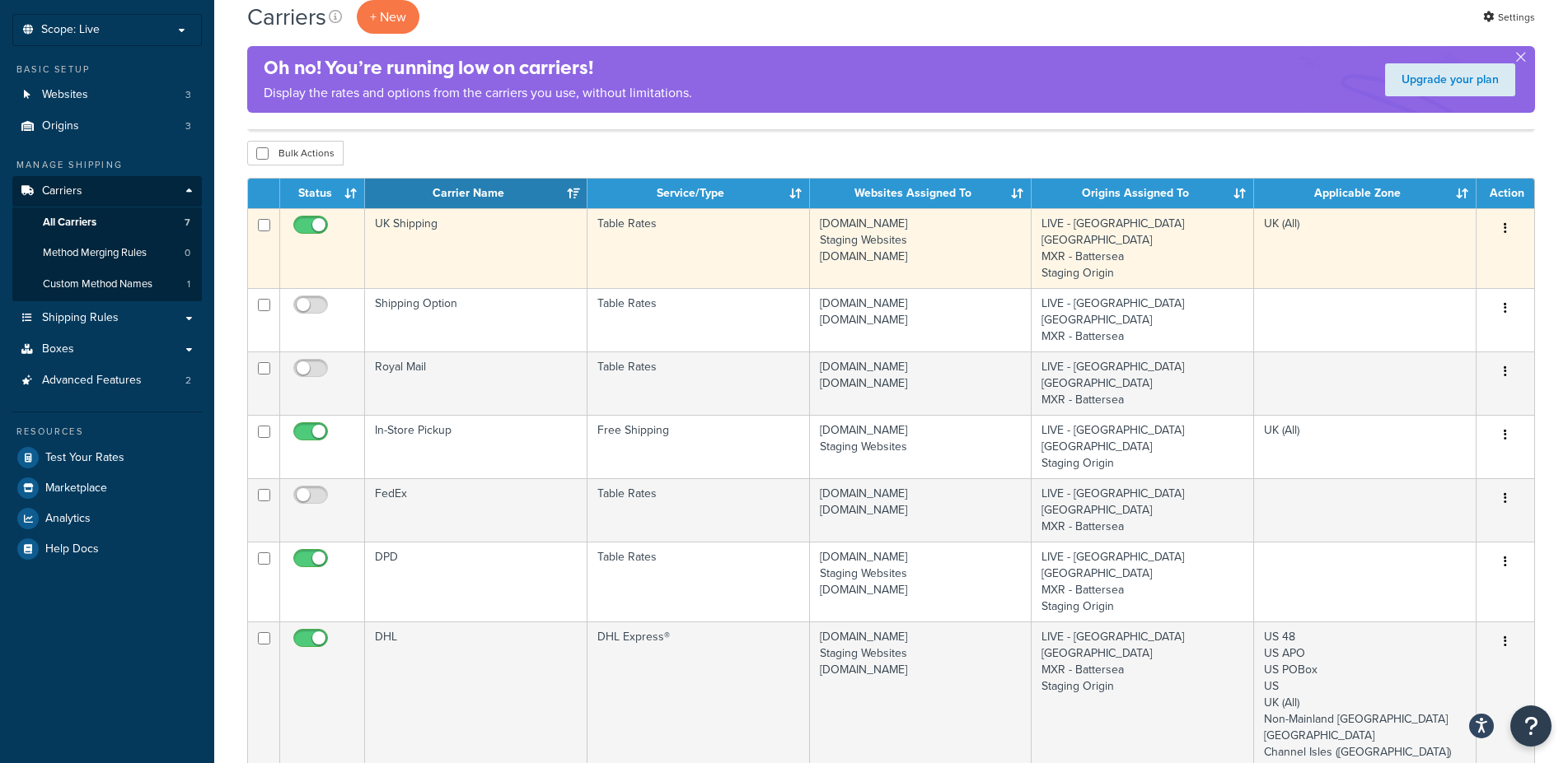
click at [530, 227] on td "UK Shipping" at bounding box center [475, 249] width 223 height 80
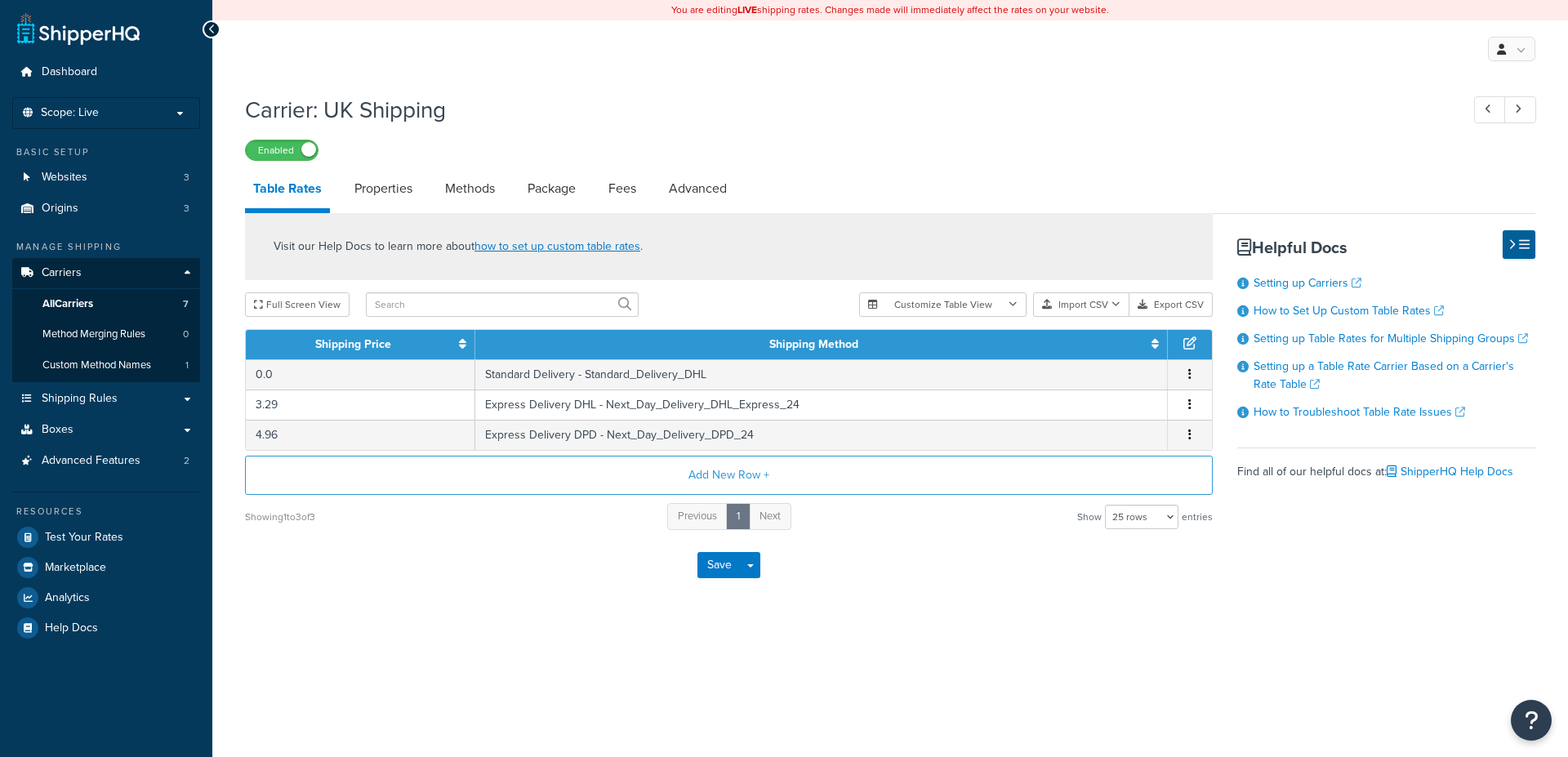
select select "25"
click at [222, 340] on div "Carrier: UK Shipping Enabled Table Rates Properties Methods Package Fees Advanc…" at bounding box center [890, 362] width 1355 height 554
click at [225, 301] on div "Carrier: UK Shipping Enabled Table Rates Properties Methods Package Fees Advanc…" at bounding box center [890, 362] width 1355 height 554
click at [108, 600] on link "Analytics" at bounding box center [105, 598] width 188 height 30
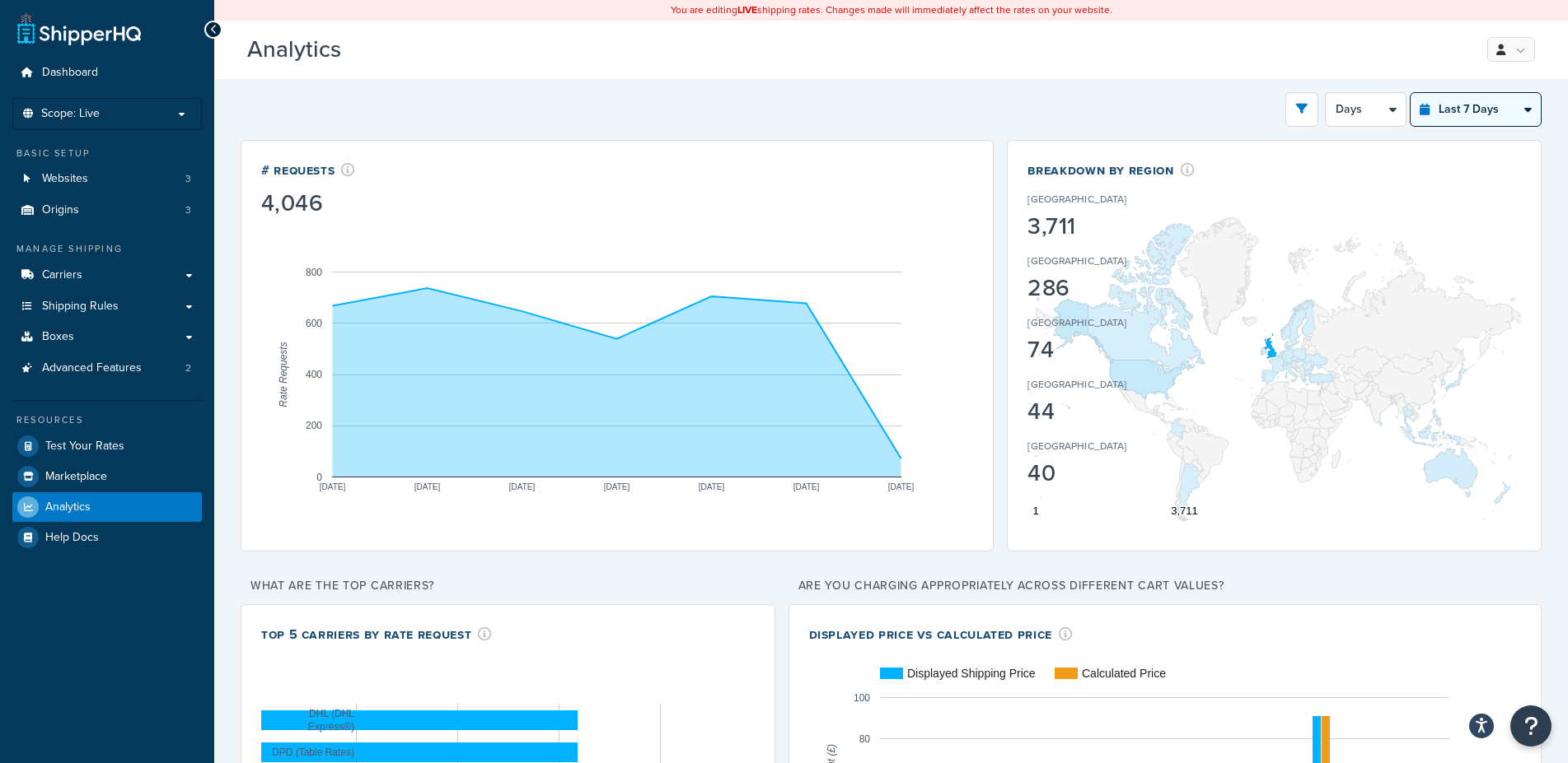
click at [1410, 93] on select "Last 24 Hours Last 7 Days Last 30 Days Last 3 Months Last 6 Months Last 12 Mont…" at bounding box center [1476, 109] width 131 height 33
select select "last_30_days"
click option "Last 30 Days" at bounding box center [0, 0] width 0 height 0
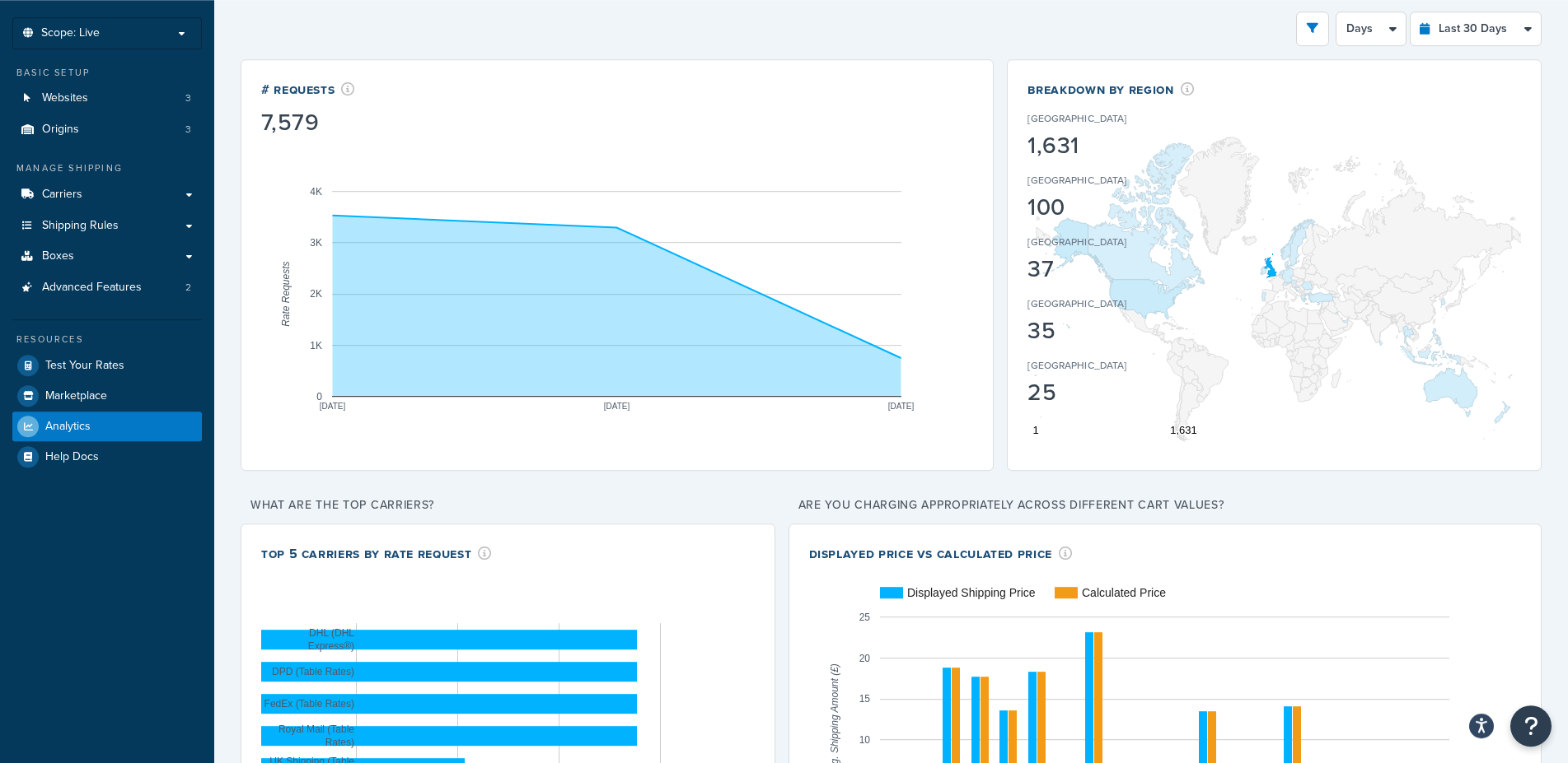
scroll to position [59, 0]
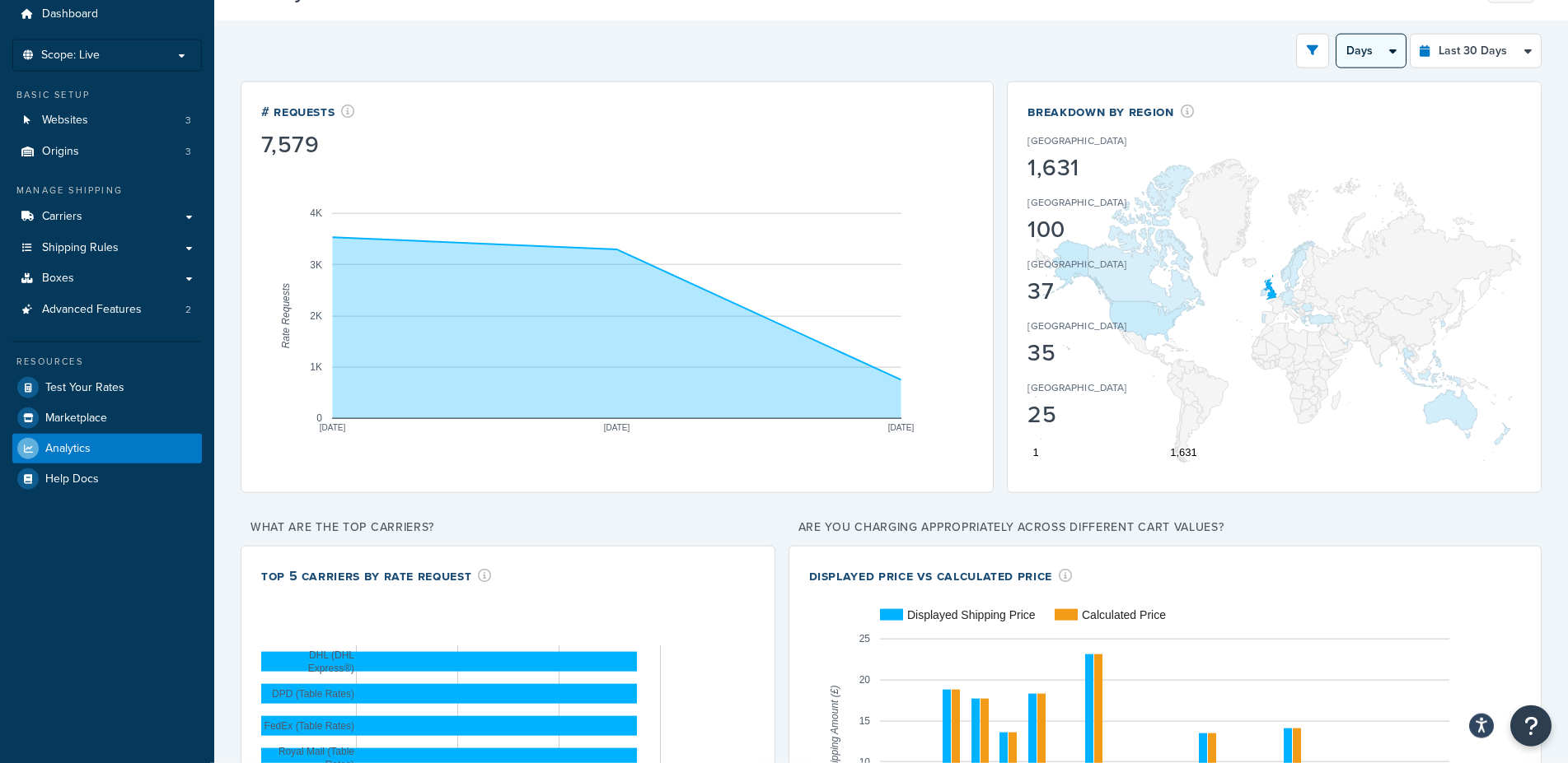
click at [1336, 34] on select "Days Weeks" at bounding box center [1370, 50] width 69 height 33
click option "Weeks" at bounding box center [0, 0] width 0 height 0
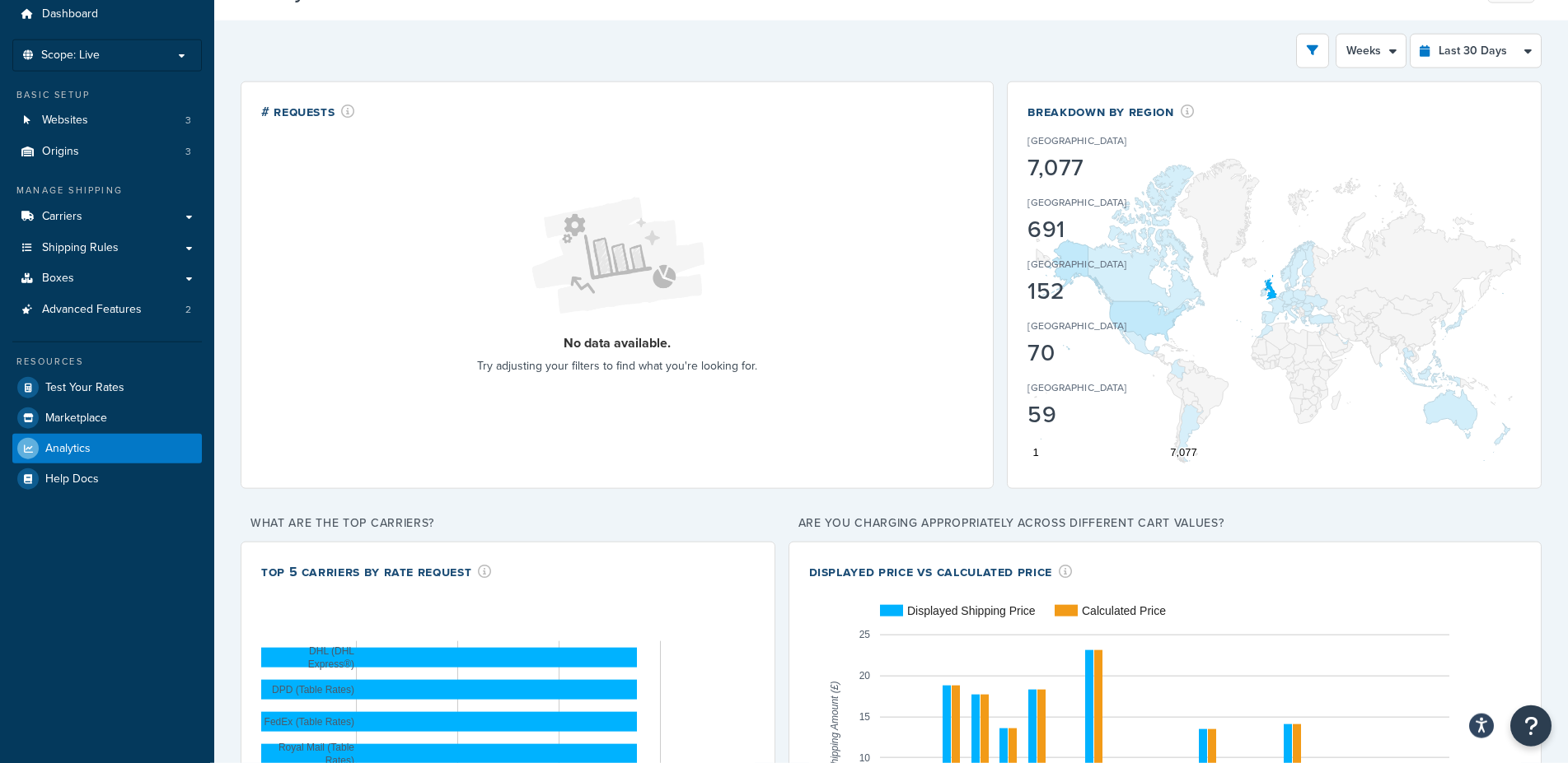
click at [996, 81] on div "Filters Website [DOMAIN_NAME] Staging Websites [DOMAIN_NAME] [GEOGRAPHIC_DATA] …" at bounding box center [890, 479] width 1300 height 891
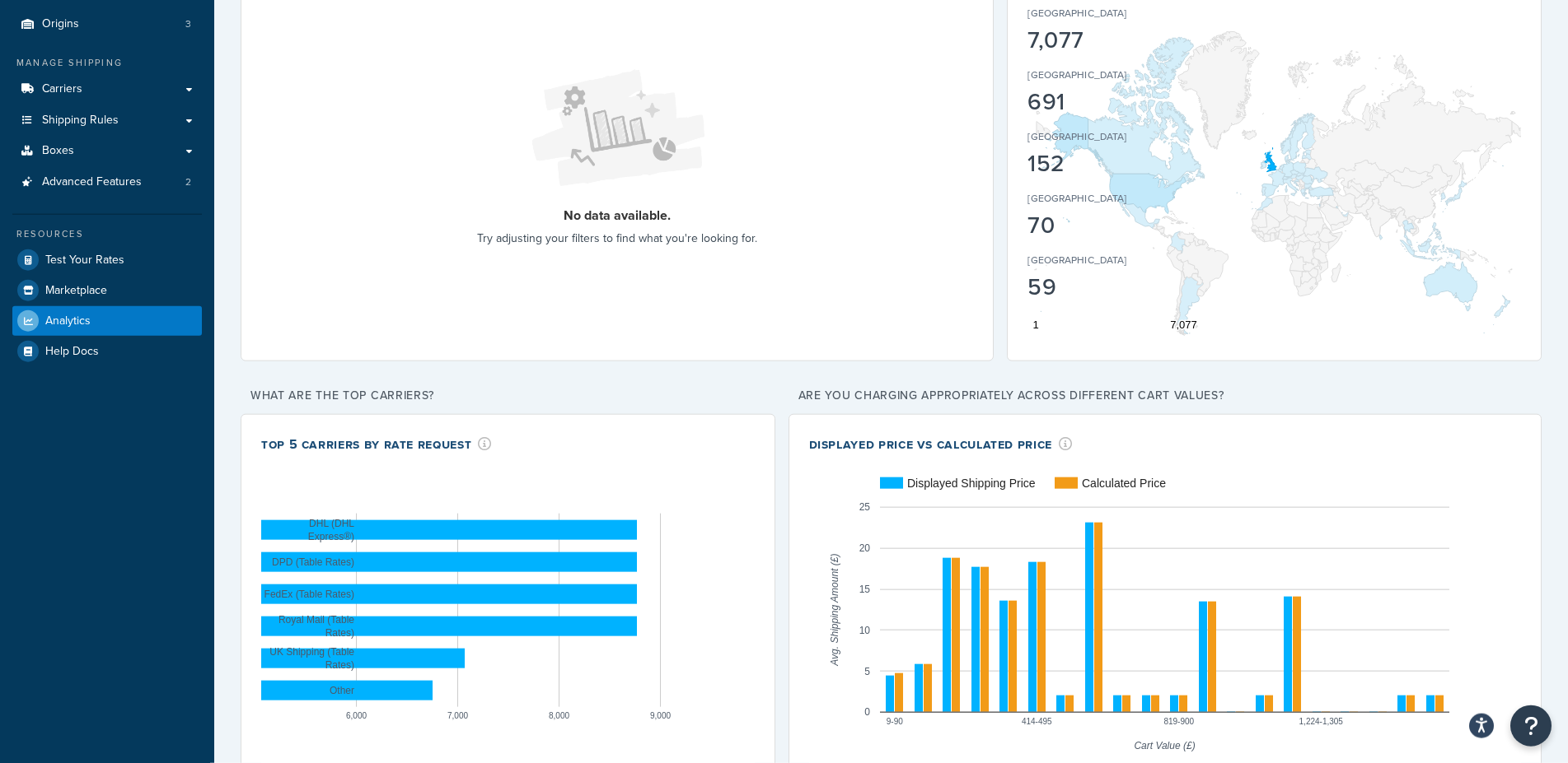
scroll to position [158, 0]
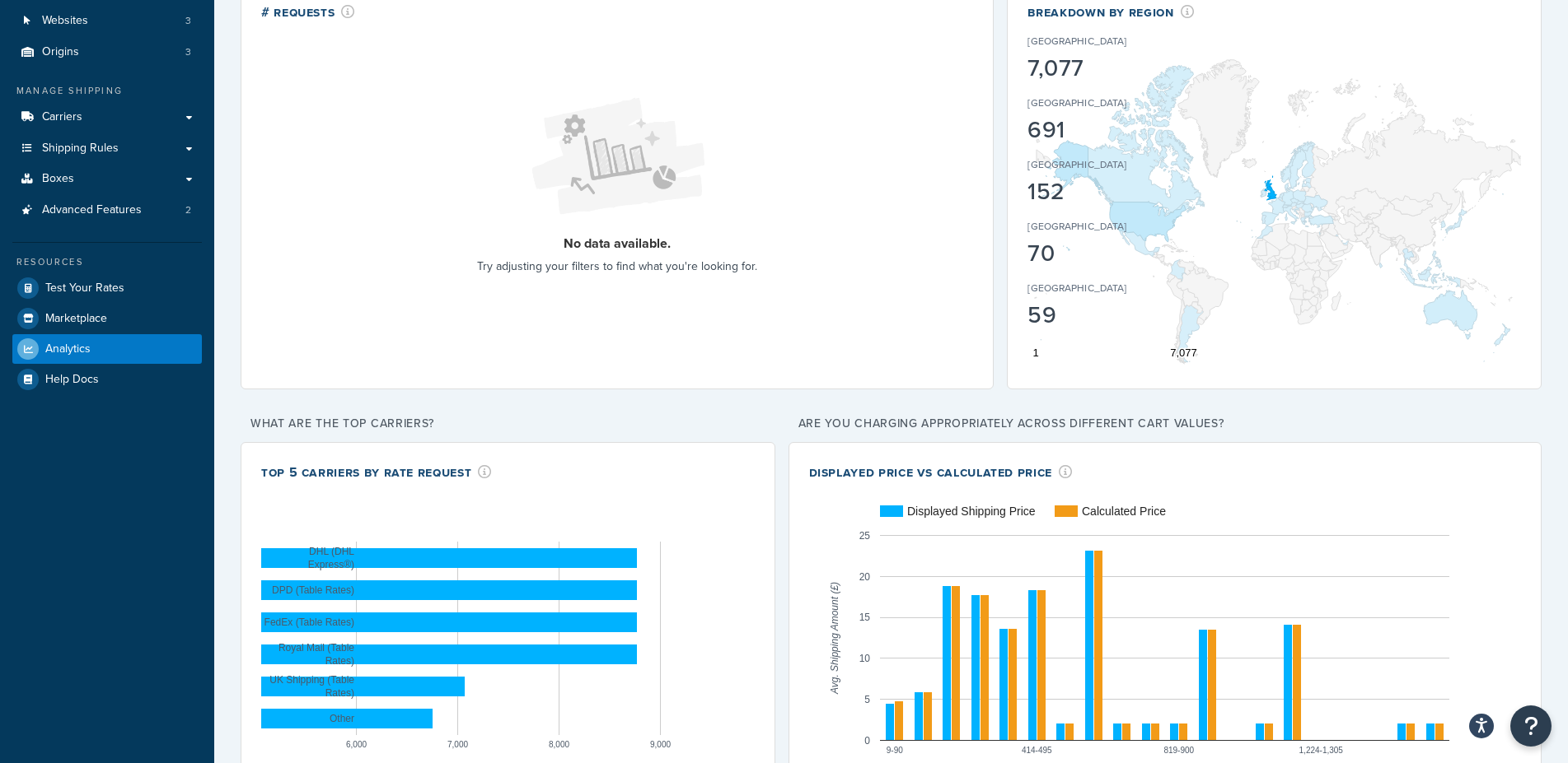
click at [787, 422] on div "# Requests No data available. Try adjusting your filters to find what you're lo…" at bounding box center [890, 403] width 1300 height 843
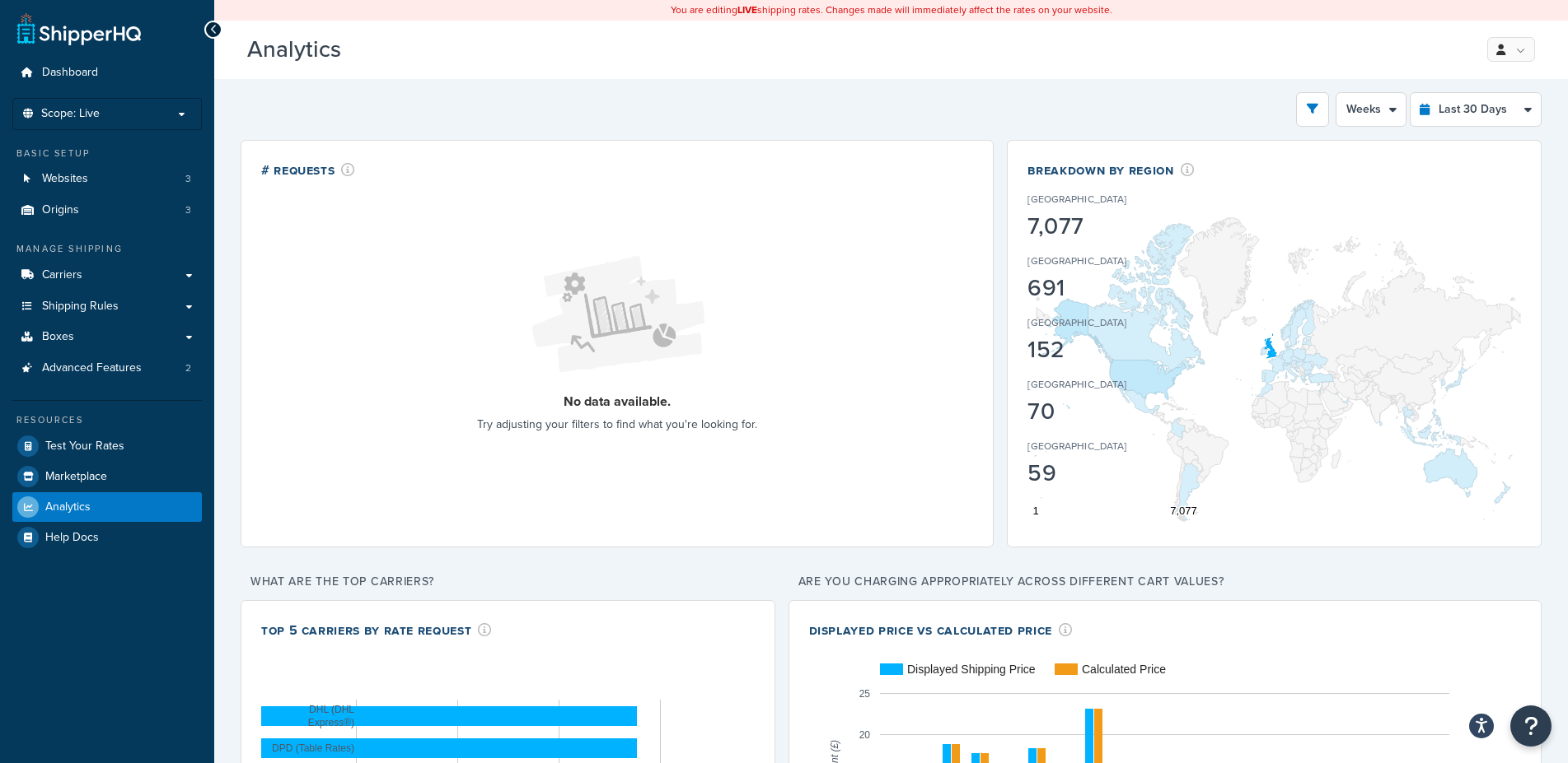
click at [1507, 130] on div "Filters Website [DOMAIN_NAME] Staging Websites [DOMAIN_NAME] [GEOGRAPHIC_DATA] …" at bounding box center [890, 538] width 1300 height 891
drag, startPoint x: 1383, startPoint y: 84, endPoint x: 1378, endPoint y: 104, distance: 20.6
click at [1382, 87] on div "Filters Website [DOMAIN_NAME] Staging Websites [DOMAIN_NAME] [GEOGRAPHIC_DATA] …" at bounding box center [891, 544] width 1354 height 931
click at [1336, 93] on select "Days Weeks" at bounding box center [1370, 109] width 69 height 33
click at [1373, 128] on div "Filters Website [DOMAIN_NAME] Staging Websites [DOMAIN_NAME] [GEOGRAPHIC_DATA] …" at bounding box center [890, 538] width 1300 height 891
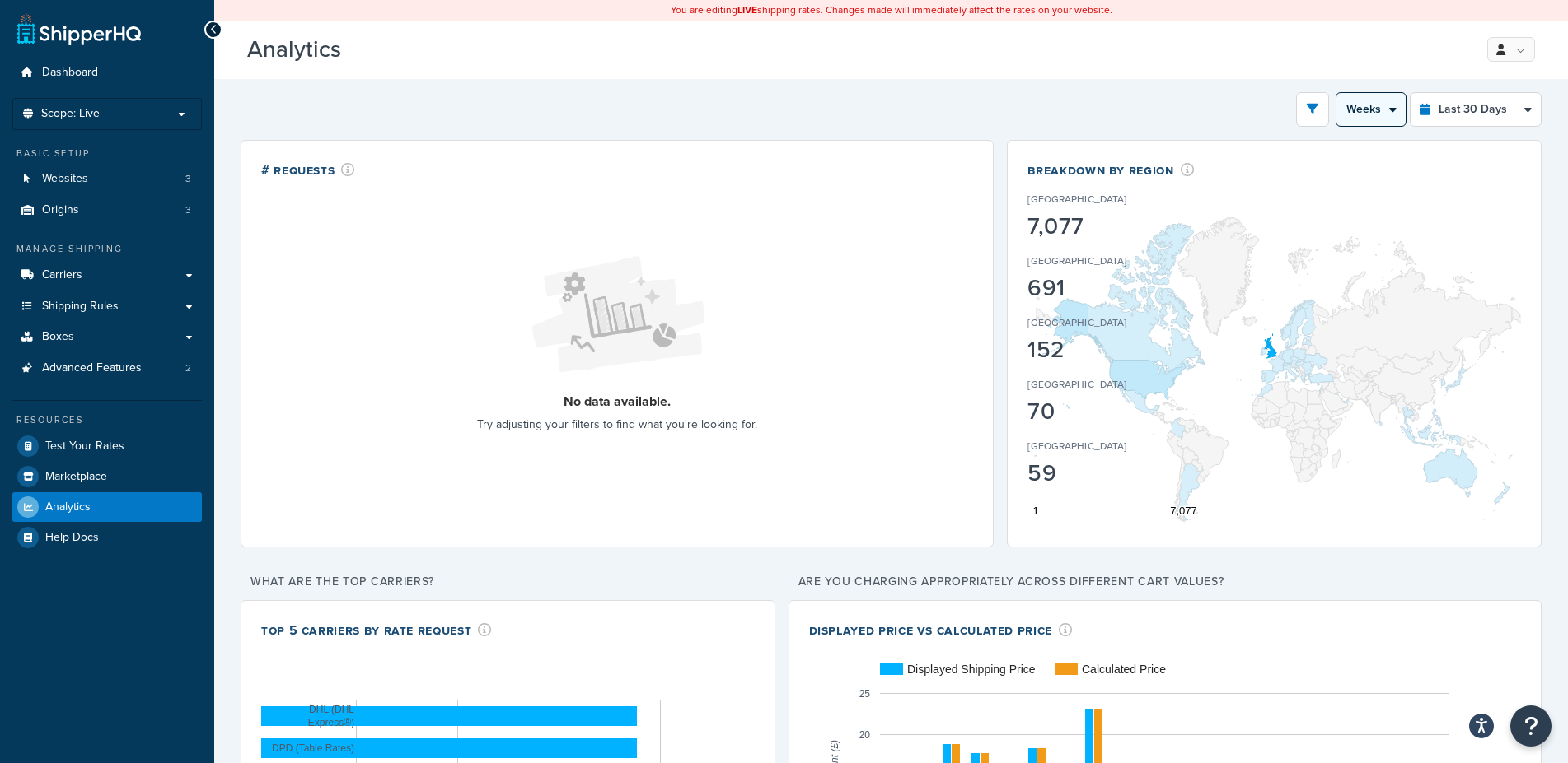
click at [1336, 93] on select "Days Weeks" at bounding box center [1370, 109] width 69 height 33
select select "5d"
click option "Days" at bounding box center [0, 0] width 0 height 0
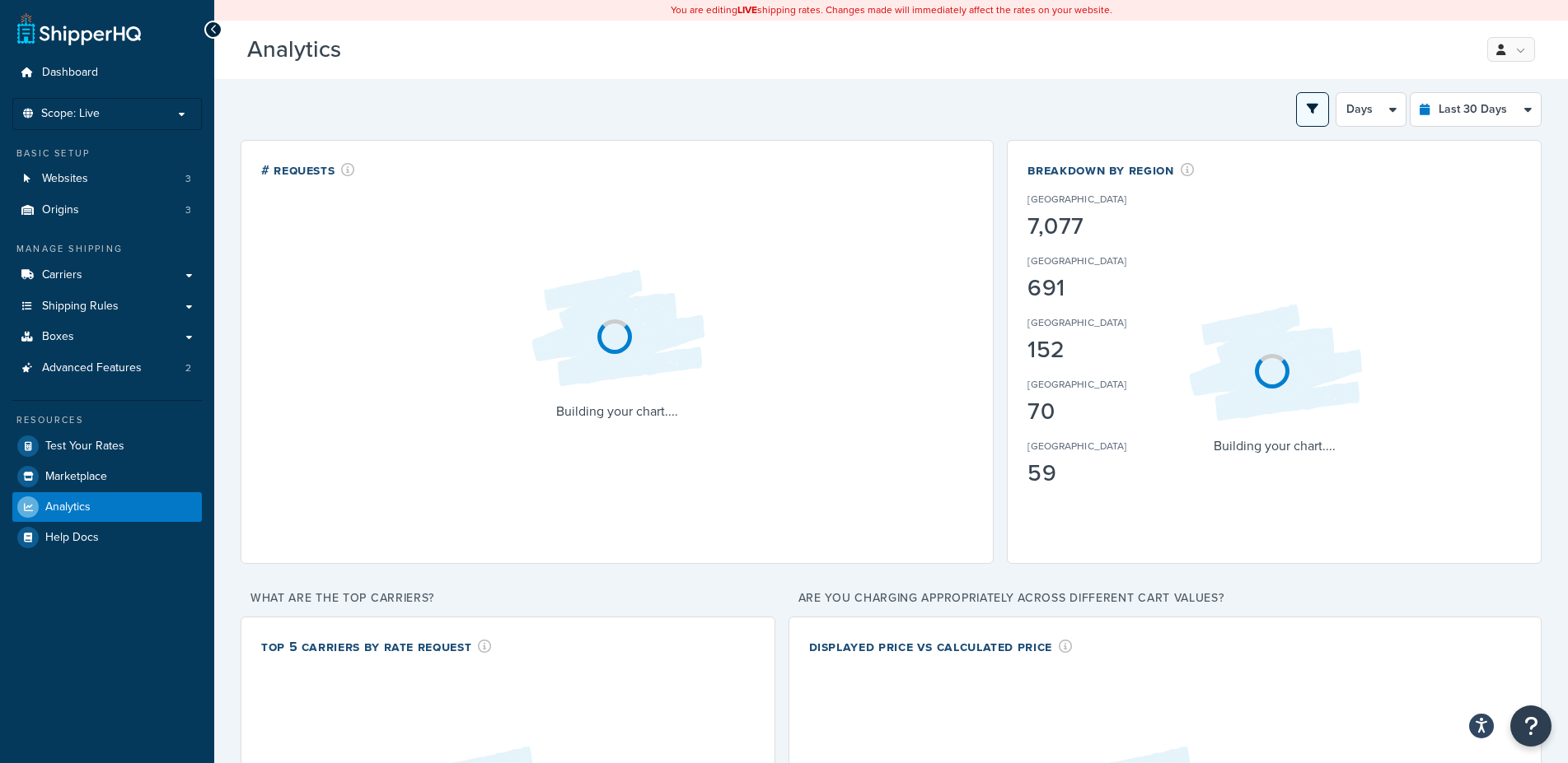
click at [1302, 109] on button "open filter drawer" at bounding box center [1312, 109] width 33 height 34
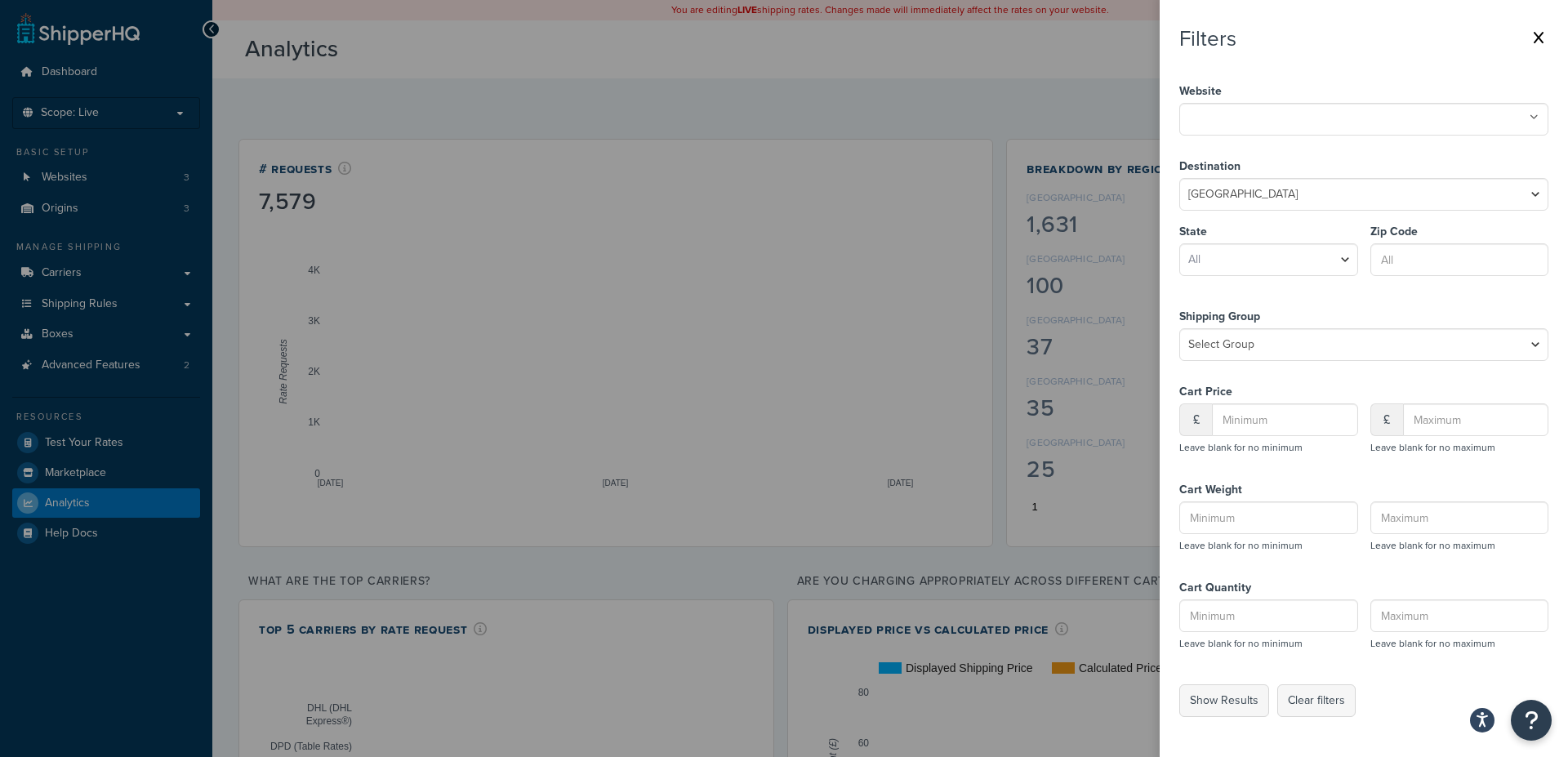
click at [1100, 80] on label at bounding box center [784, 378] width 1568 height 757
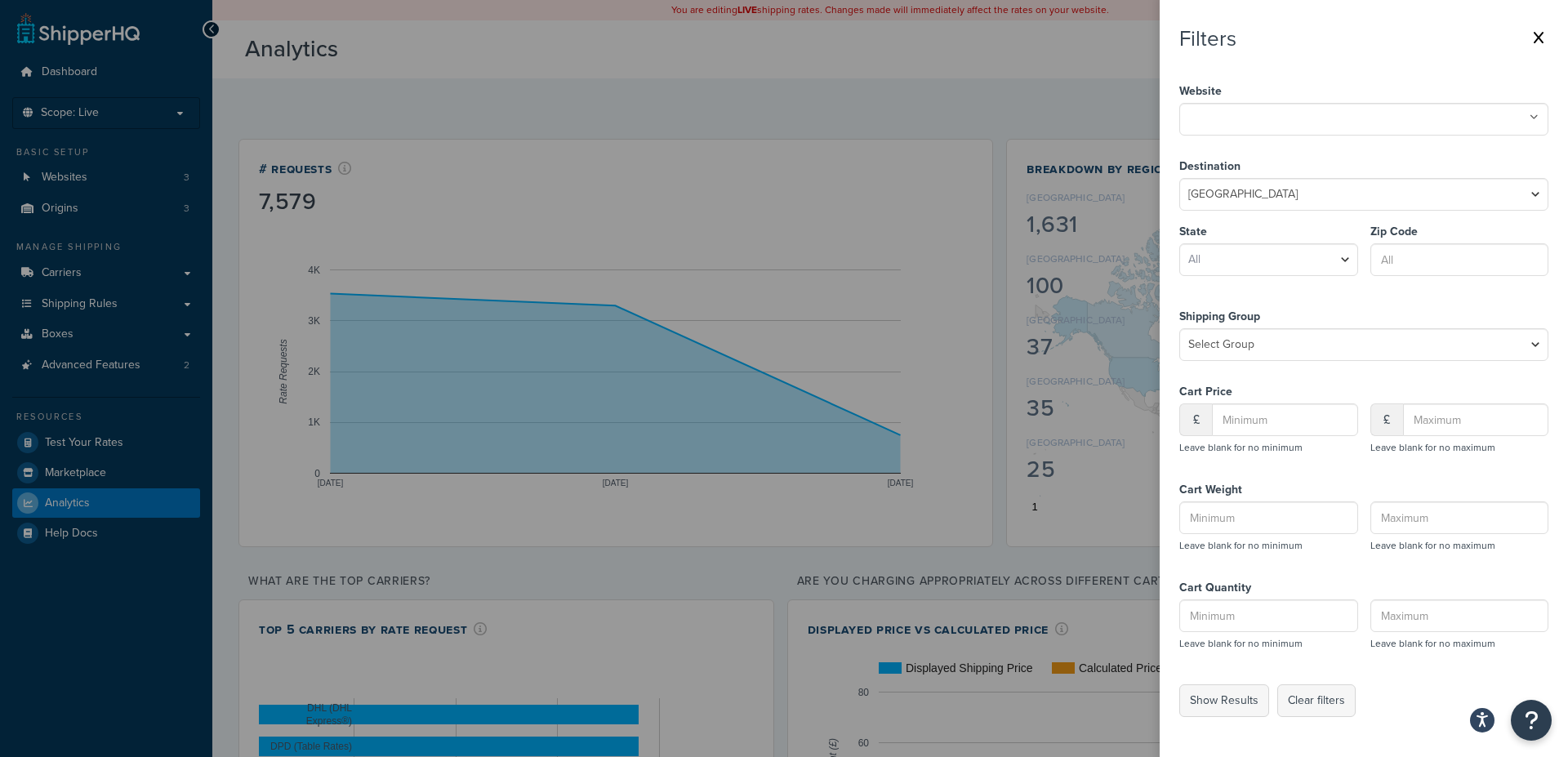
click at [0, 0] on input "checkbox" at bounding box center [0, 0] width 0 height 0
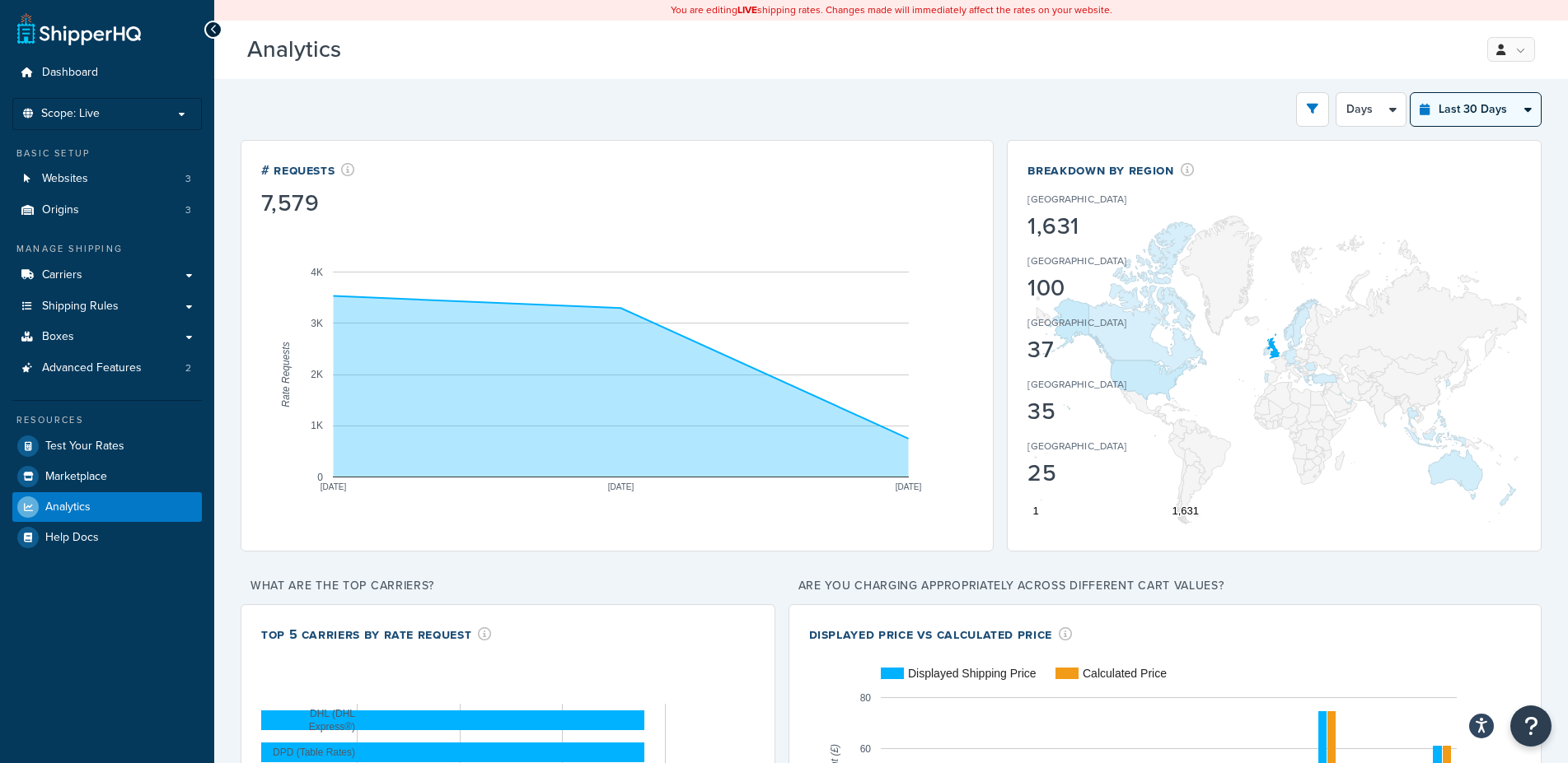
click at [1410, 93] on select "Last 24 Hours Last 7 Days Last 30 Days Last 3 Months Last 6 Months Last 12 Mont…" at bounding box center [1476, 109] width 131 height 33
select select "last_year"
click option "Last 12 Months" at bounding box center [0, 0] width 0 height 0
select select "1M"
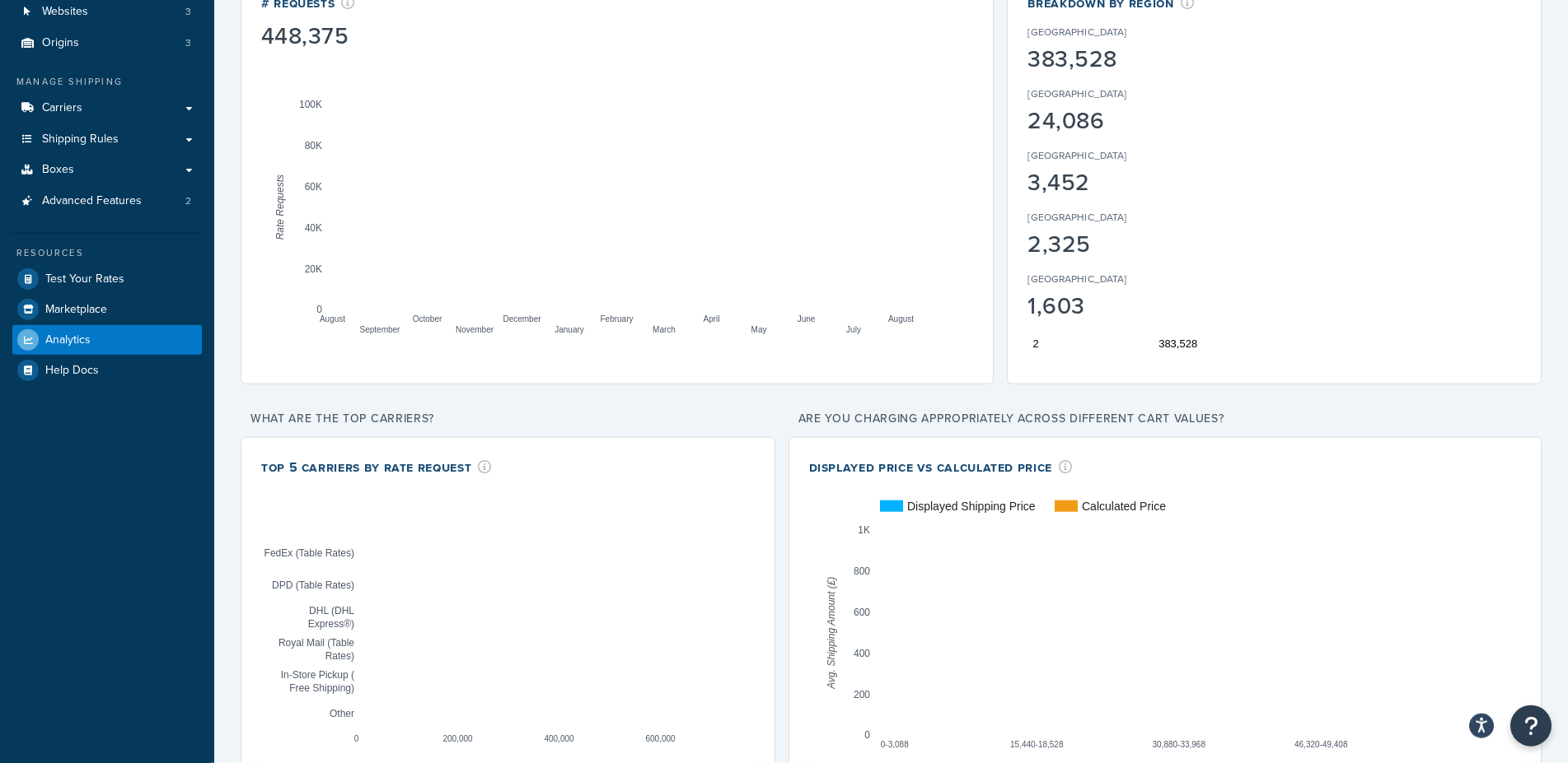
scroll to position [173, 0]
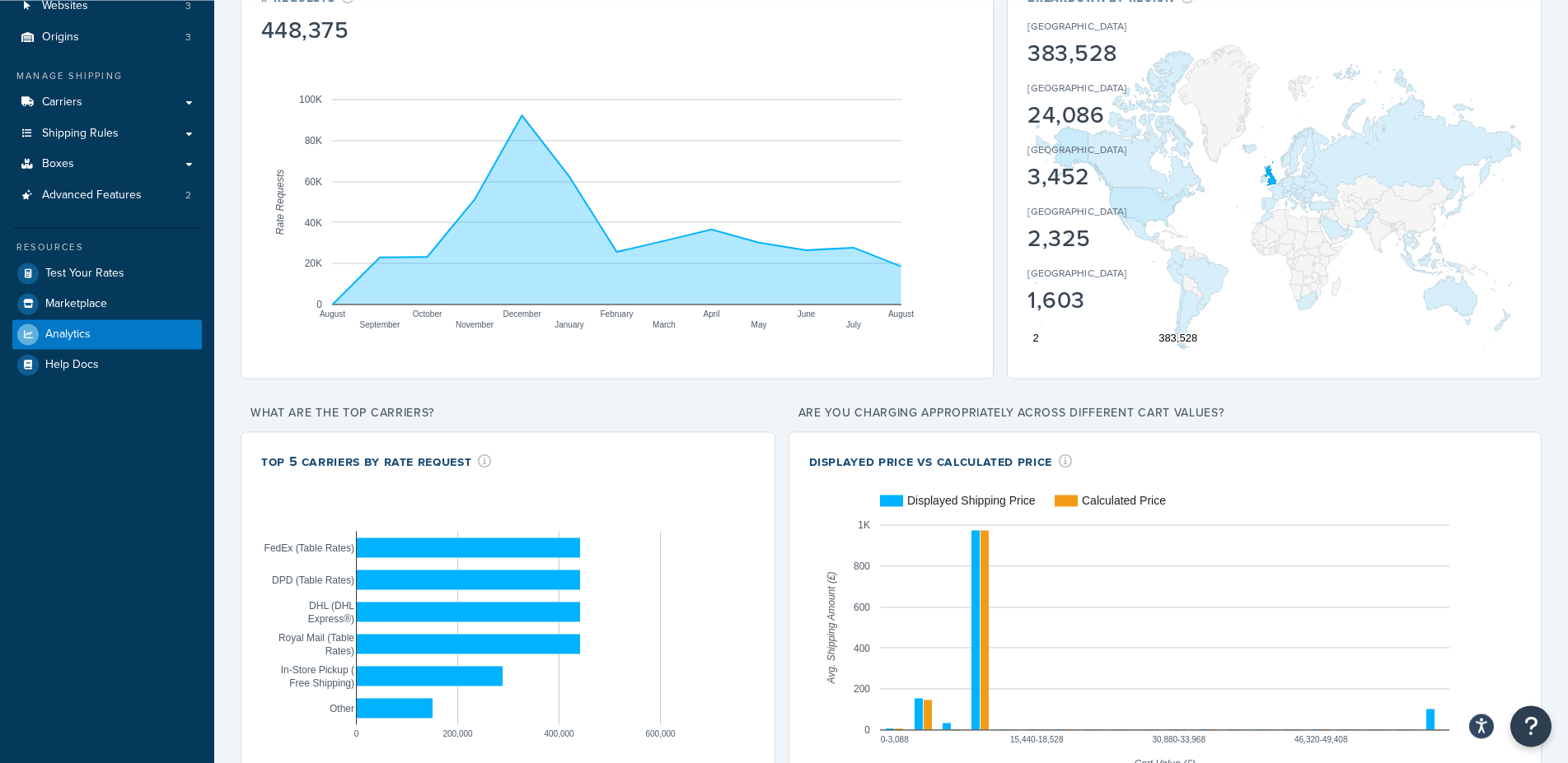
click at [536, 396] on div "# Requests 448,375 August September October November December January February …" at bounding box center [890, 390] width 1300 height 847
click at [1446, 399] on div "# Requests 448,375 August September October November December January February …" at bounding box center [890, 390] width 1300 height 847
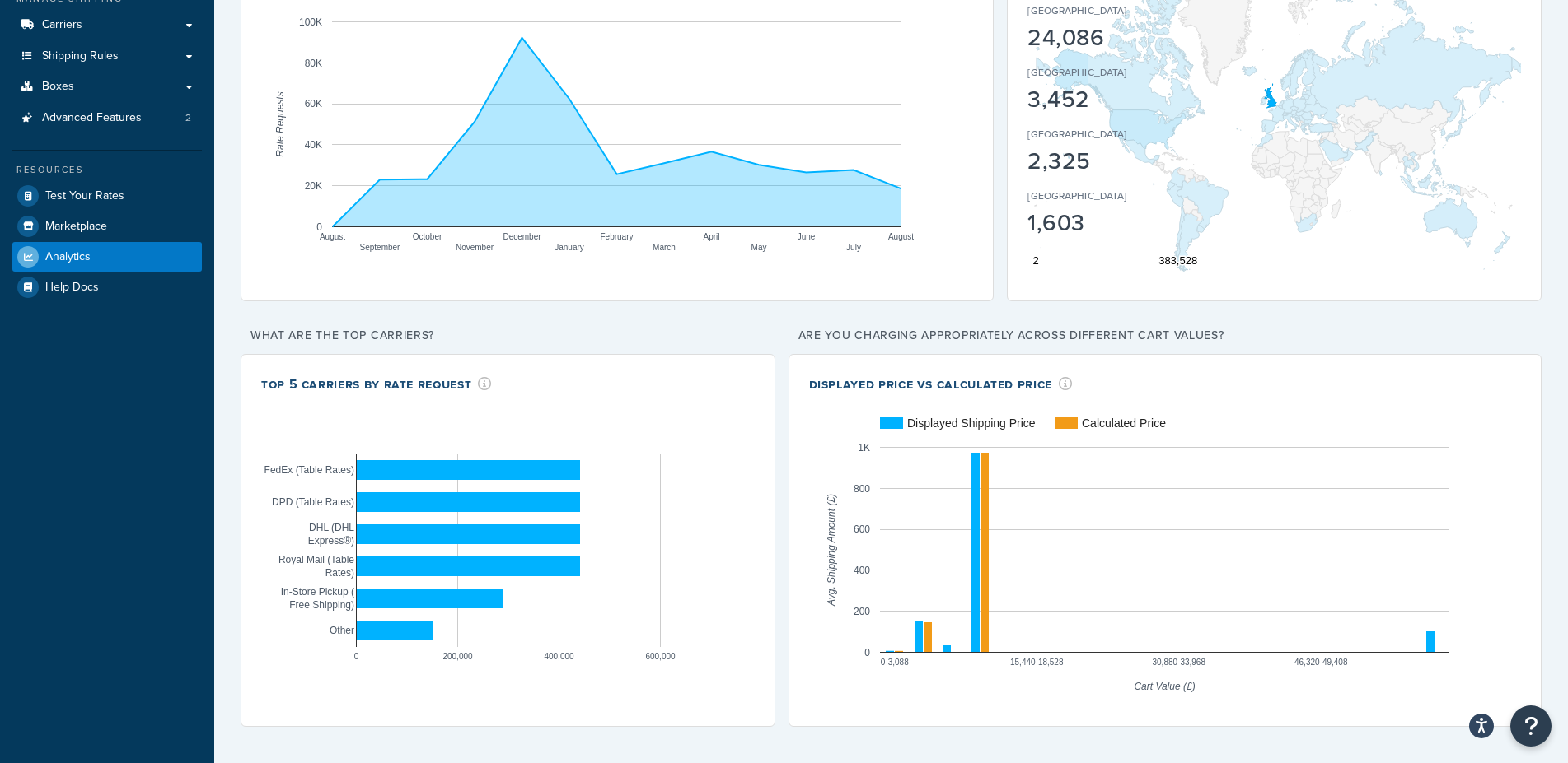
scroll to position [0, 0]
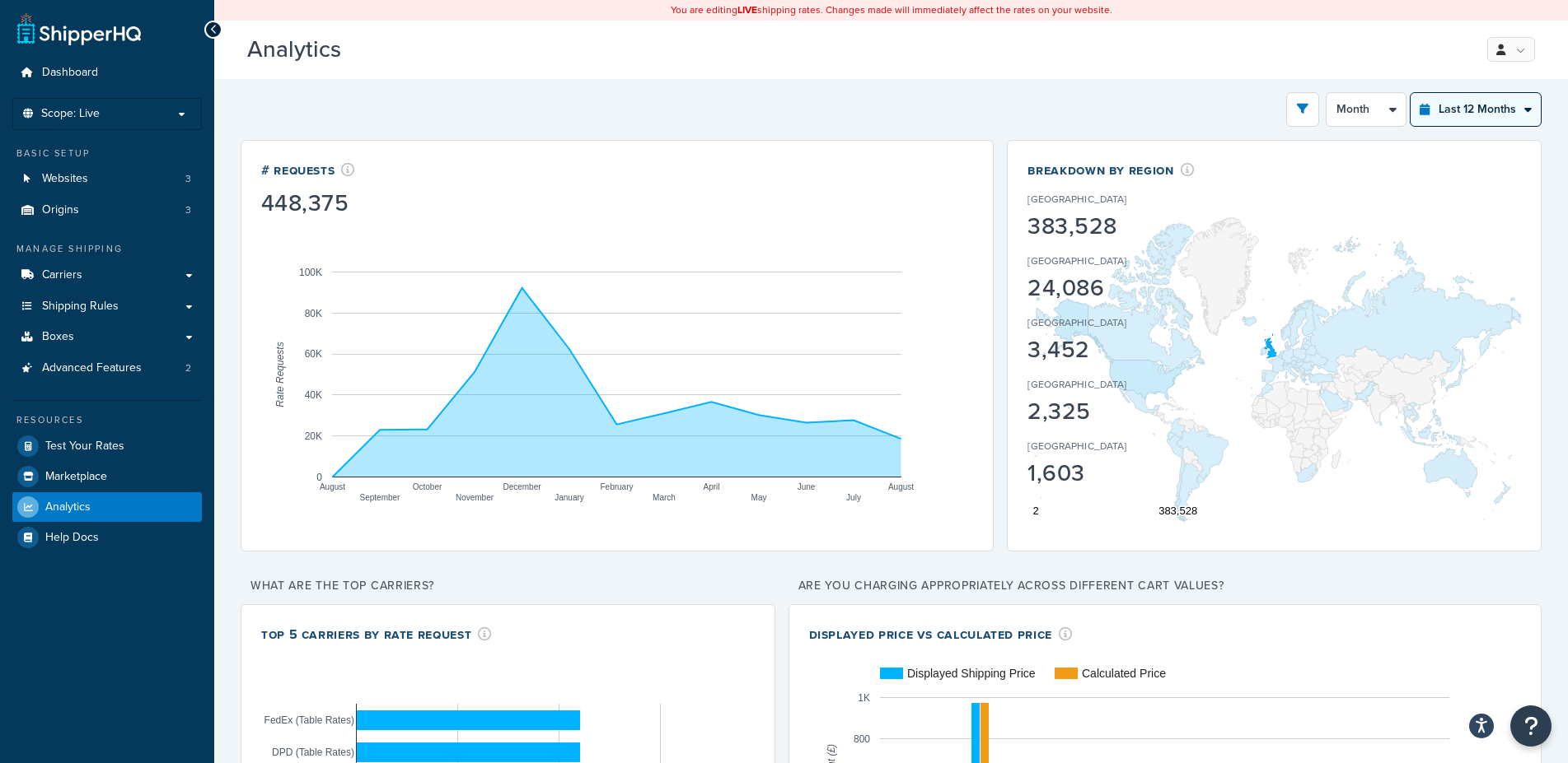
click at [1410, 93] on select "Last 24 Hours Last 7 Days Last 30 Days Last 3 Months Last 6 Months Last 12 Mont…" at bounding box center [1476, 109] width 131 height 33
select select "last_6_months"
click option "Last 6 Months" at bounding box center [0, 0] width 0 height 0
select select "1w"
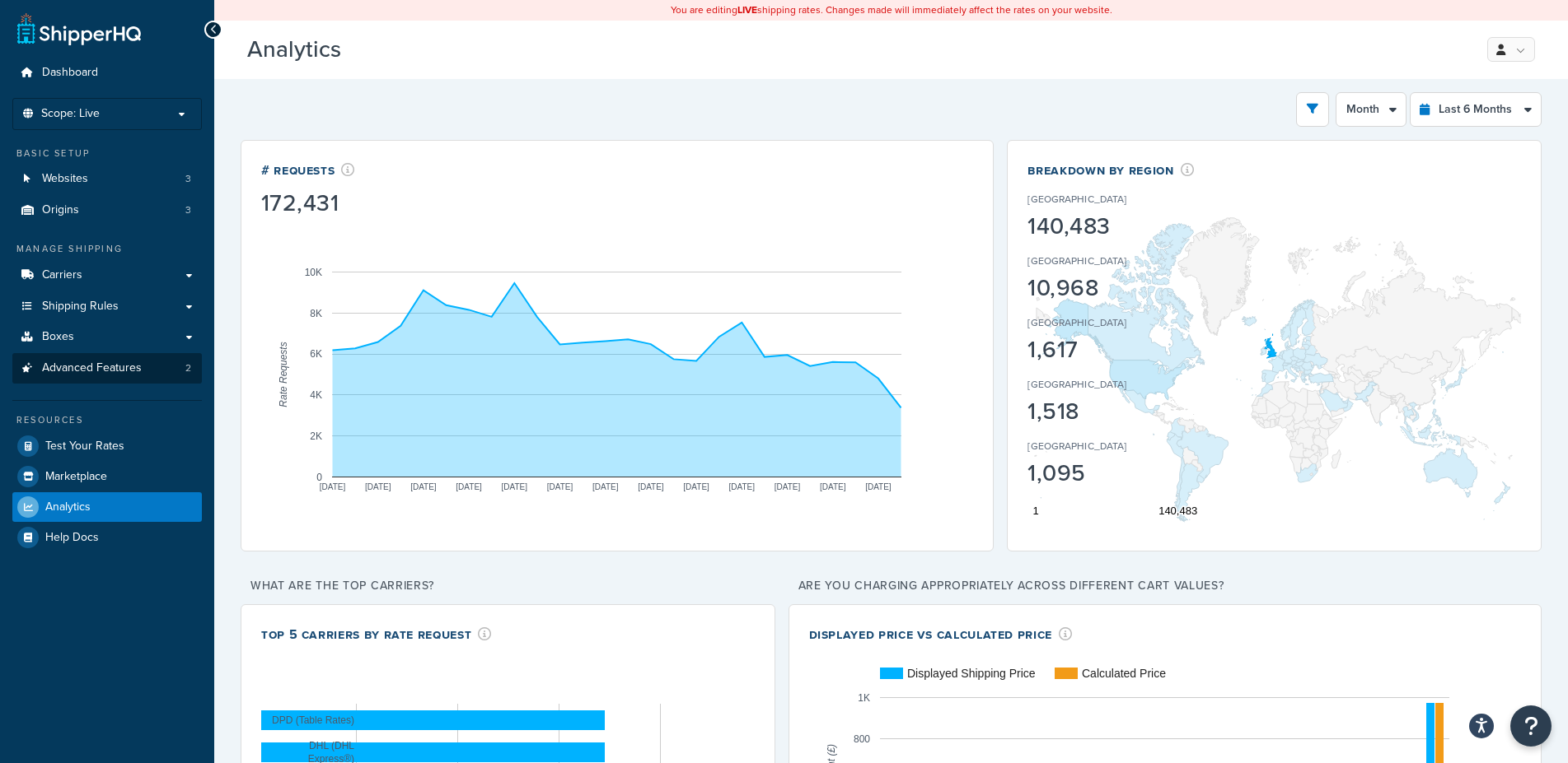
click at [93, 372] on span "Advanced Features" at bounding box center [91, 368] width 100 height 14
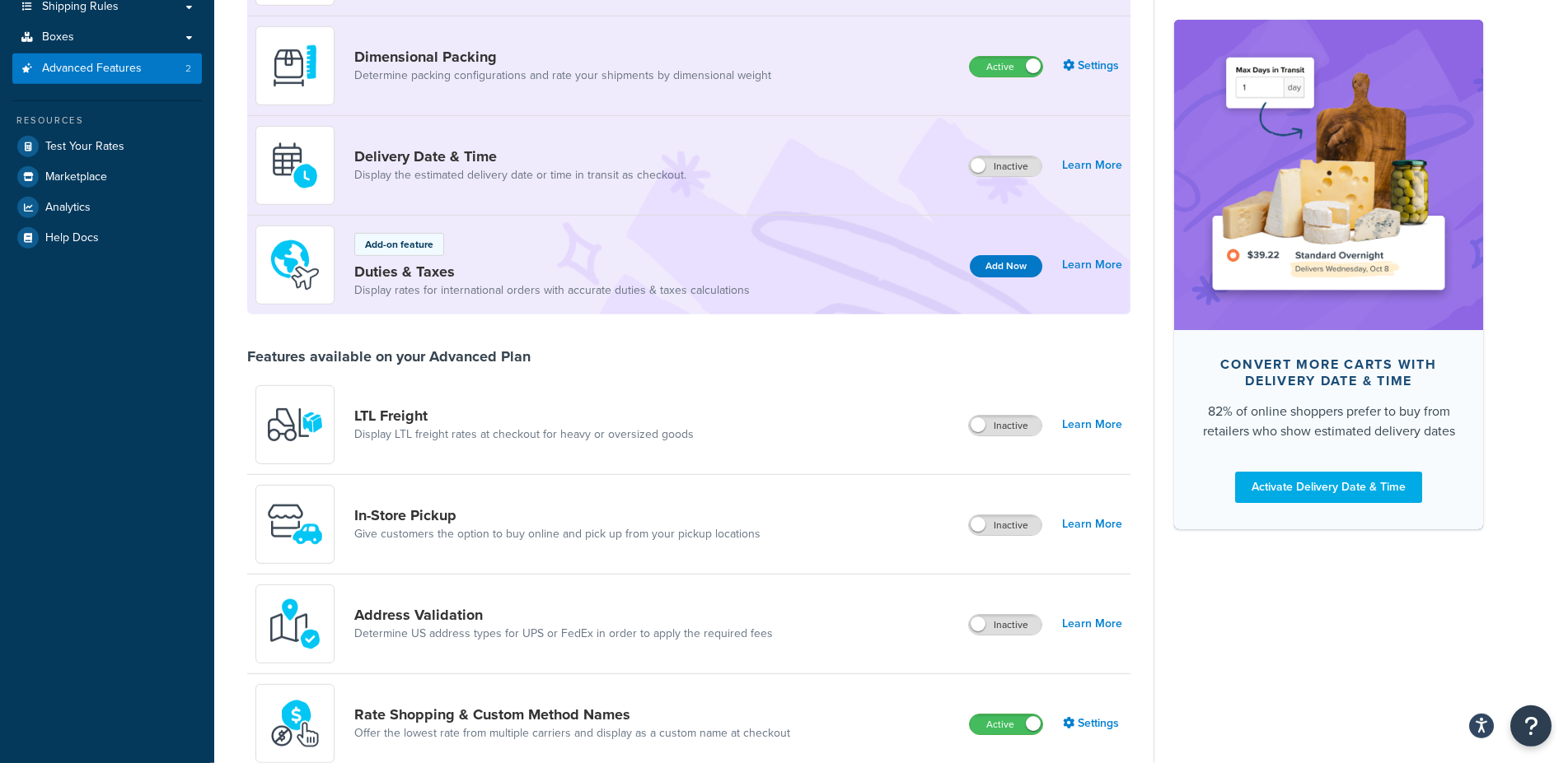
scroll to position [336, 0]
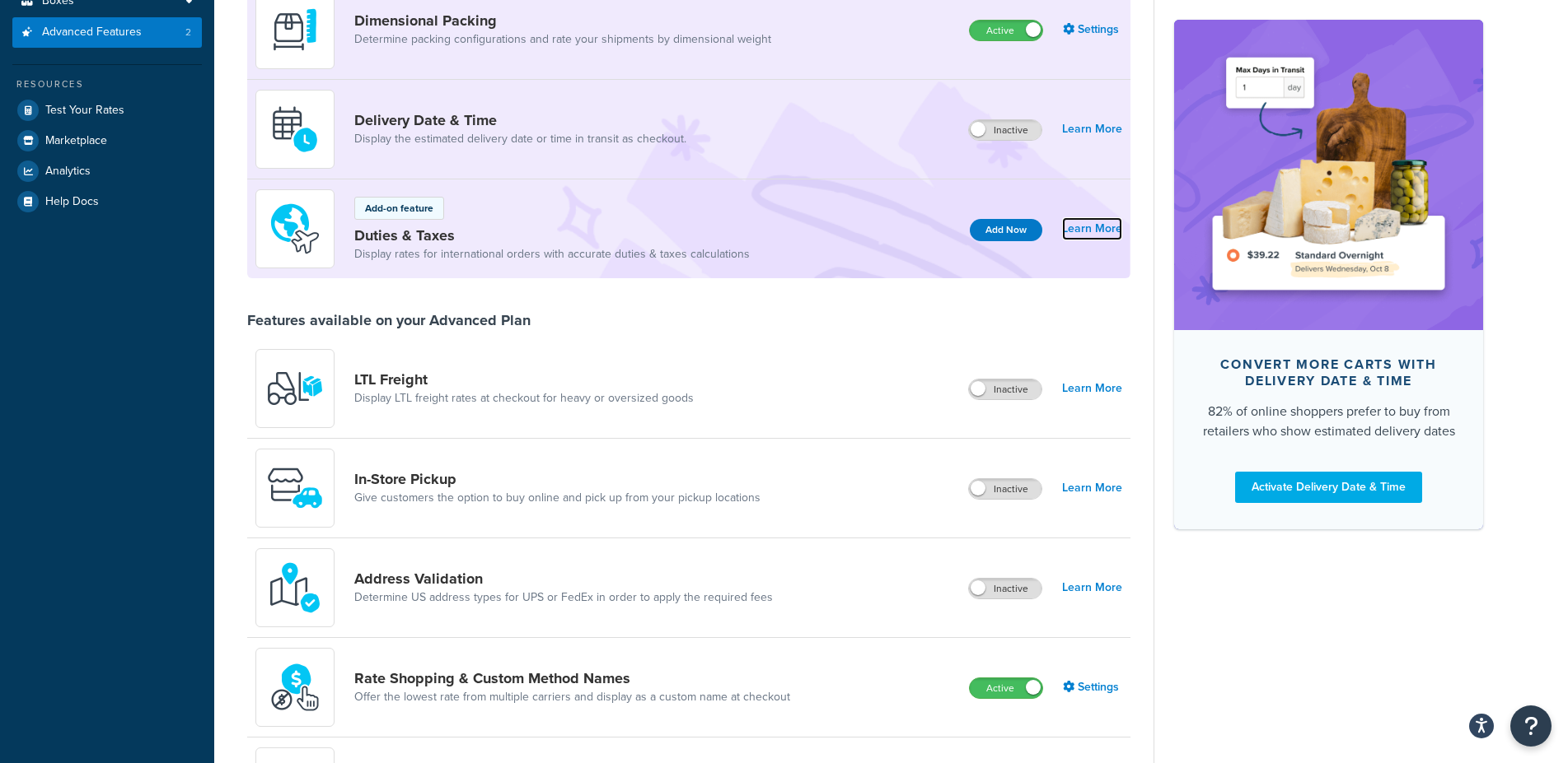
click at [1083, 231] on link "Learn More" at bounding box center [1092, 228] width 61 height 23
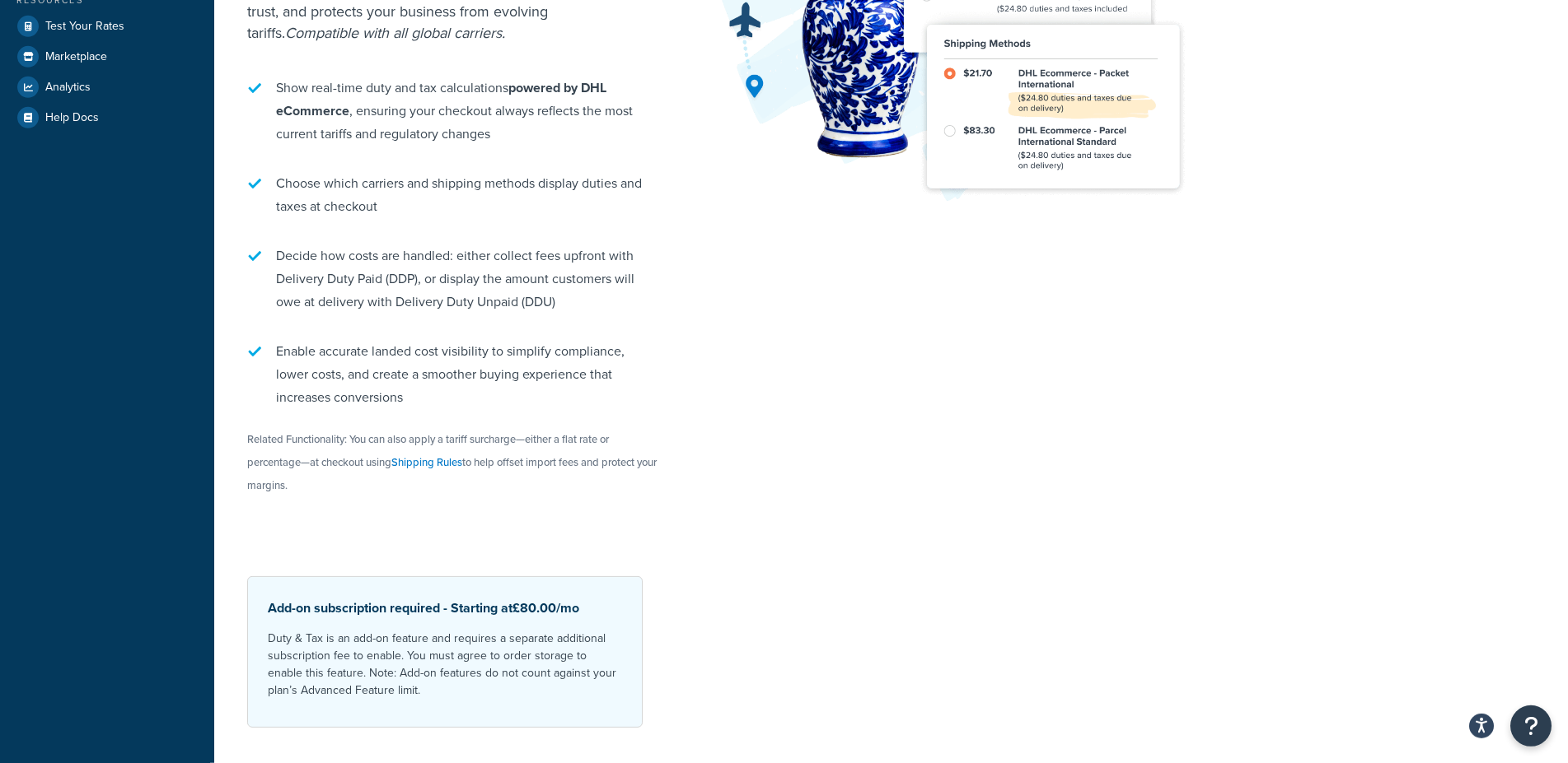
scroll to position [464, 0]
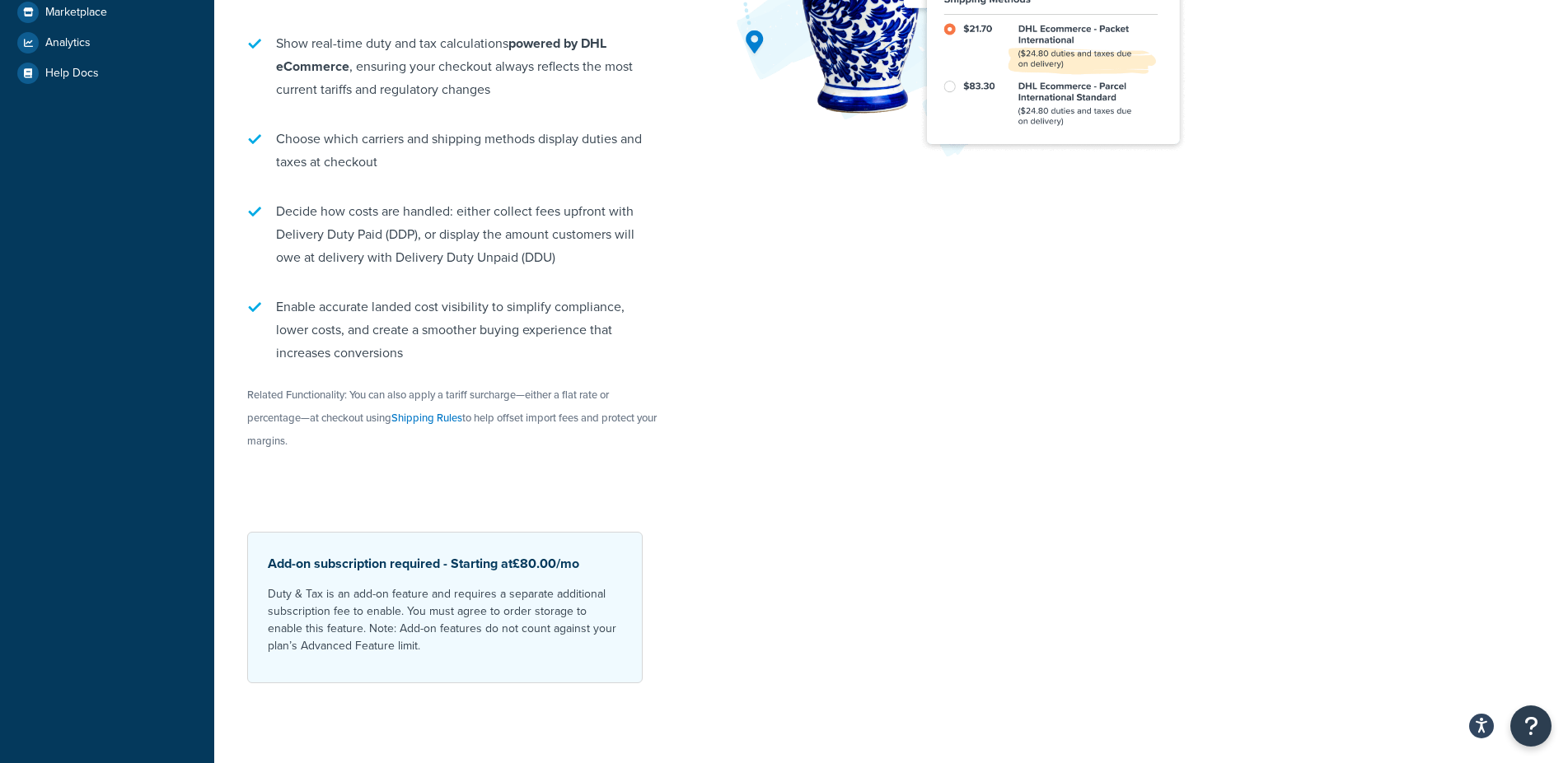
click at [862, 623] on div "View Feature Documentation Calculate and collect duties and taxes at checkout A…" at bounding box center [890, 236] width 1287 height 895
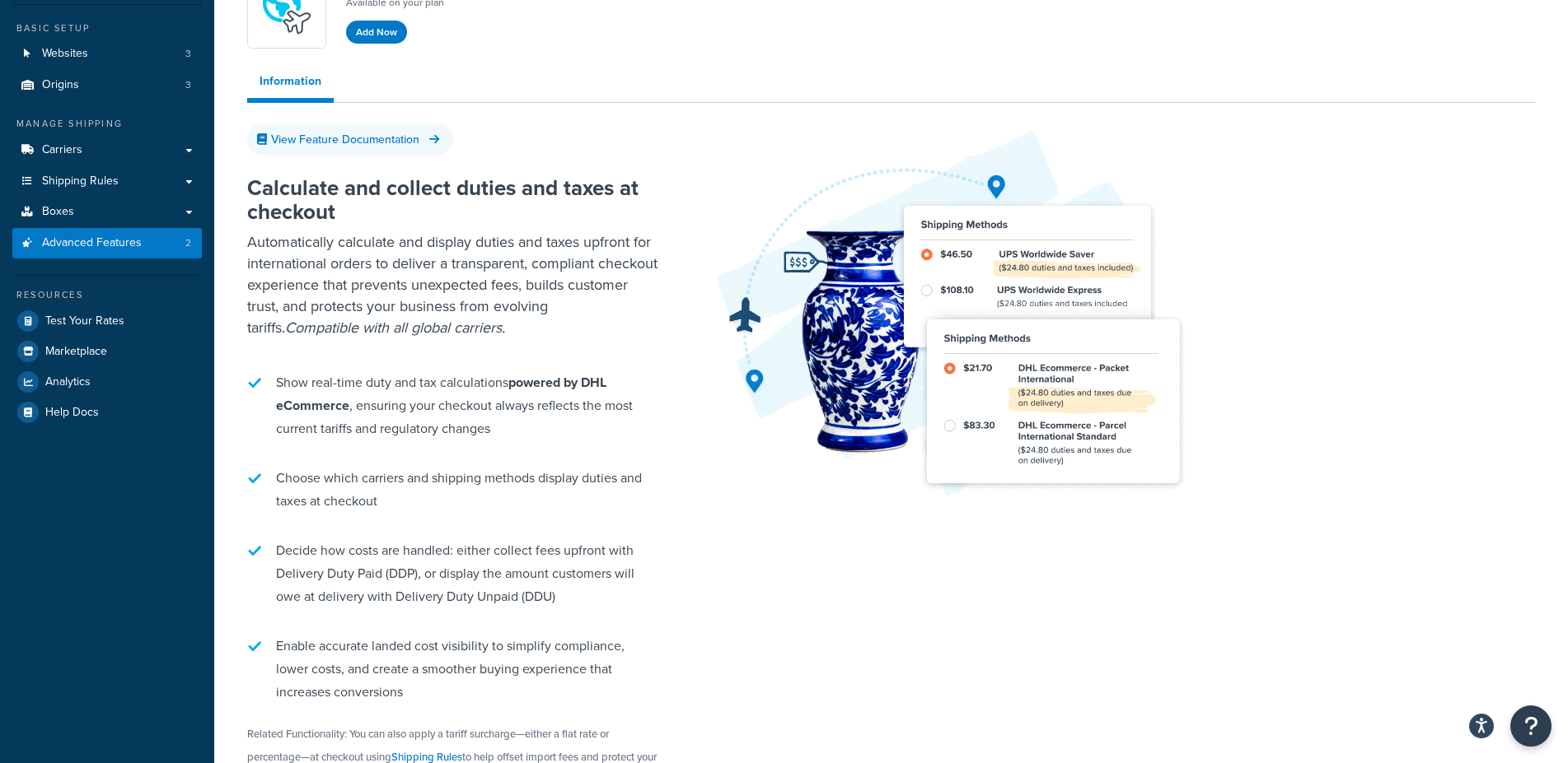
scroll to position [0, 0]
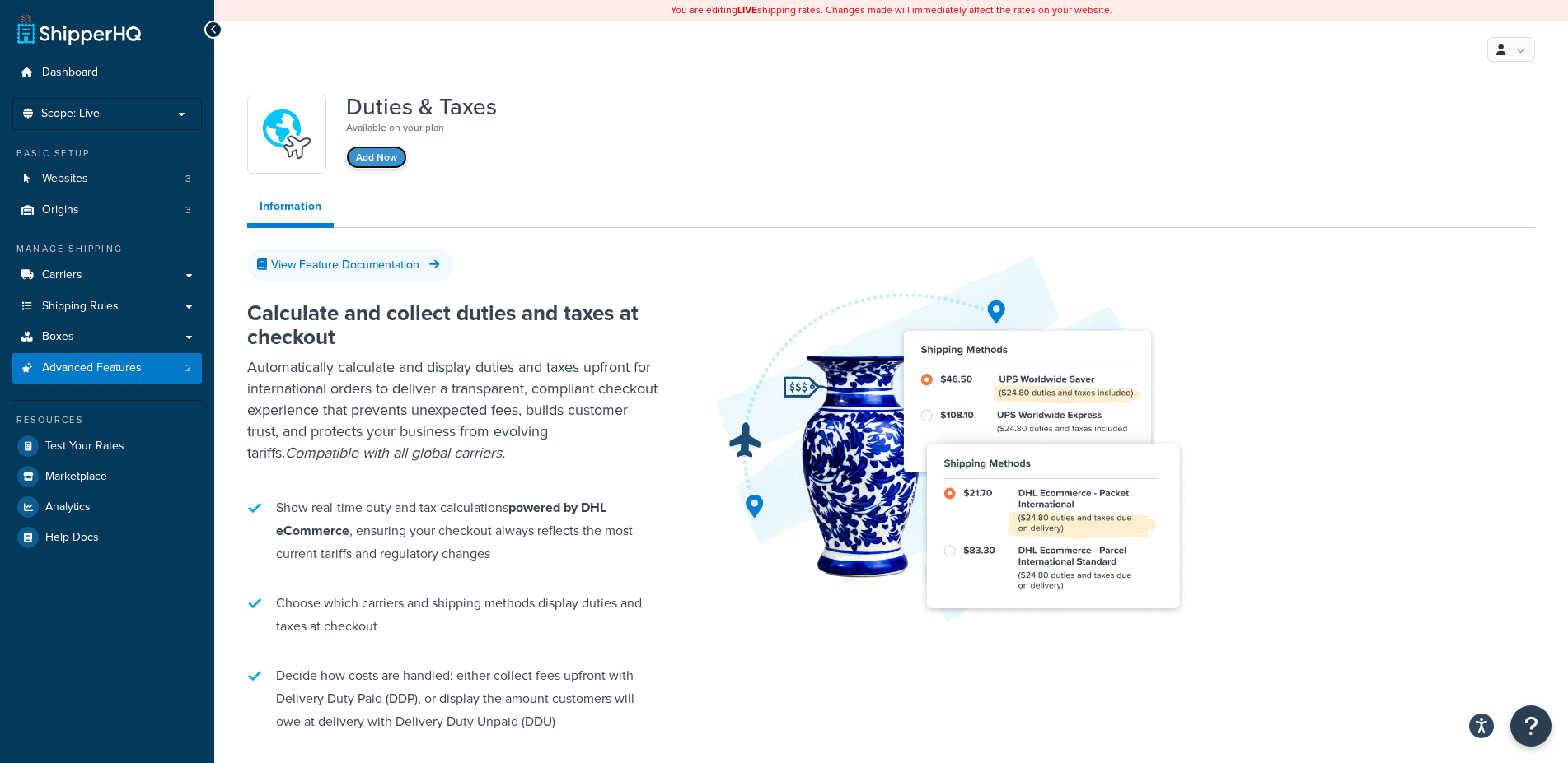
click at [383, 159] on button "Add Now" at bounding box center [376, 157] width 61 height 23
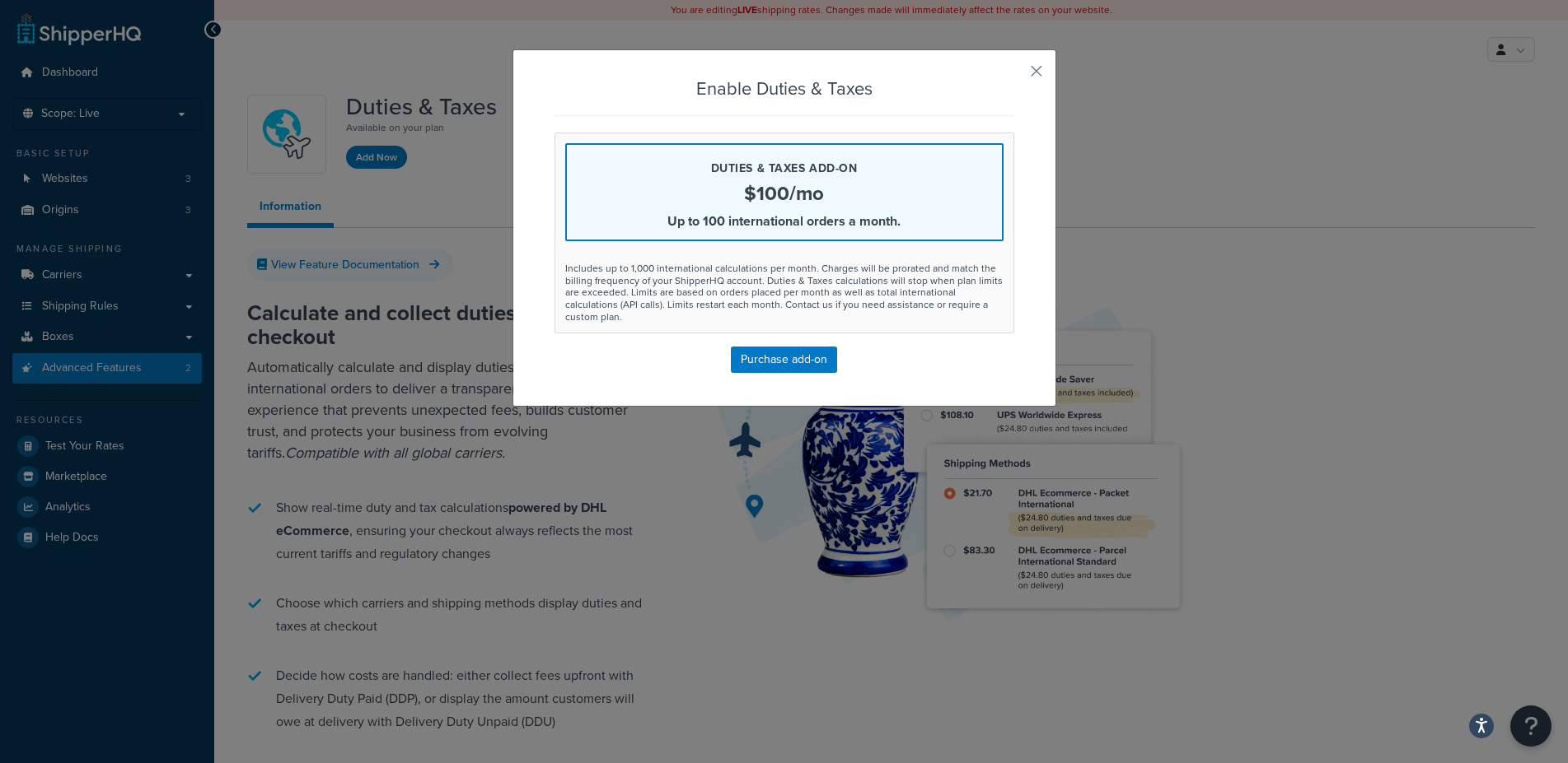
click at [612, 204] on div "Duties & Taxes add-on $100/mo Up to 100 international orders a month." at bounding box center [784, 192] width 438 height 98
click at [604, 182] on div "Duties & Taxes add-on $100/mo Up to 100 international orders a month." at bounding box center [784, 192] width 438 height 98
click at [616, 181] on div "Duties & Taxes add-on $100/mo Up to 100 international orders a month." at bounding box center [784, 192] width 438 height 98
drag, startPoint x: 1030, startPoint y: 65, endPoint x: 1033, endPoint y: 91, distance: 26.2
click at [1014, 75] on button "button" at bounding box center [1011, 76] width 4 height 4
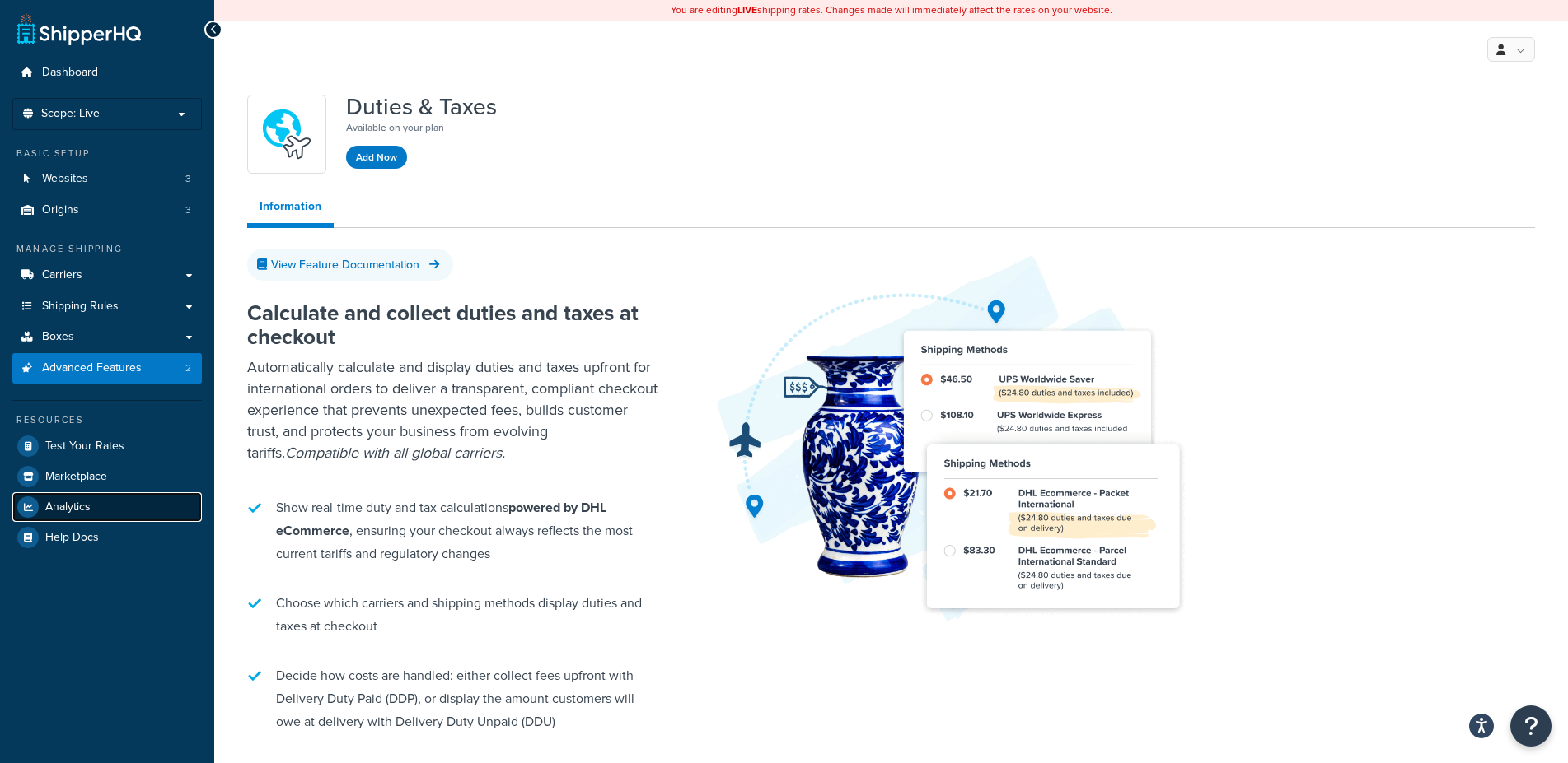
click at [102, 502] on link "Analytics" at bounding box center [106, 507] width 189 height 30
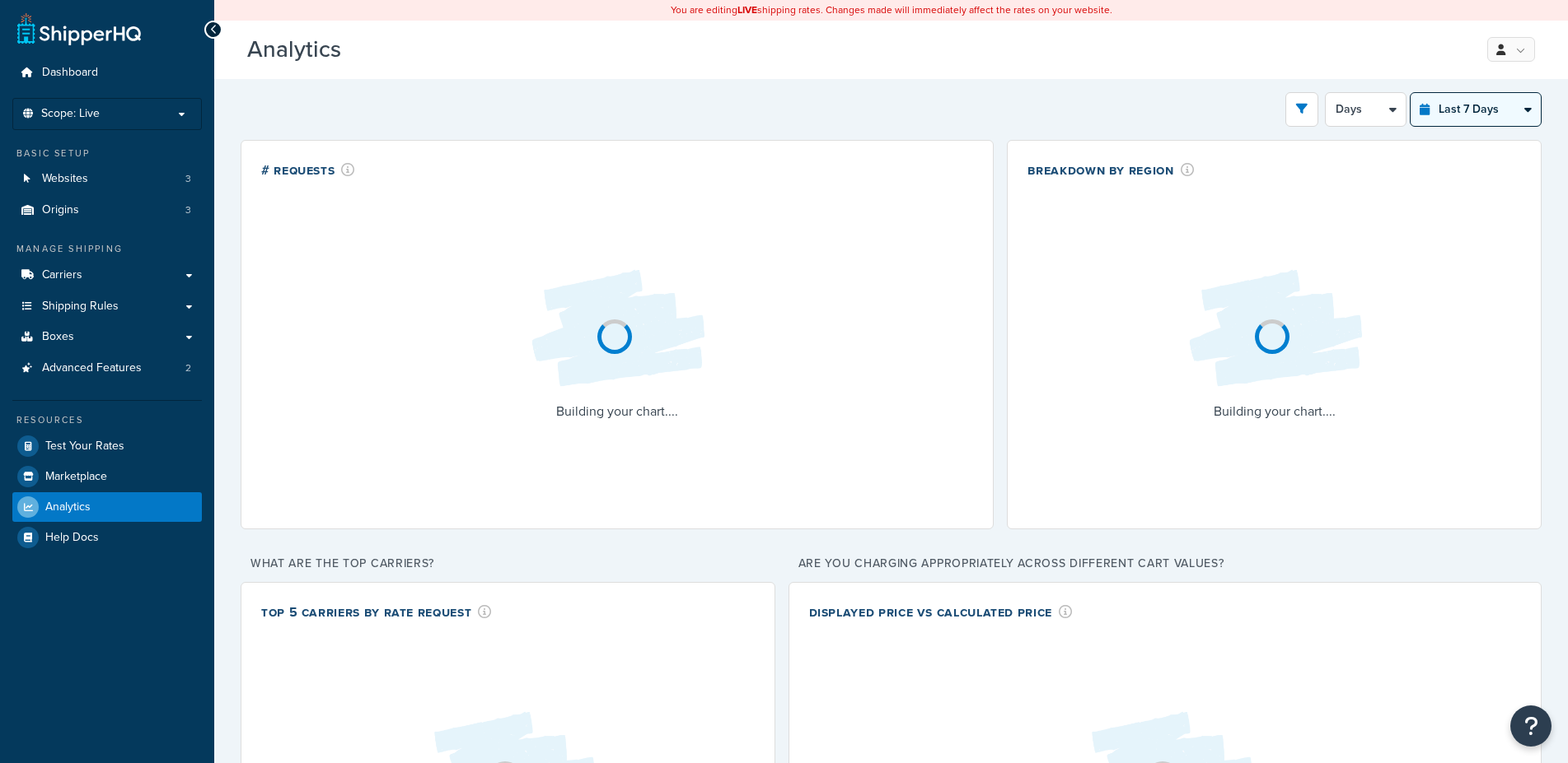
click at [1410, 93] on select "Last 24 Hours Last 7 Days Last 30 Days Last 3 Months Last 6 Months Last 12 Mont…" at bounding box center [1476, 109] width 131 height 33
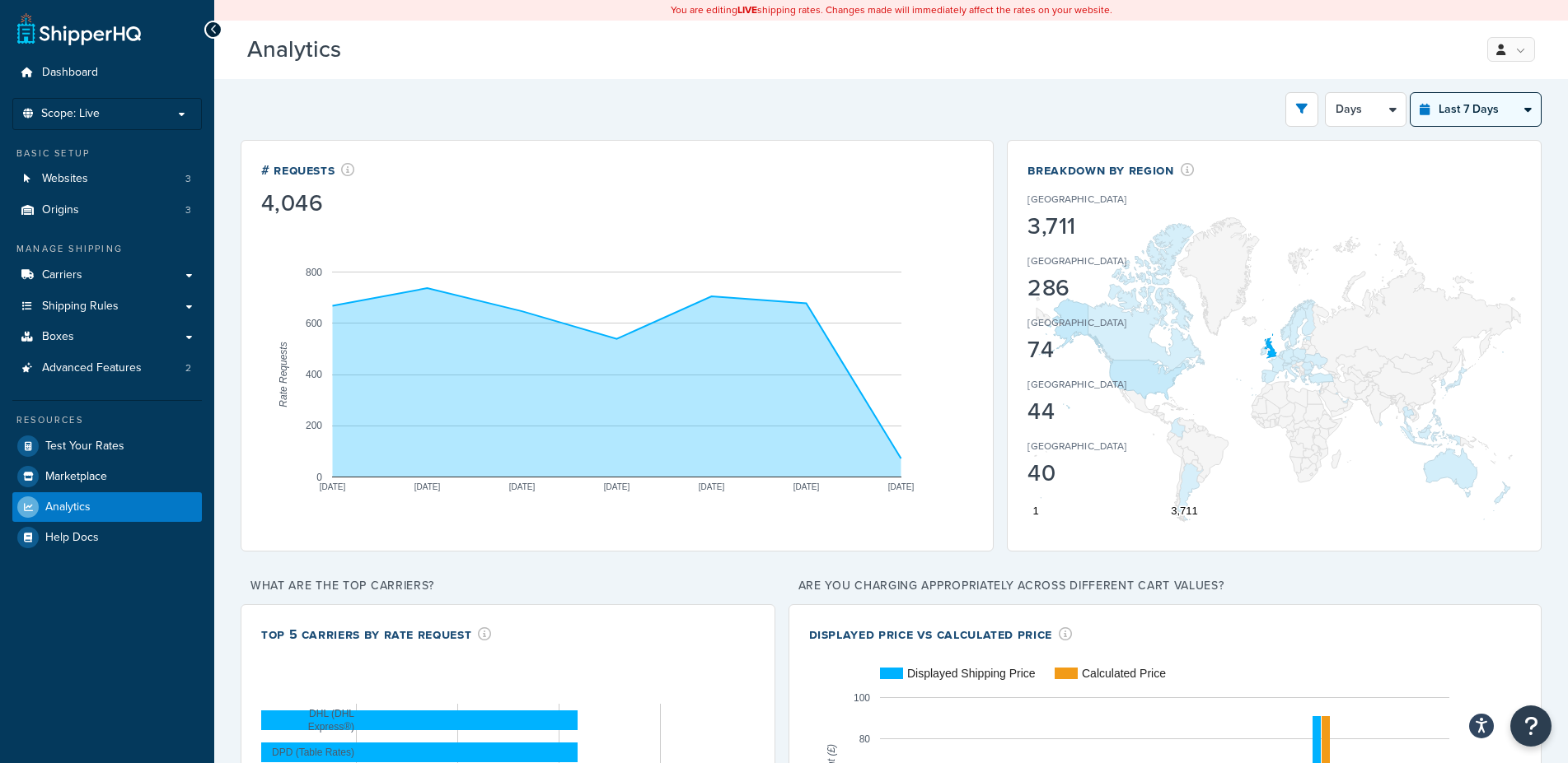
select select "last_6_months"
click option "Last 6 Months" at bounding box center [0, 0] width 0 height 0
select select "1w"
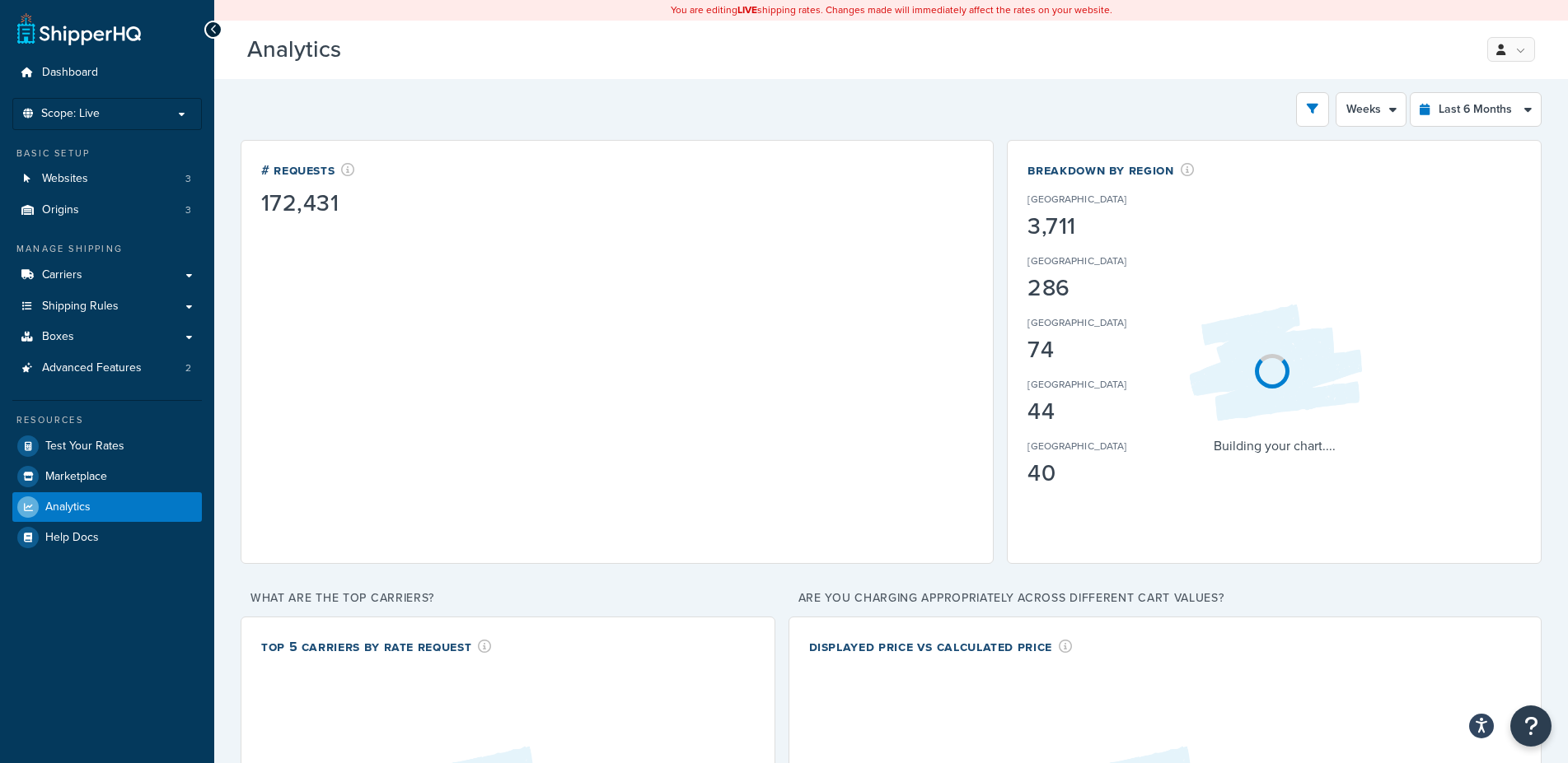
click at [1125, 116] on div "Filters Website [DOMAIN_NAME] Staging Websites [DOMAIN_NAME] [GEOGRAPHIC_DATA] …" at bounding box center [890, 109] width 1300 height 34
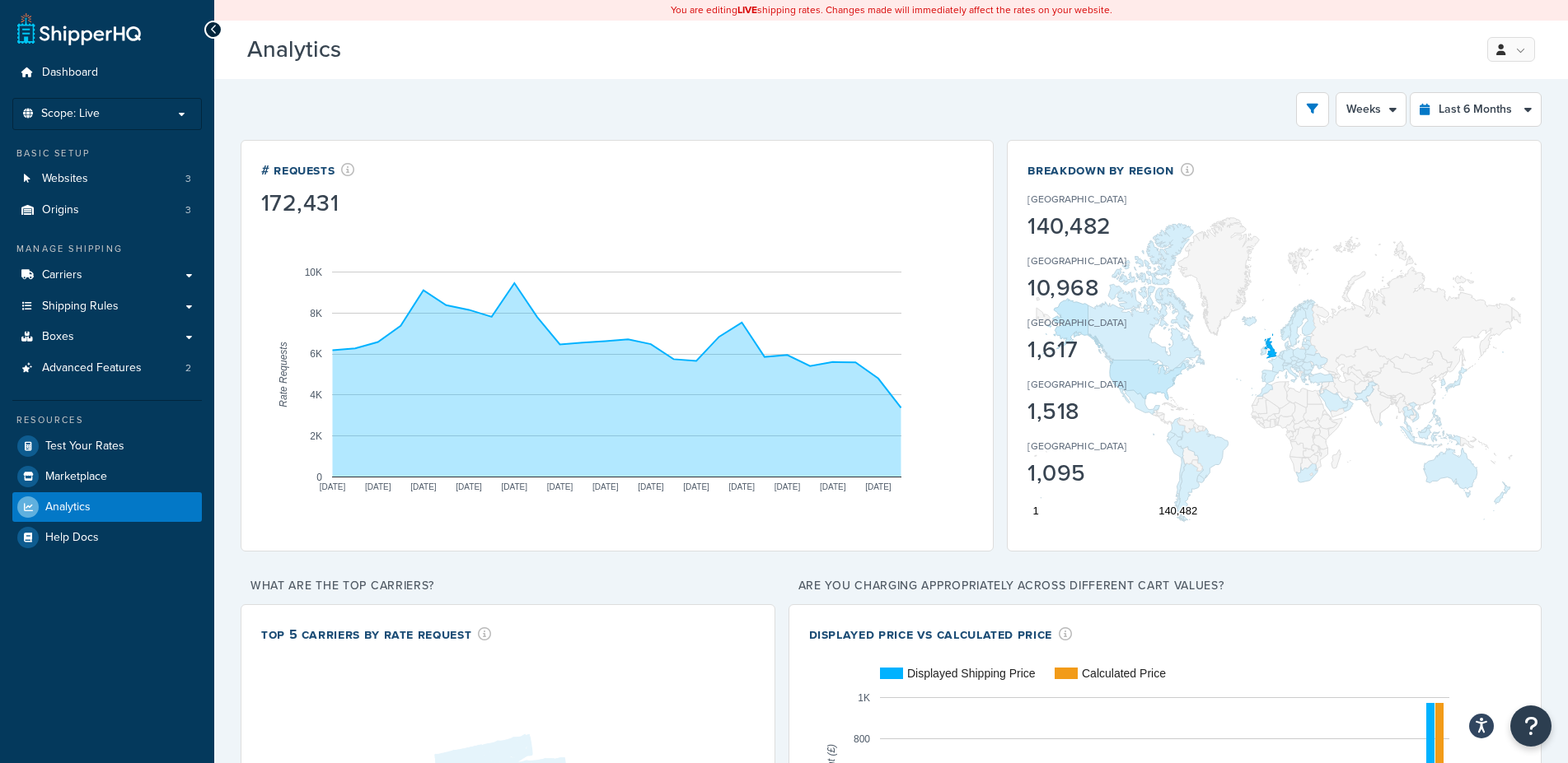
click at [1118, 109] on div "Filters Website [DOMAIN_NAME] Staging Websites [DOMAIN_NAME] [GEOGRAPHIC_DATA] …" at bounding box center [890, 109] width 1300 height 34
click at [1116, 106] on div "Filters Website [DOMAIN_NAME] Staging Websites [DOMAIN_NAME] [GEOGRAPHIC_DATA] …" at bounding box center [890, 109] width 1300 height 34
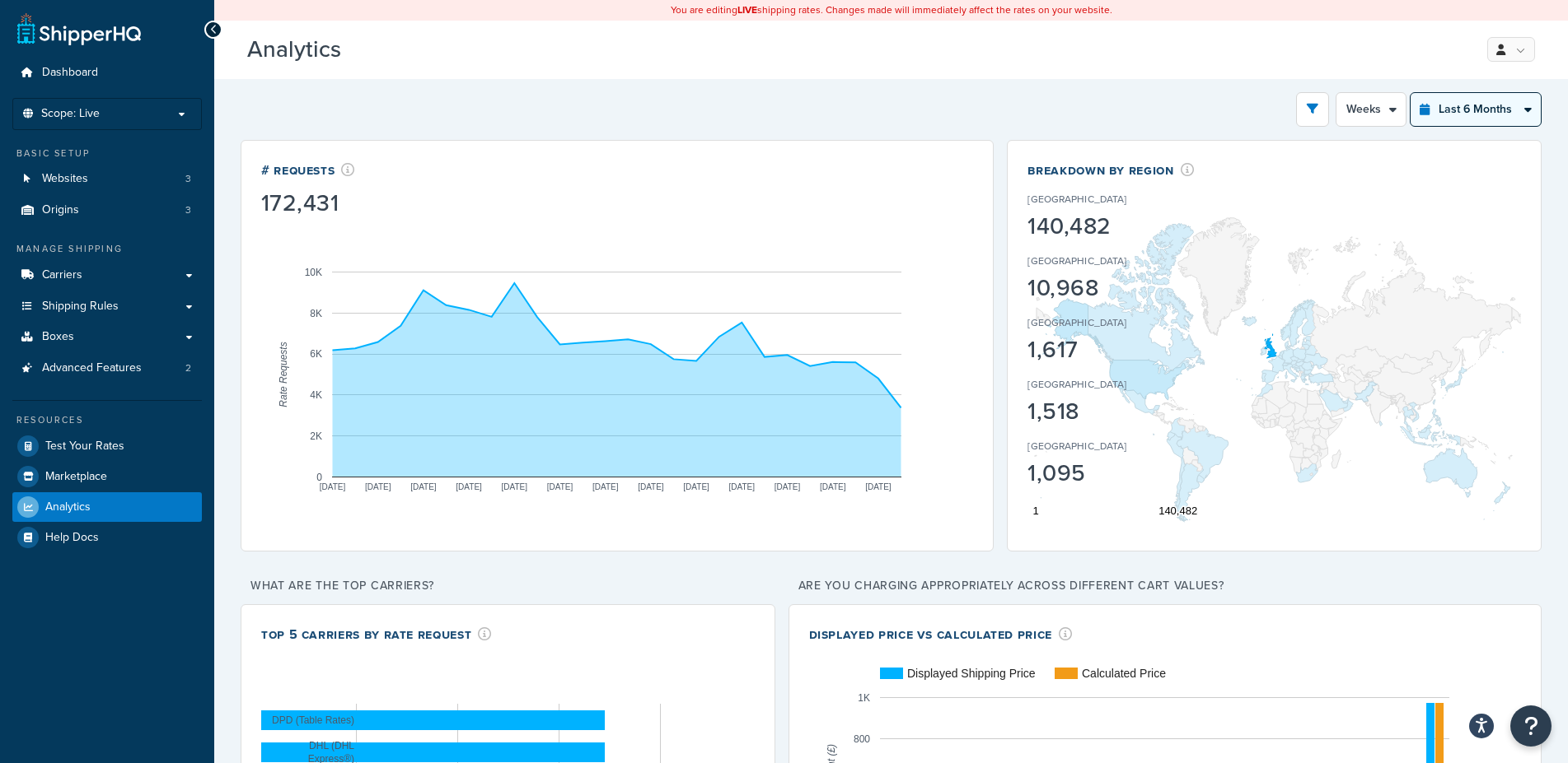
click at [1410, 93] on select "Last 24 Hours Last 7 Days Last 30 Days Last 3 Months Last 6 Months Last 12 Mont…" at bounding box center [1476, 109] width 131 height 33
select select "last_30_days"
click option "Last 30 Days" at bounding box center [0, 0] width 0 height 0
select select "5d"
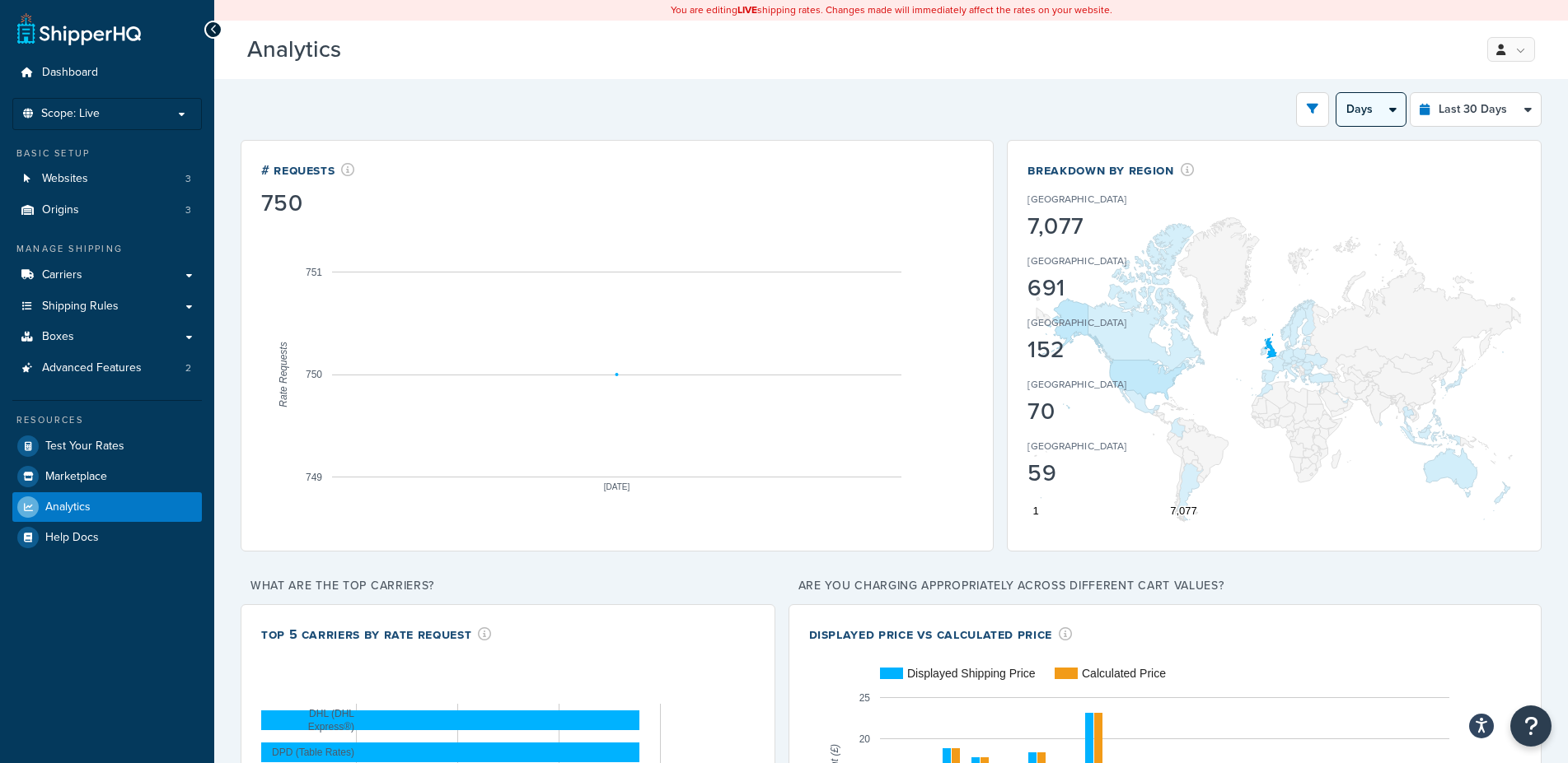
click at [1336, 93] on select "Days Weeks" at bounding box center [1370, 109] width 69 height 33
drag, startPoint x: 1401, startPoint y: 105, endPoint x: 1318, endPoint y: 121, distance: 84.5
click at [1319, 124] on button "open filter drawer" at bounding box center [1312, 109] width 33 height 34
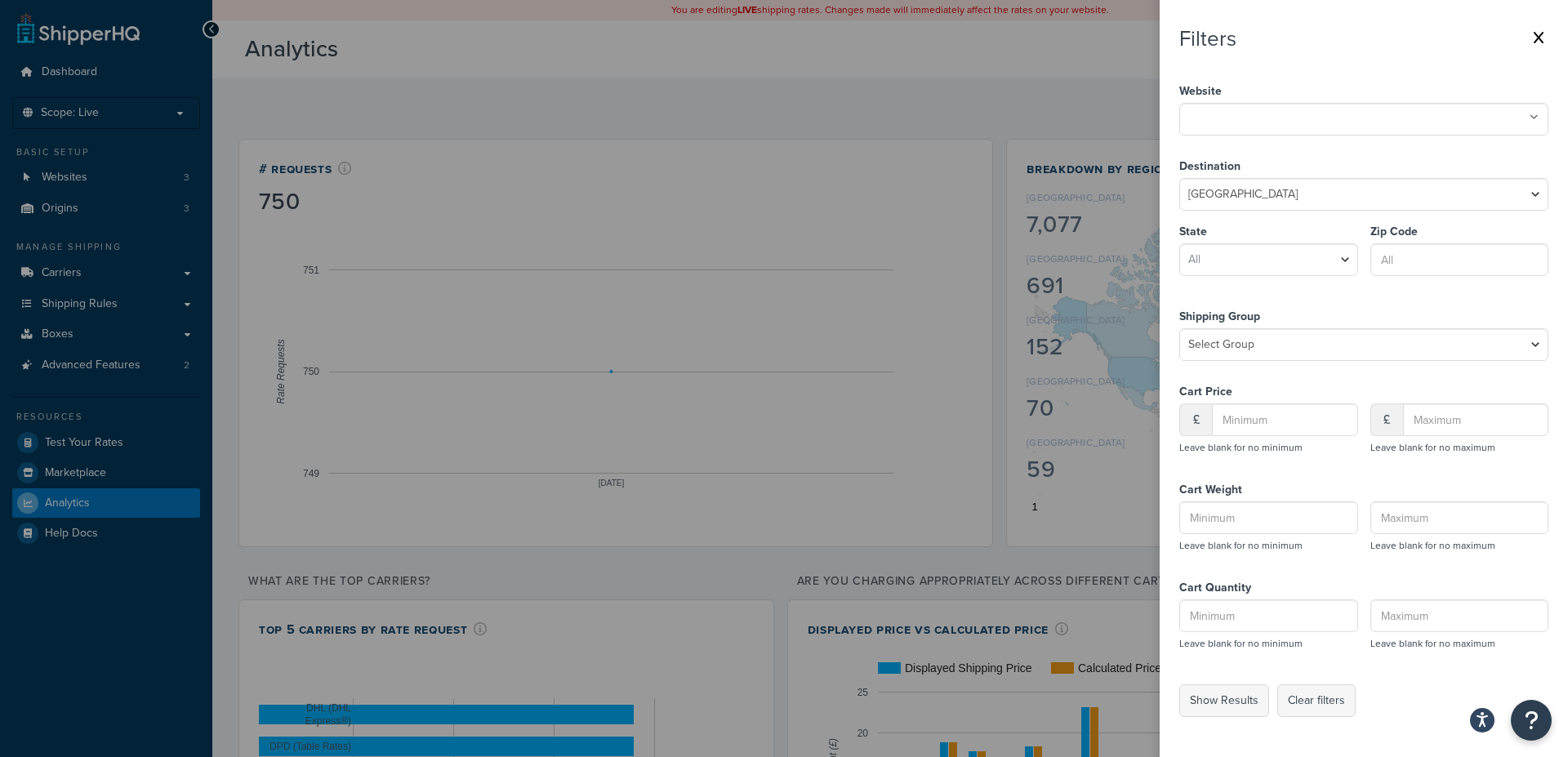
click at [1334, 119] on div "Filters Website [DOMAIN_NAME] Staging Websites [DOMAIN_NAME] [GEOGRAPHIC_DATA] …" at bounding box center [1334, 108] width 0 height 34
click at [1334, 126] on div "Filters Website [DOMAIN_NAME] Staging Websites [DOMAIN_NAME] [GEOGRAPHIC_DATA] …" at bounding box center [1334, 108] width 0 height 34
click at [1149, 112] on label at bounding box center [784, 378] width 1568 height 757
click at [0, 0] on input "checkbox" at bounding box center [0, 0] width 0 height 0
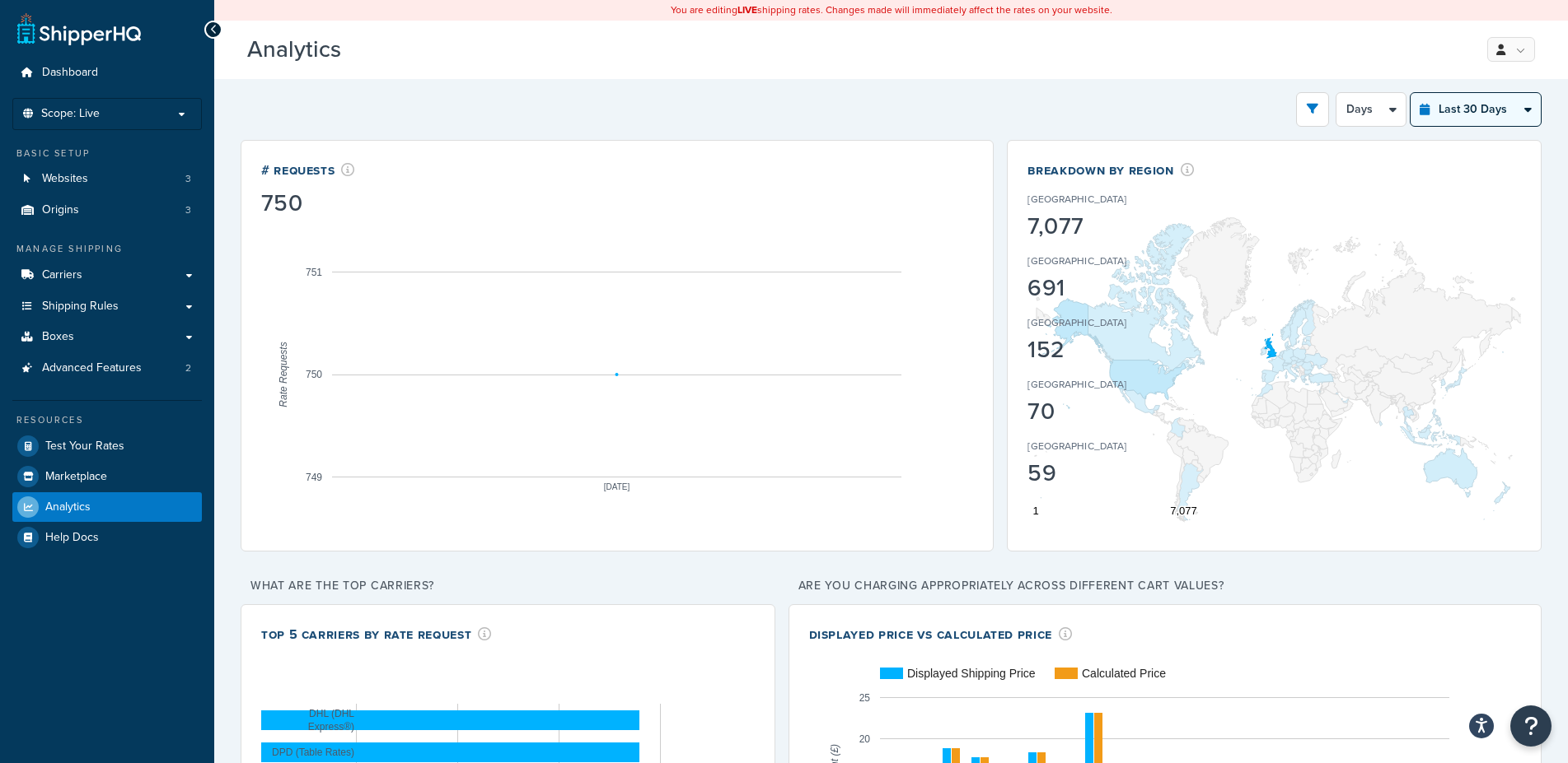
click at [1410, 93] on select "Last 24 Hours Last 7 Days Last 30 Days Last 3 Months Last 6 Months Last 12 Mont…" at bounding box center [1476, 109] width 131 height 33
select select "last_3_months"
click option "Last 3 Months" at bounding box center [0, 0] width 0 height 0
select select "1w"
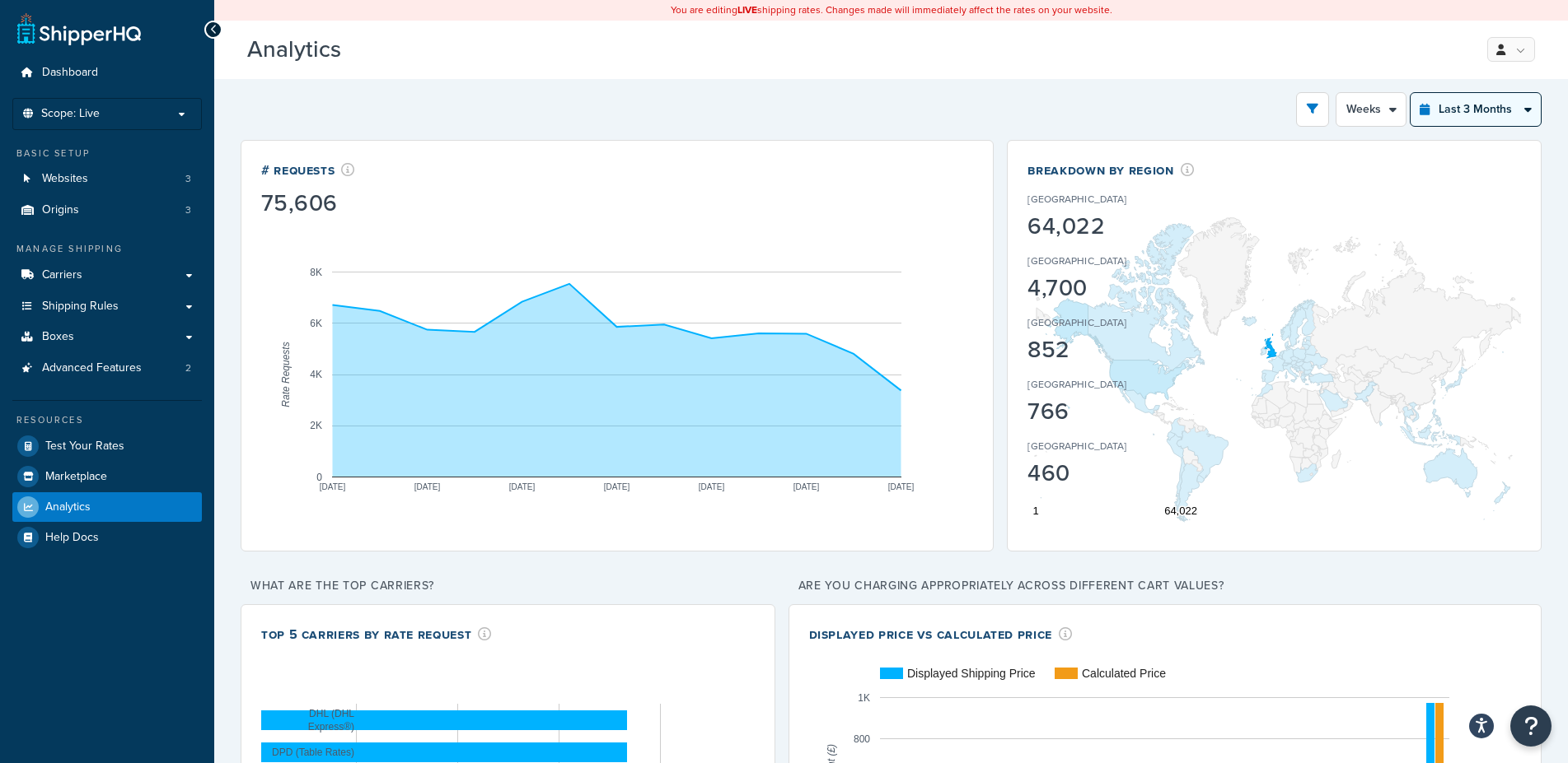
click at [1410, 93] on select "Last 24 Hours Last 7 Days Last 30 Days Last 3 Months Last 6 Months Last 12 Mont…" at bounding box center [1476, 109] width 131 height 33
click option "Last 6 Months" at bounding box center [0, 0] width 0 height 0
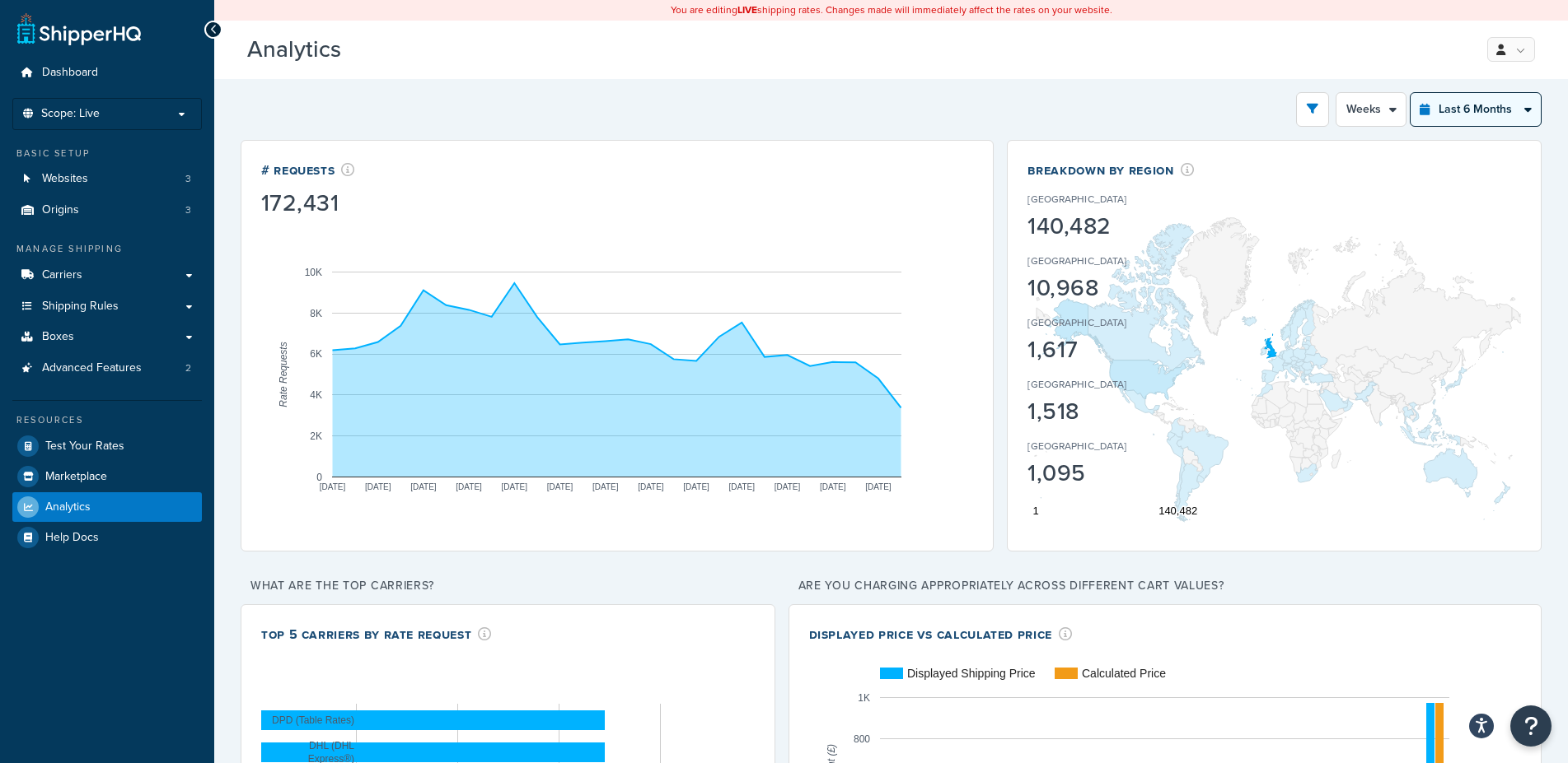
click at [1410, 93] on select "Last 24 Hours Last 7 Days Last 30 Days Last 3 Months Last 6 Months Last 12 Mont…" at bounding box center [1476, 109] width 131 height 33
select select "last_year"
click option "Last 12 Months" at bounding box center [0, 0] width 0 height 0
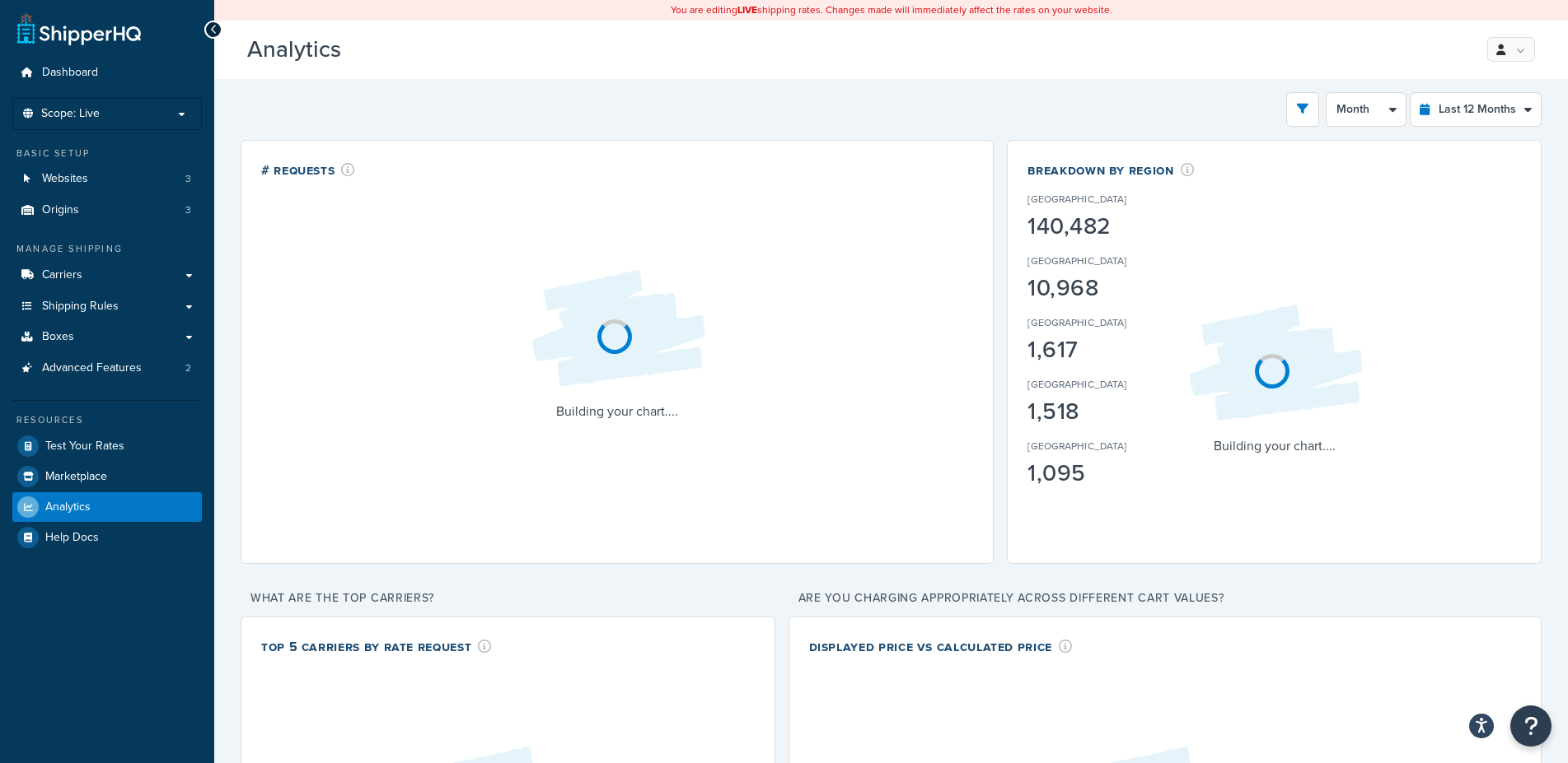
click at [1112, 110] on div "Filters Website [DOMAIN_NAME] Staging Websites [DOMAIN_NAME] [GEOGRAPHIC_DATA] …" at bounding box center [890, 109] width 1300 height 34
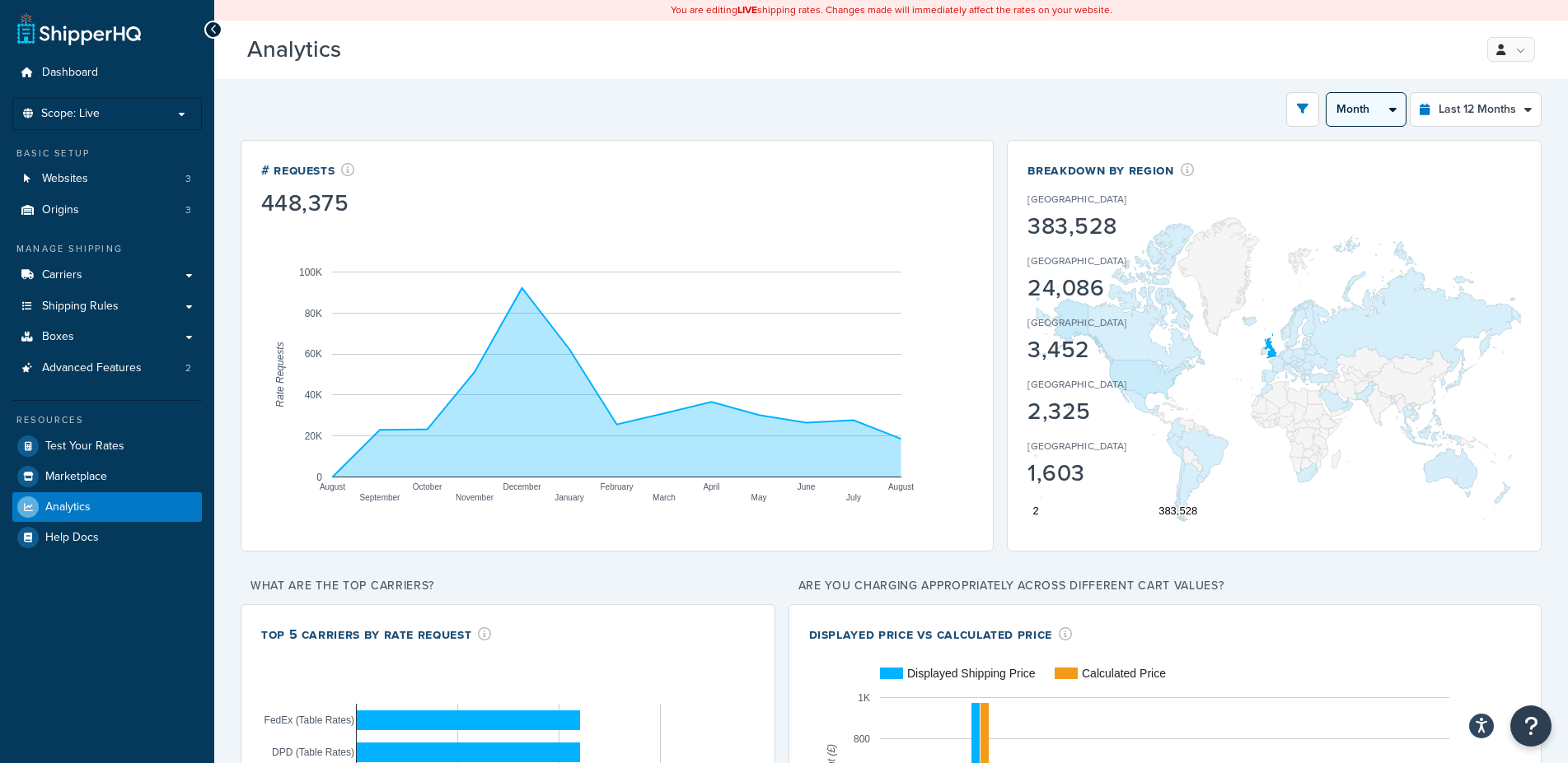
click at [1327, 93] on select "Month 2 Weeks" at bounding box center [1366, 109] width 79 height 33
select select "2w"
click option "2 Weeks" at bounding box center [0, 0] width 0 height 0
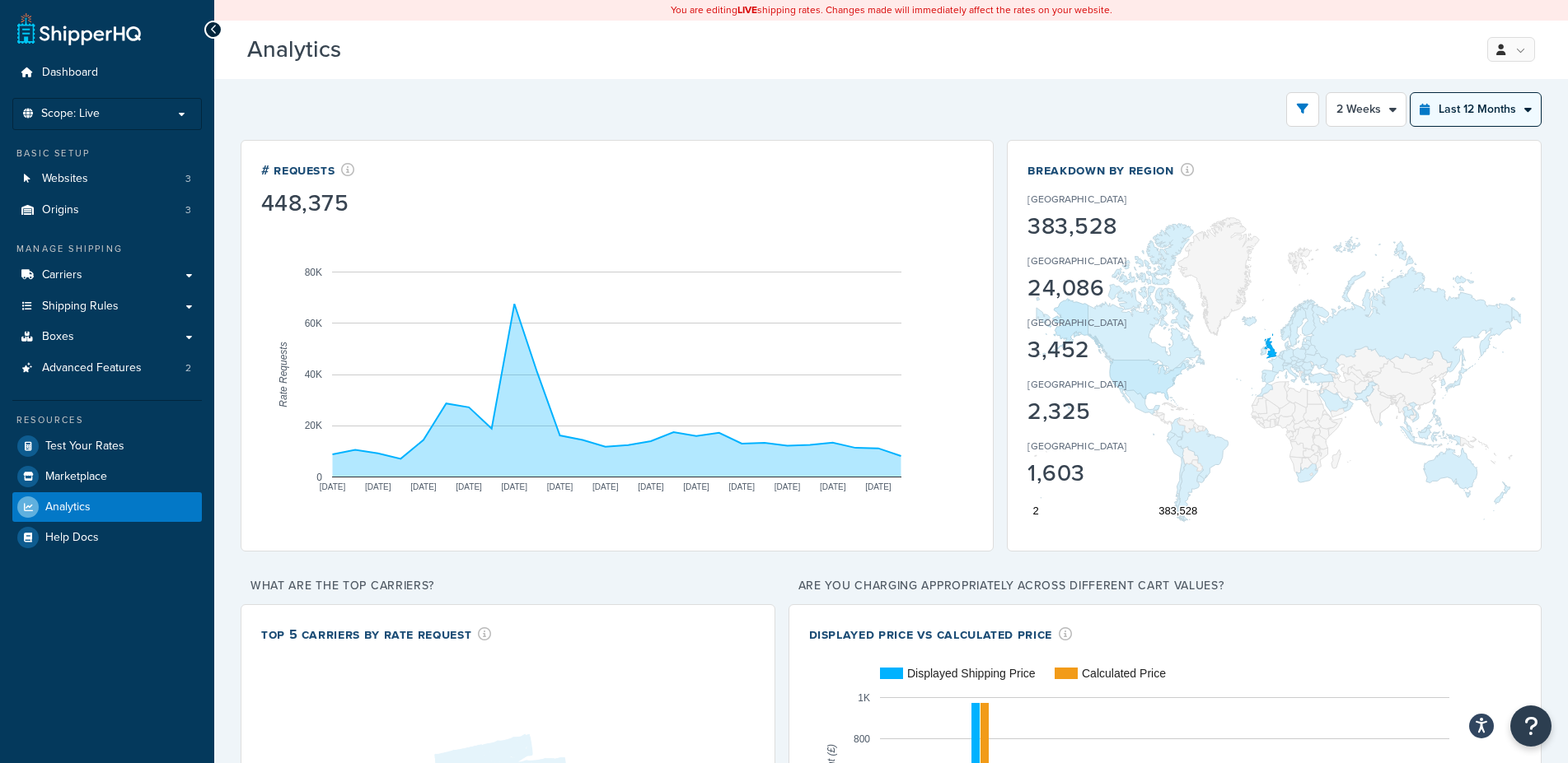
click at [1410, 93] on select "Last 24 Hours Last 7 Days Last 30 Days Last 3 Months Last 6 Months Last 12 Mont…" at bounding box center [1476, 109] width 131 height 33
select select "last_6_months"
click option "Last 6 Months" at bounding box center [0, 0] width 0 height 0
select select "1w"
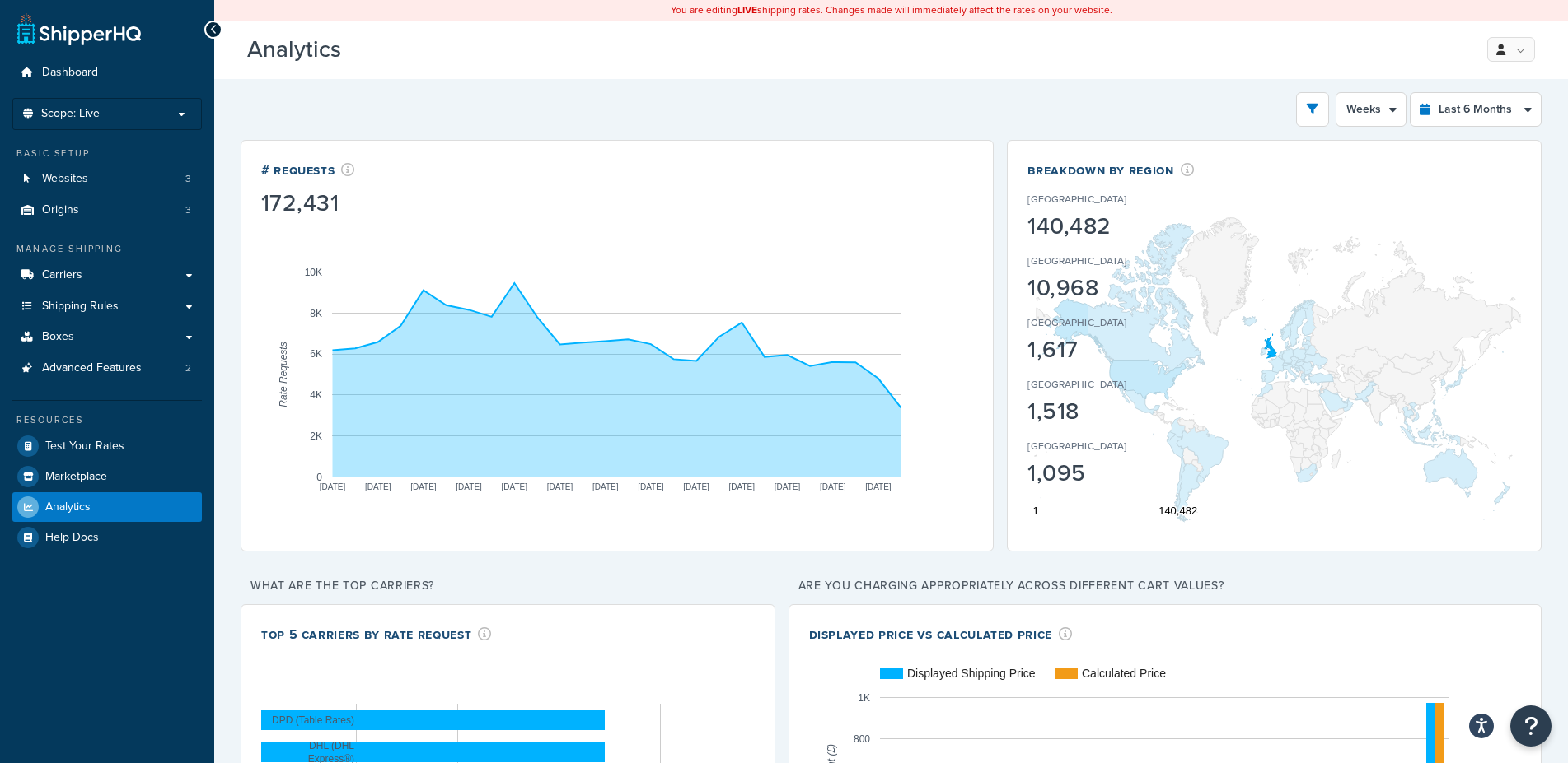
click at [703, 110] on div "Filters Website [DOMAIN_NAME] Staging Websites [DOMAIN_NAME] [GEOGRAPHIC_DATA] …" at bounding box center [890, 109] width 1300 height 34
click at [83, 363] on span "Advanced Features" at bounding box center [91, 368] width 100 height 14
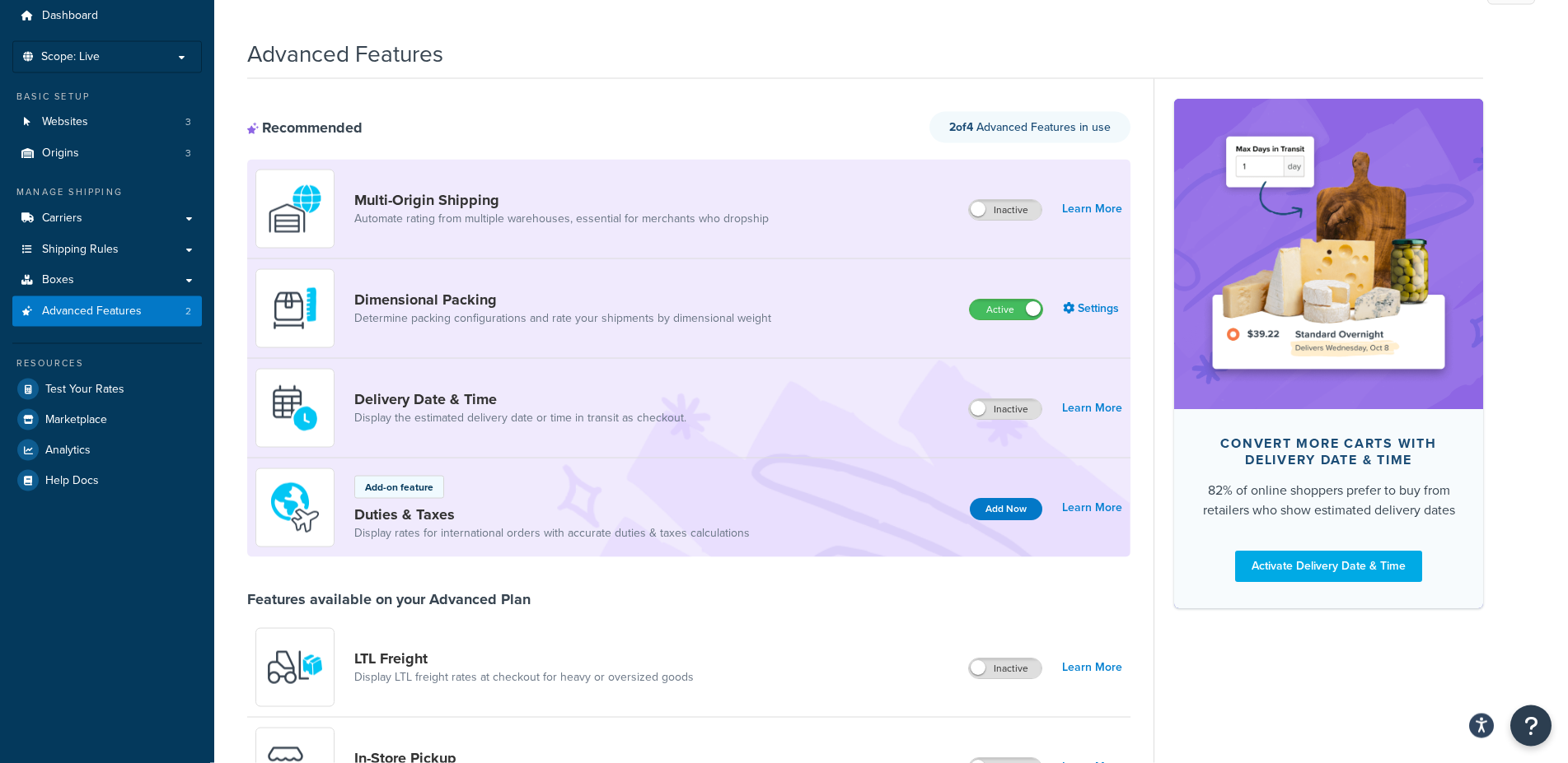
scroll to position [84, 0]
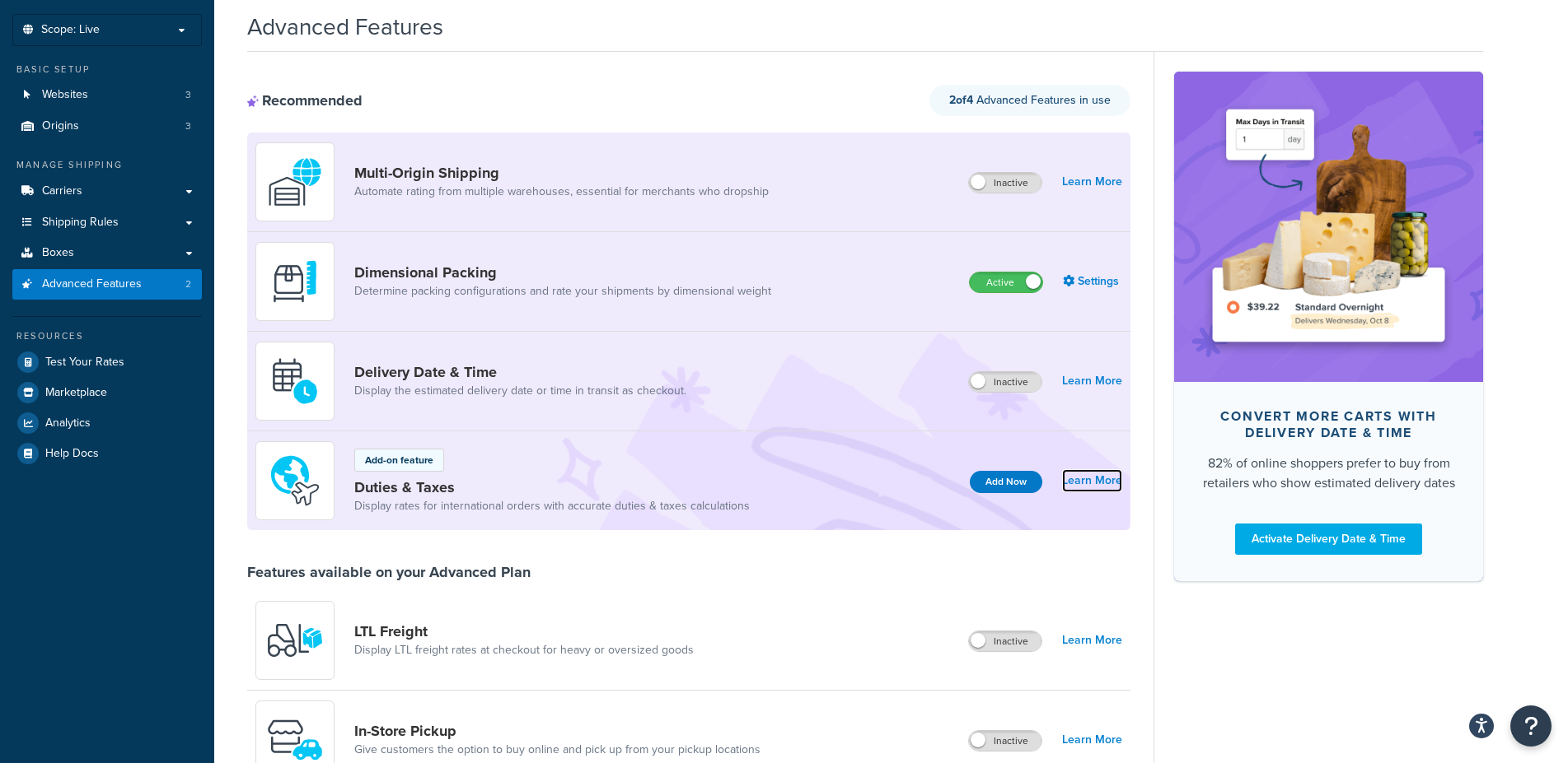
click at [1092, 482] on link "Learn More" at bounding box center [1092, 481] width 61 height 23
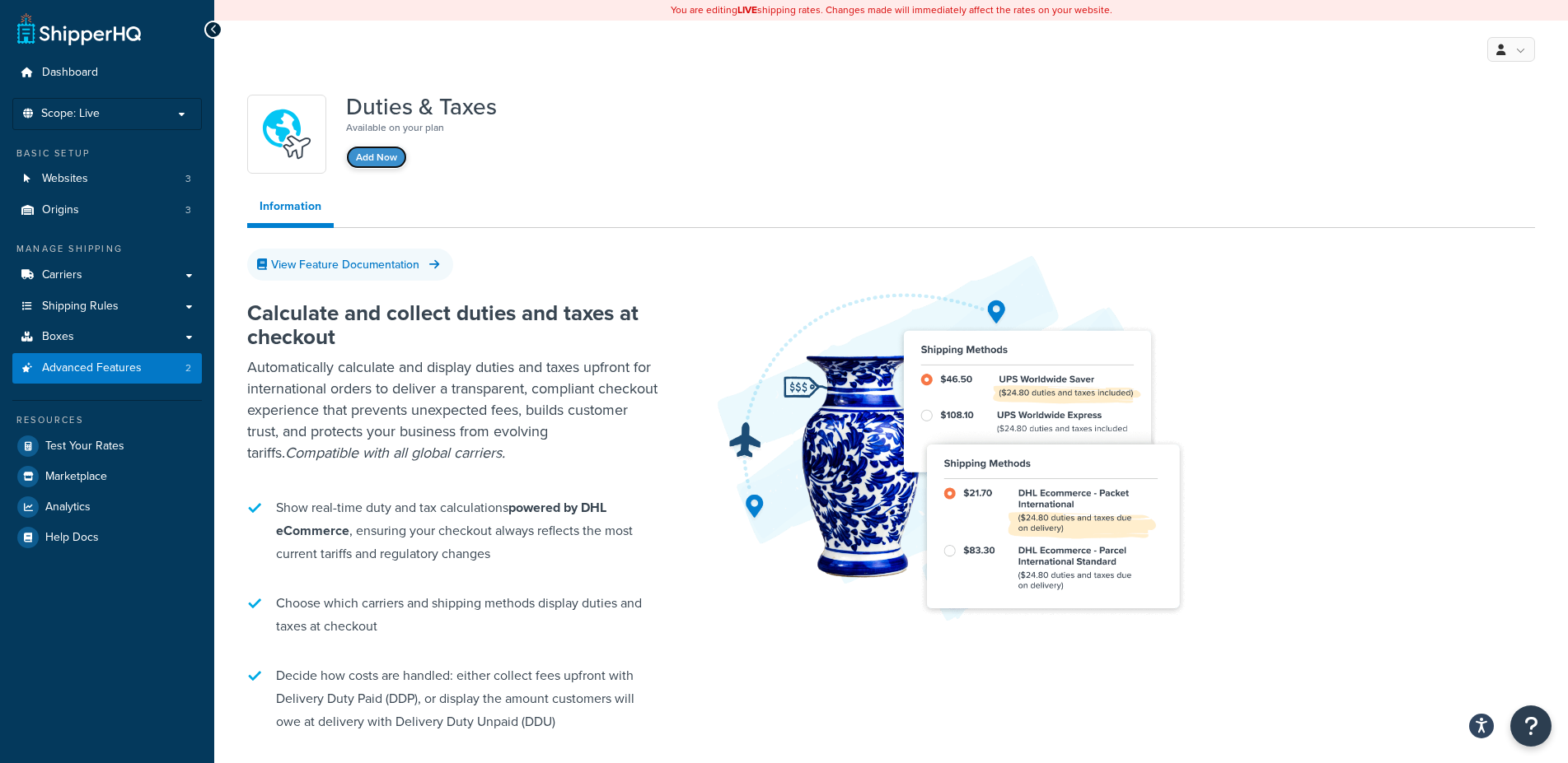
click at [389, 156] on button "Add Now" at bounding box center [376, 157] width 61 height 23
